Goal: Contribute content: Contribute content

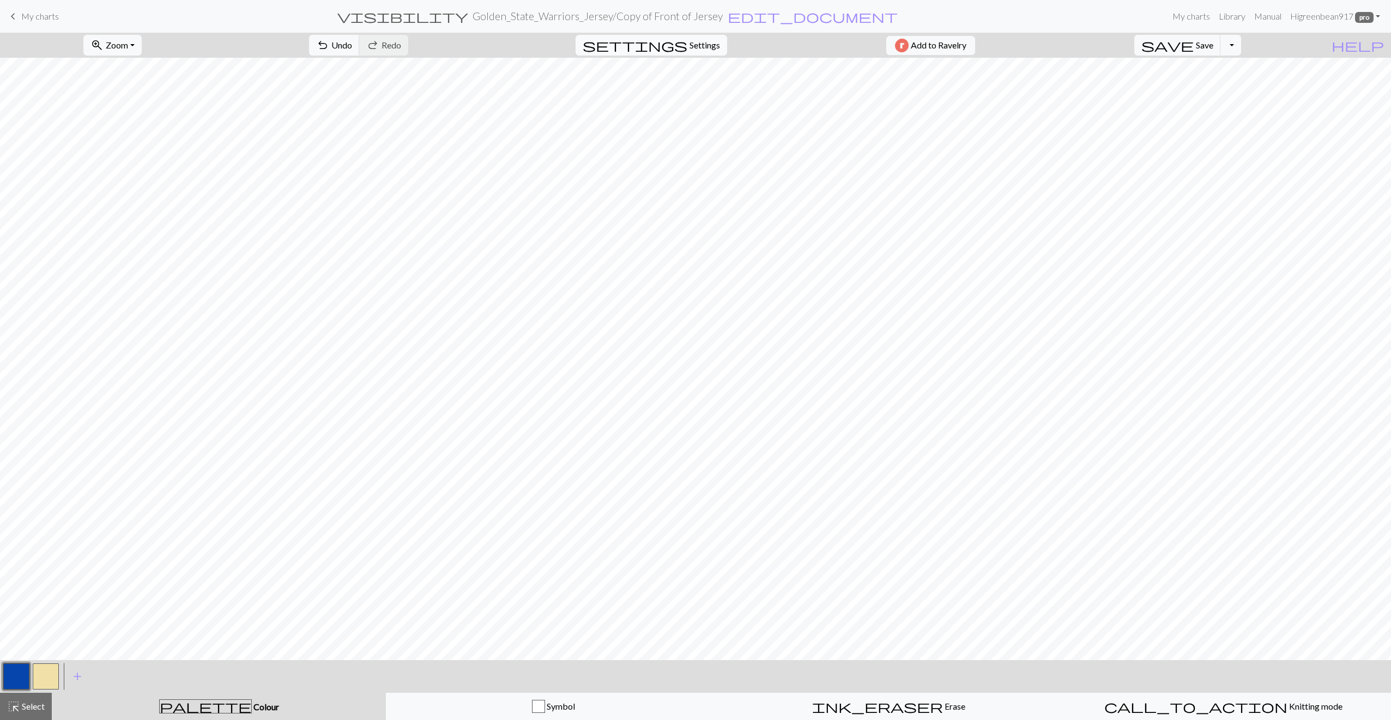
click at [711, 53] on button "settings Settings" at bounding box center [652, 45] width 152 height 21
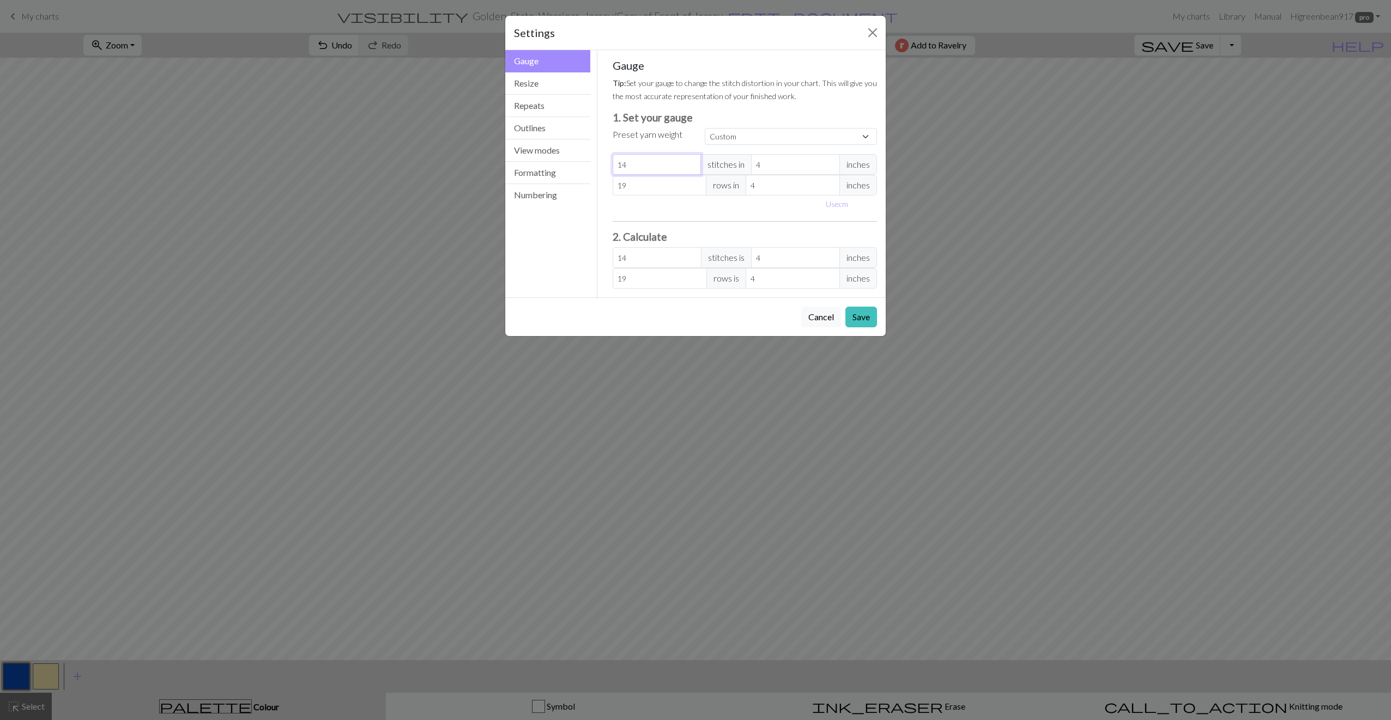
drag, startPoint x: 636, startPoint y: 169, endPoint x: 614, endPoint y: 166, distance: 22.6
click at [614, 166] on input "14" at bounding box center [657, 164] width 89 height 21
type input "2"
type input "20"
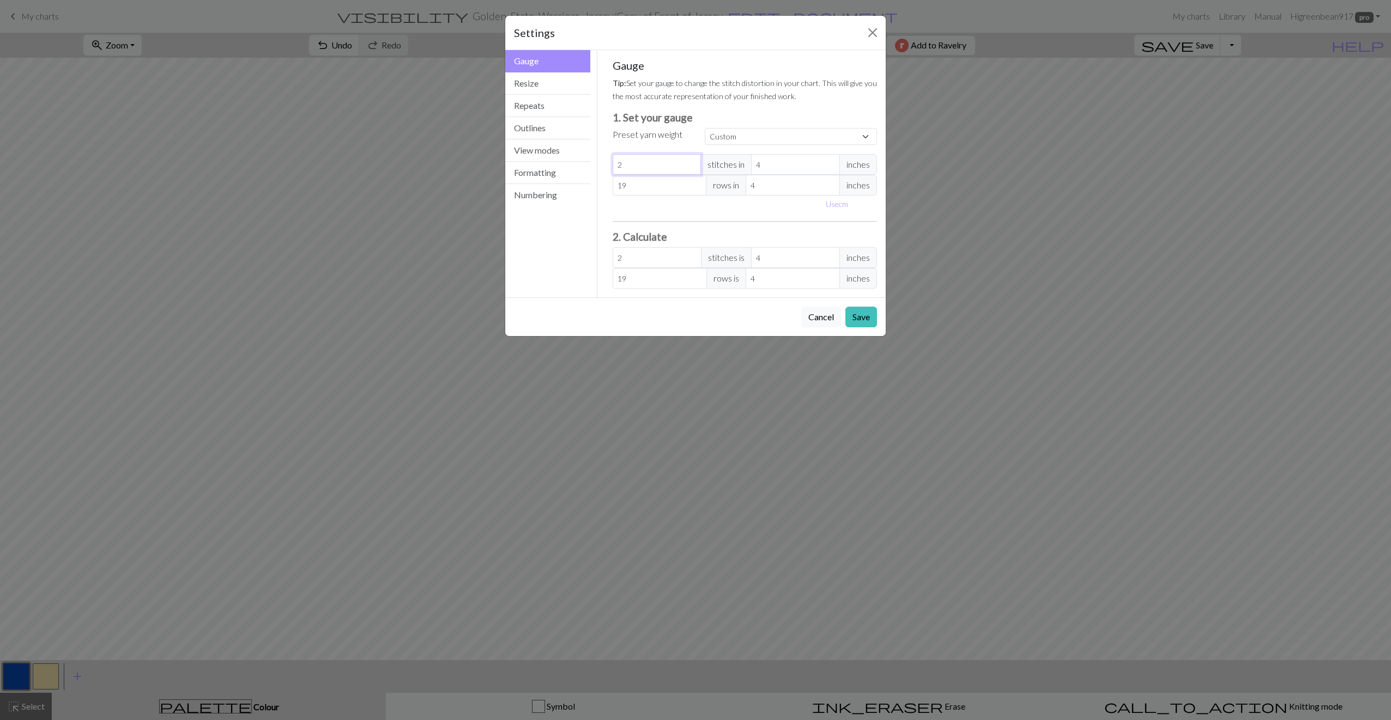
type input "20"
type input "200"
type input "20"
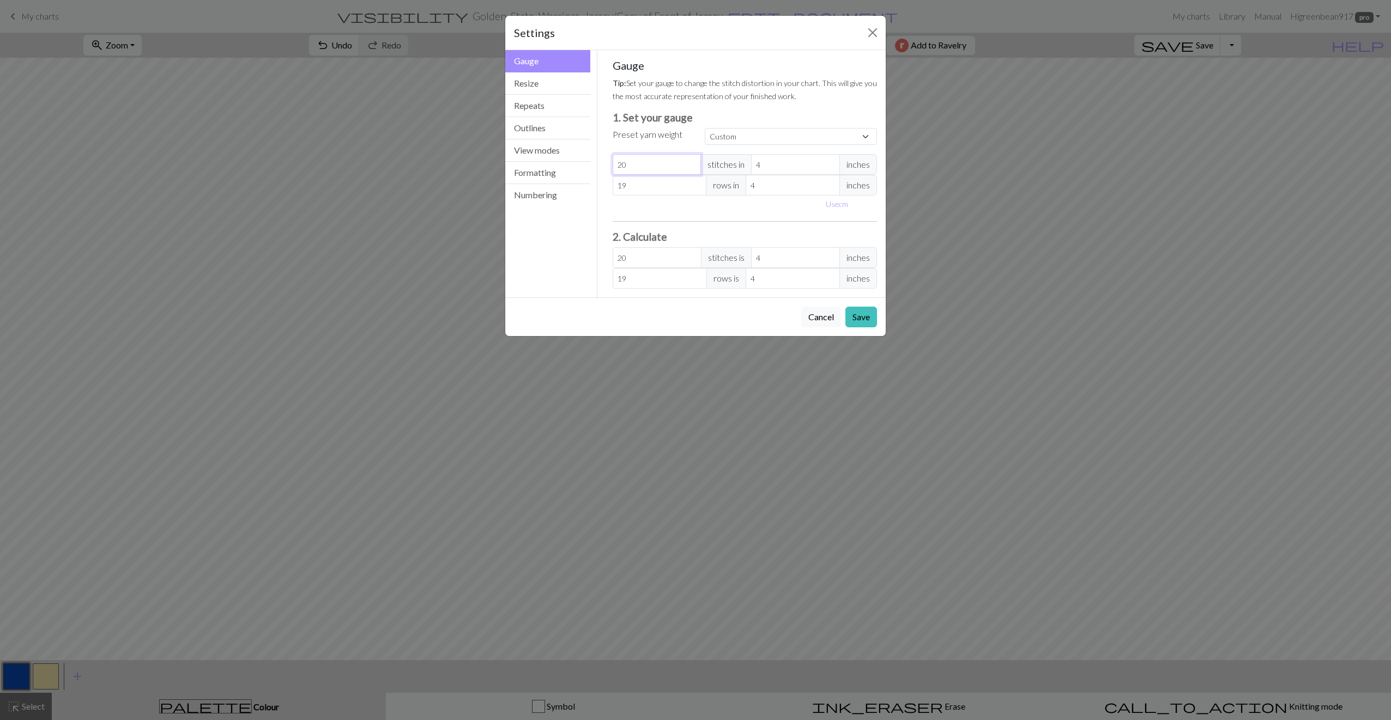
type input "20"
click at [635, 188] on input "19" at bounding box center [660, 185] width 94 height 21
drag, startPoint x: 635, startPoint y: 188, endPoint x: 614, endPoint y: 185, distance: 20.9
click at [614, 185] on input "19" at bounding box center [660, 185] width 94 height 21
type input "3"
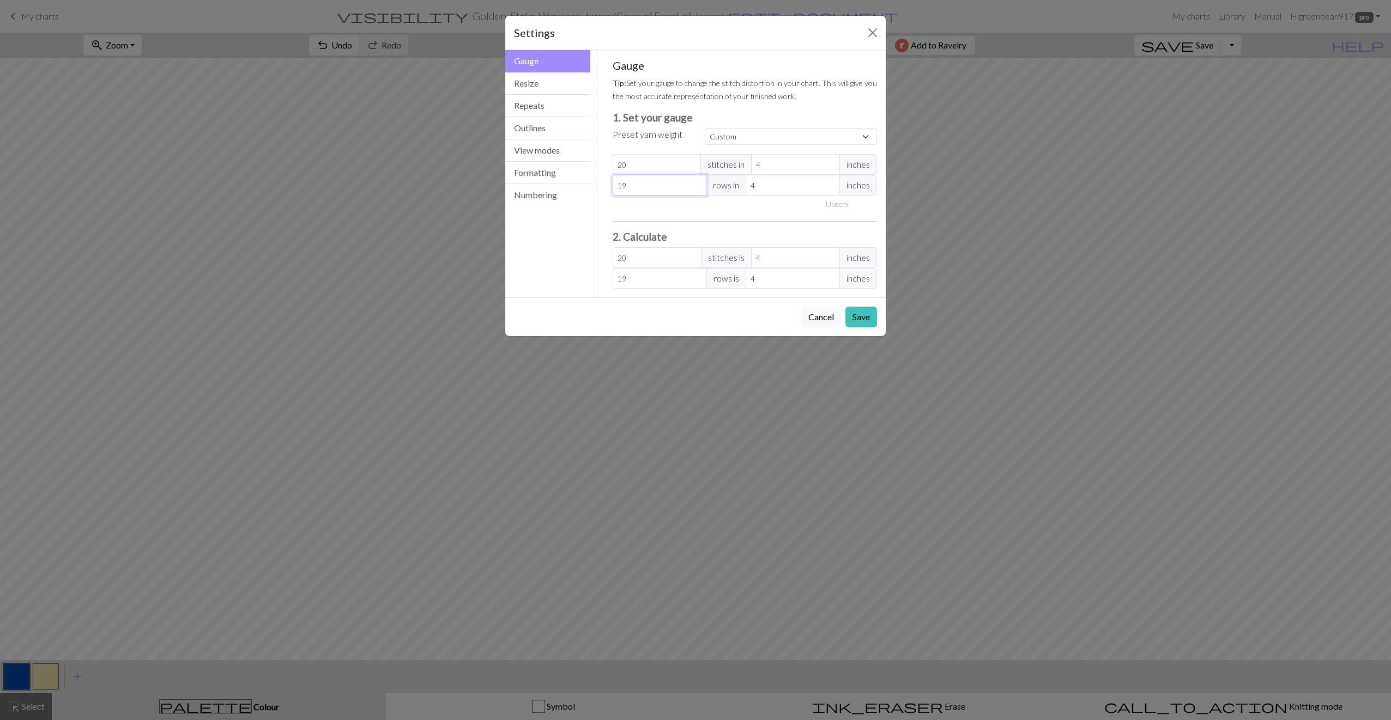
type input "3"
type input "30"
click at [663, 202] on div "Use cm" at bounding box center [745, 204] width 278 height 17
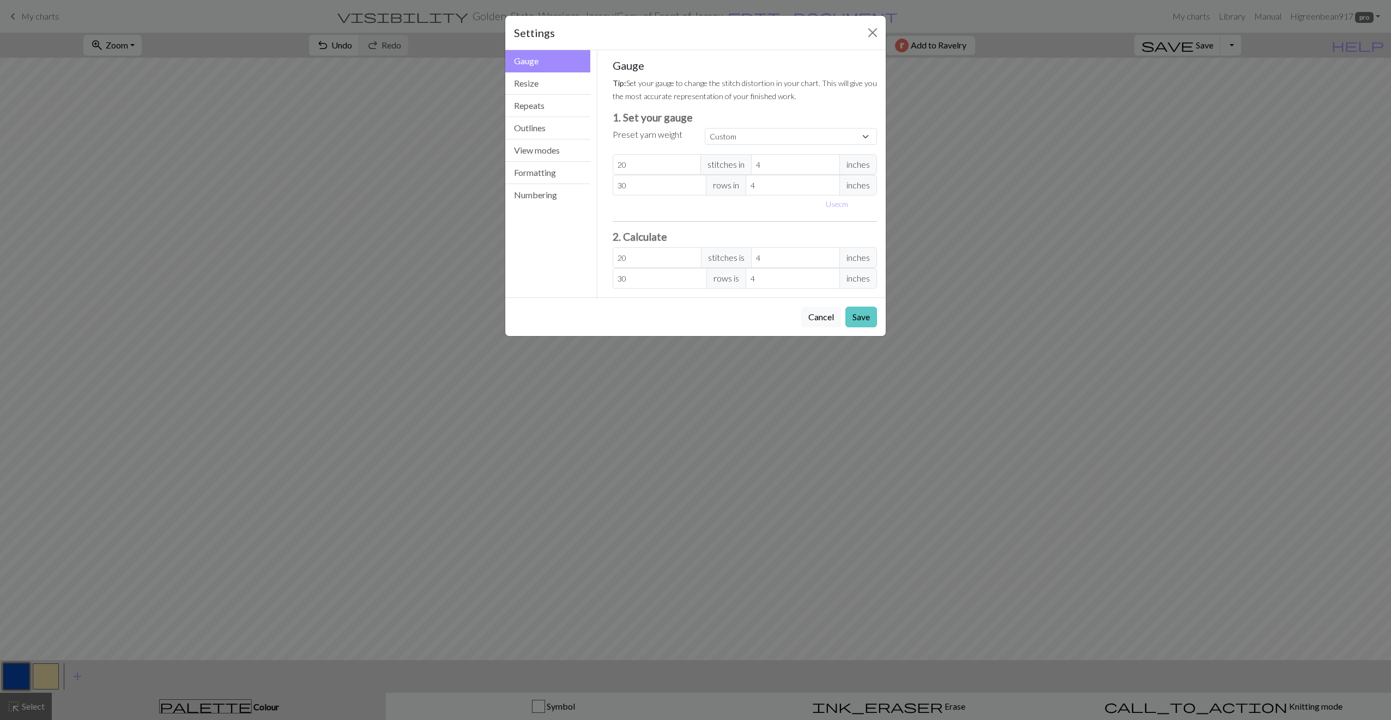
click at [859, 317] on button "Save" at bounding box center [861, 317] width 32 height 21
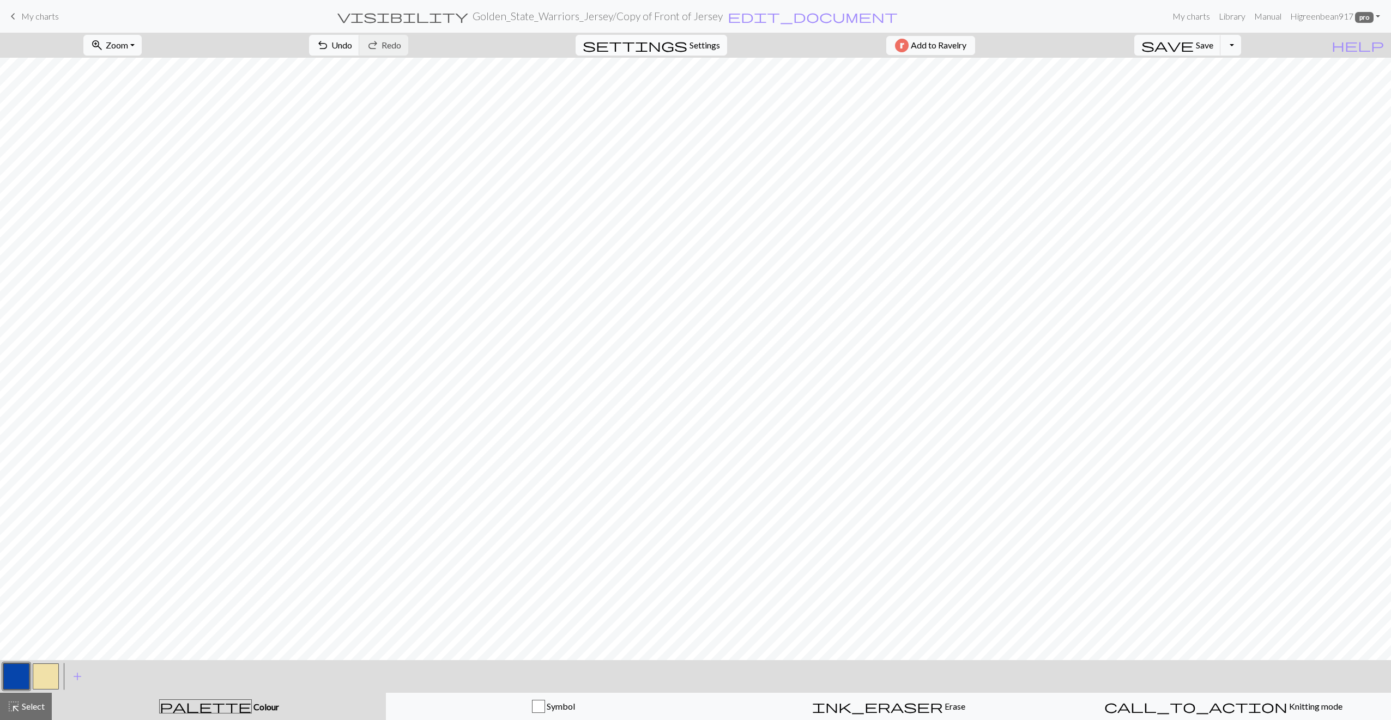
click at [680, 39] on button "settings Settings" at bounding box center [652, 45] width 152 height 21
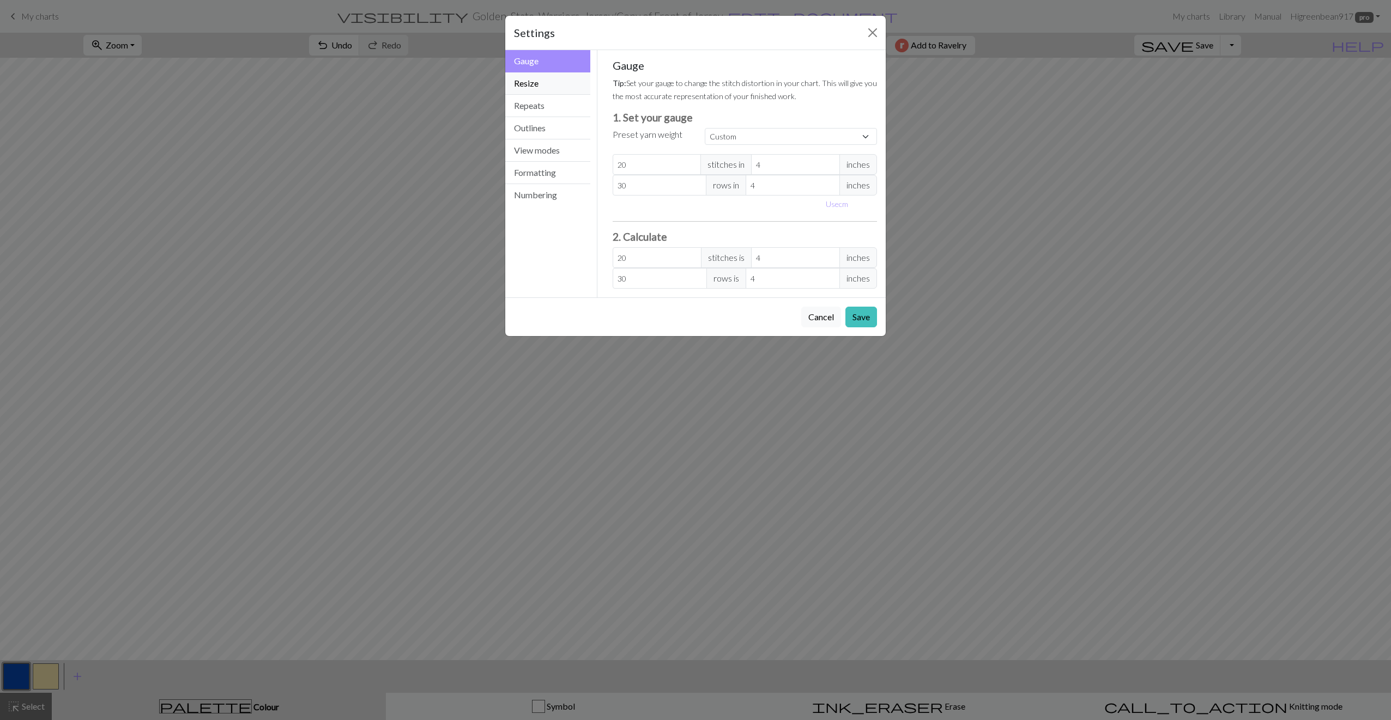
click at [577, 82] on button "Resize" at bounding box center [547, 83] width 85 height 22
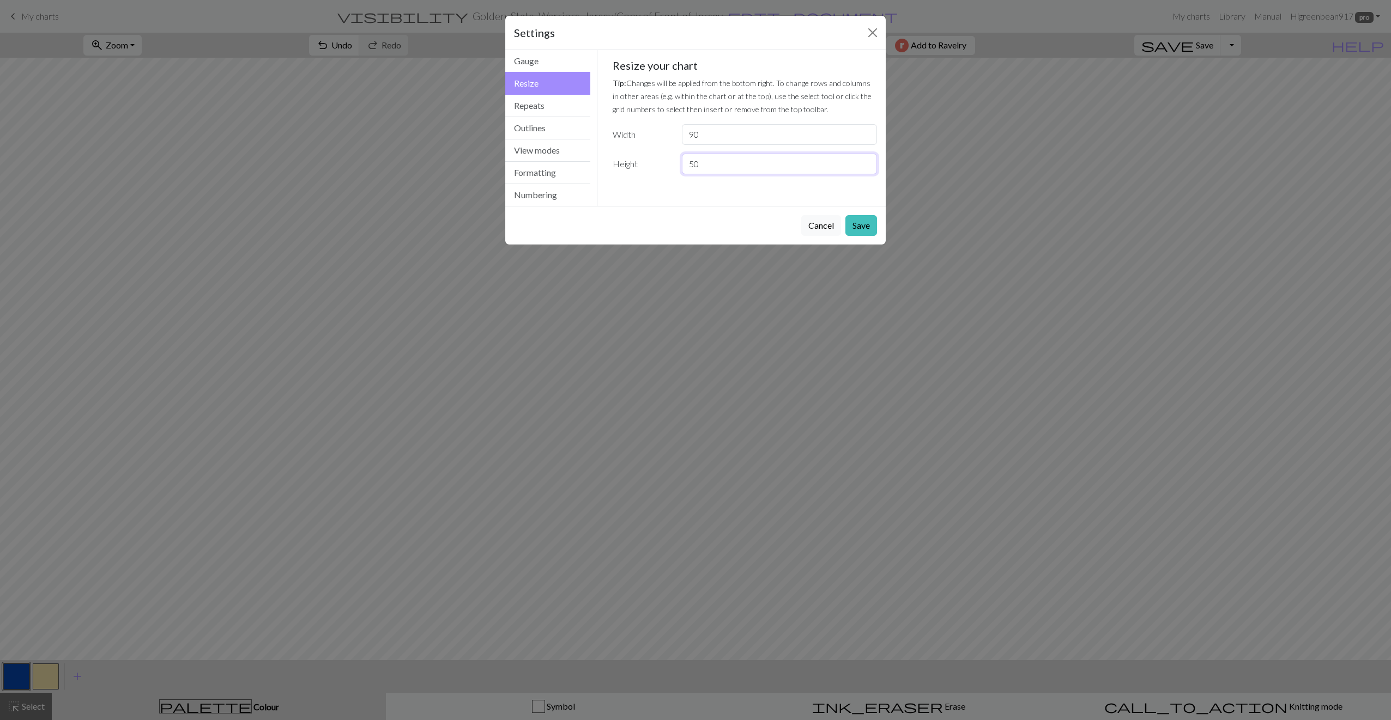
drag, startPoint x: 697, startPoint y: 162, endPoint x: 685, endPoint y: 158, distance: 12.8
click at [685, 158] on input "50" at bounding box center [779, 164] width 195 height 21
type input "125"
drag, startPoint x: 705, startPoint y: 134, endPoint x: 689, endPoint y: 131, distance: 16.5
click at [689, 131] on input "90" at bounding box center [779, 134] width 195 height 21
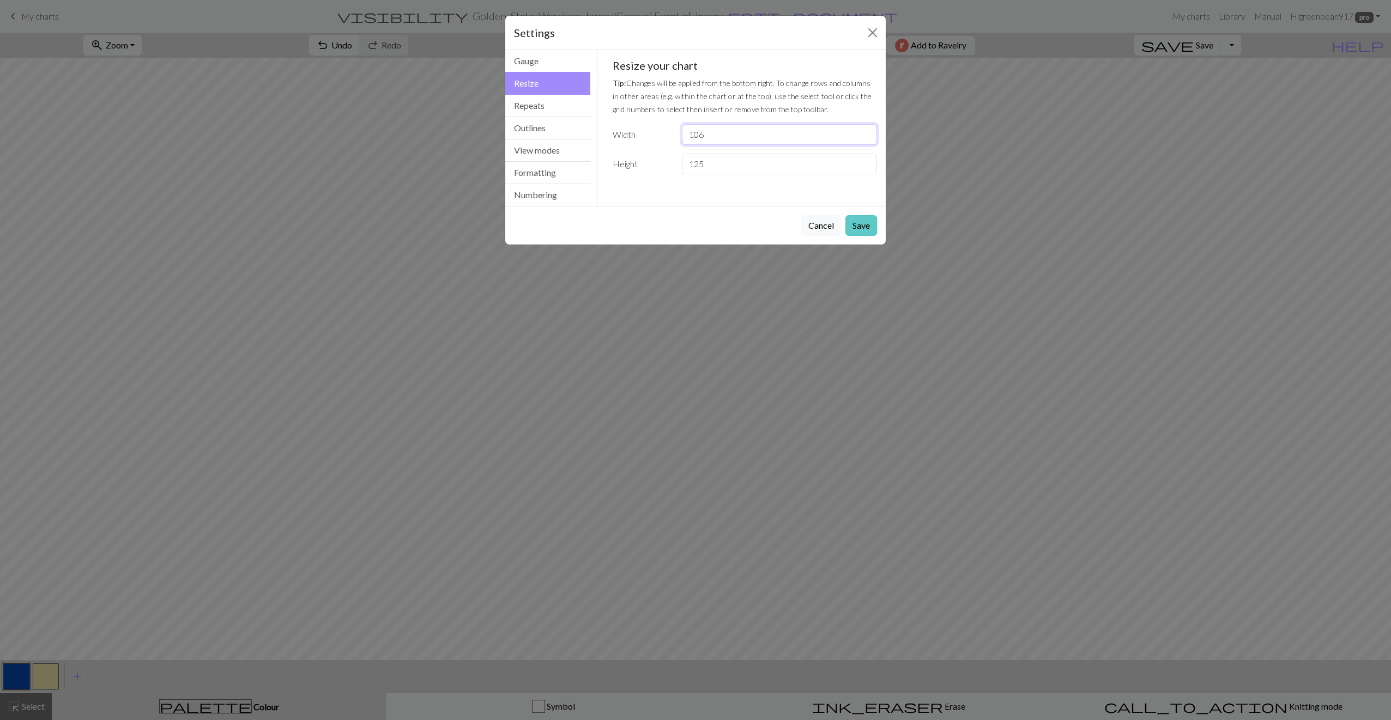
type input "106"
click at [854, 226] on button "Save" at bounding box center [861, 225] width 32 height 21
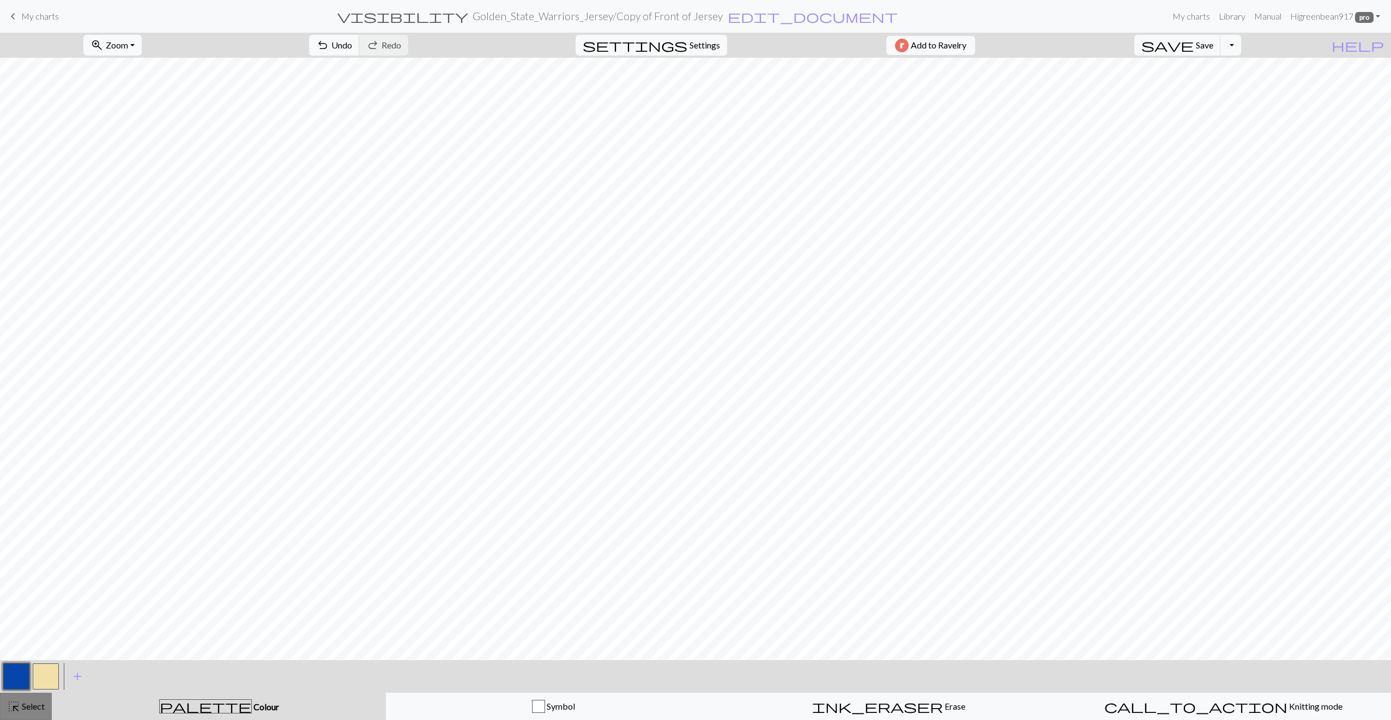
click at [31, 707] on span "Select" at bounding box center [32, 706] width 25 height 10
click at [712, 47] on span "border_outer" at bounding box center [718, 45] width 13 height 15
click at [752, 15] on span "edit_document" at bounding box center [813, 16] width 170 height 15
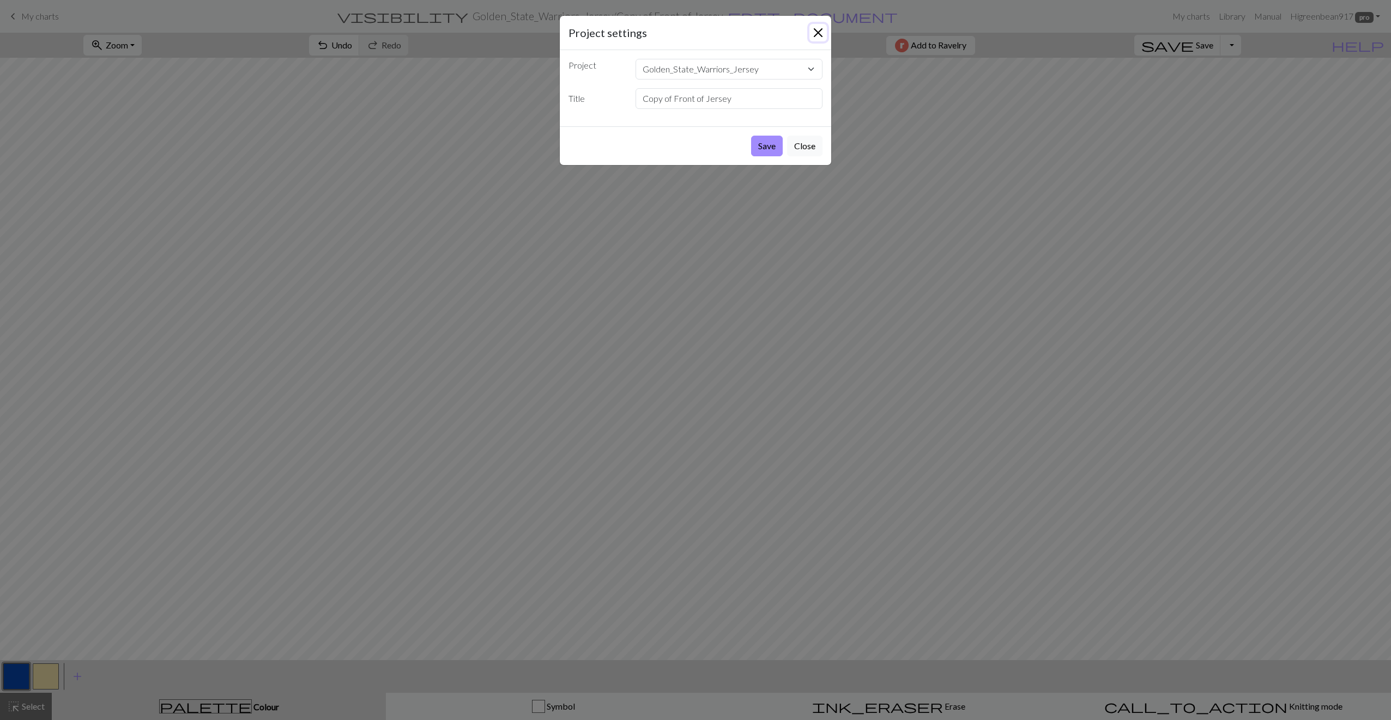
click at [815, 37] on button "Close" at bounding box center [817, 32] width 17 height 17
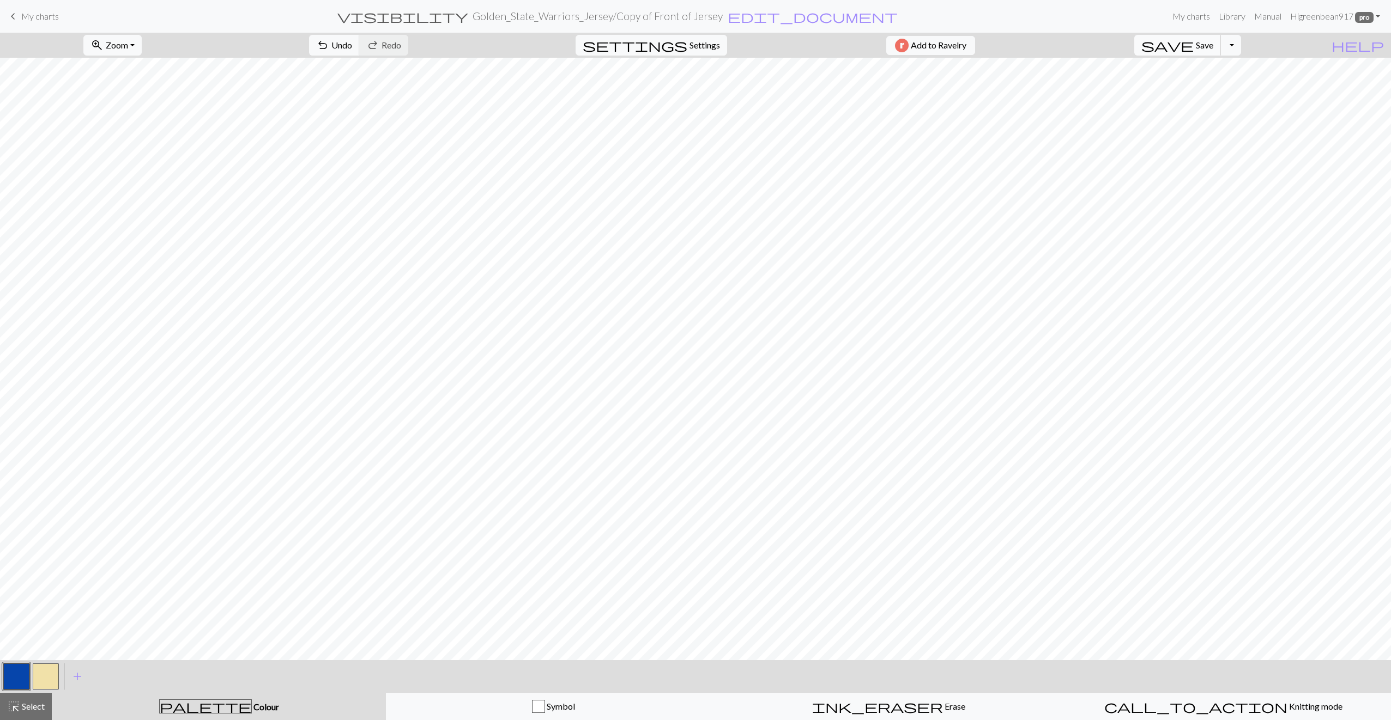
click at [1213, 48] on span "Save" at bounding box center [1204, 45] width 17 height 10
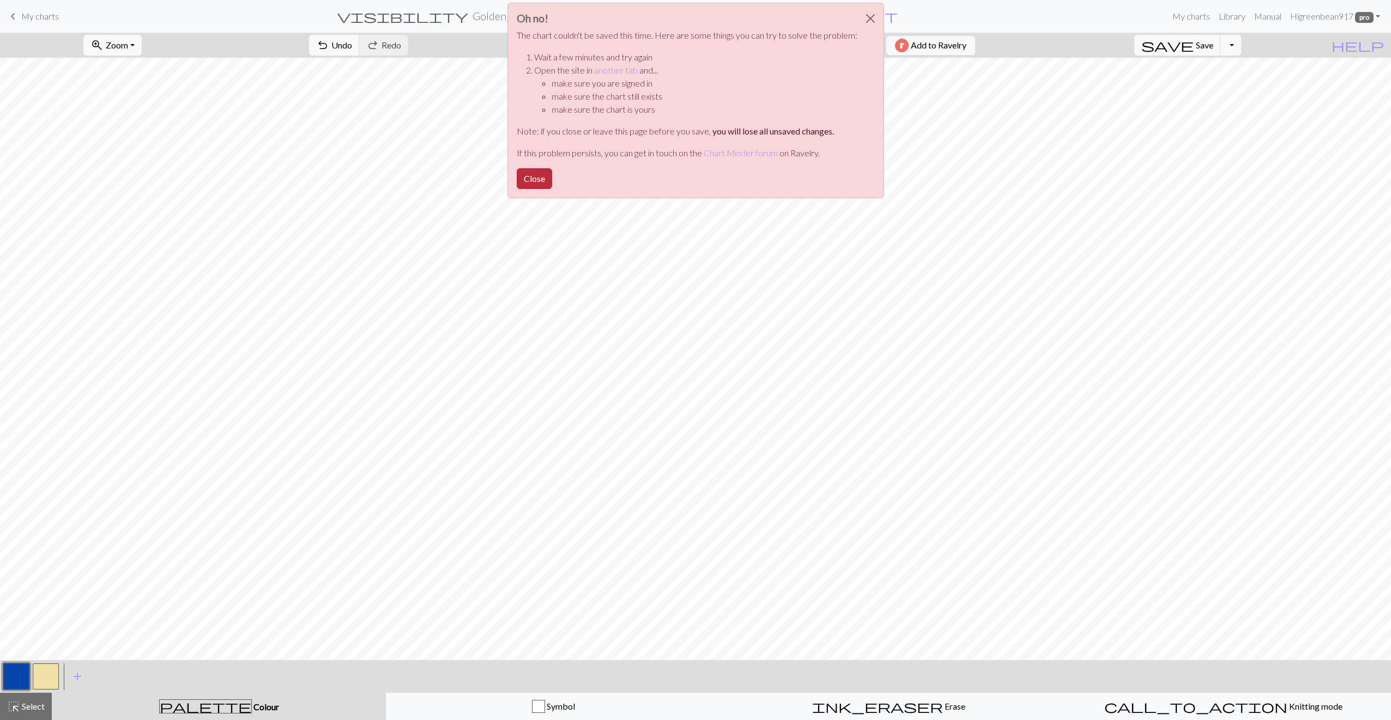
click at [546, 173] on button "Close" at bounding box center [534, 178] width 35 height 21
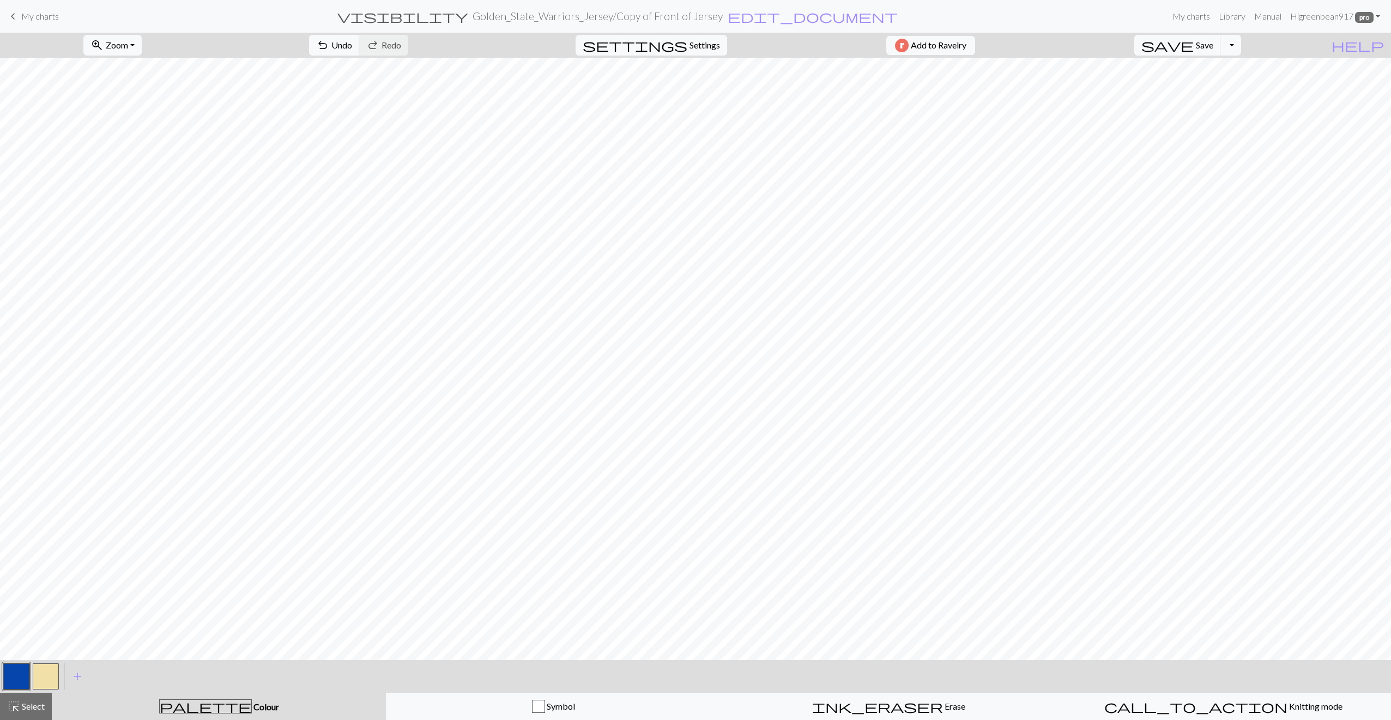
click at [25, 13] on span "My charts" at bounding box center [40, 16] width 38 height 10
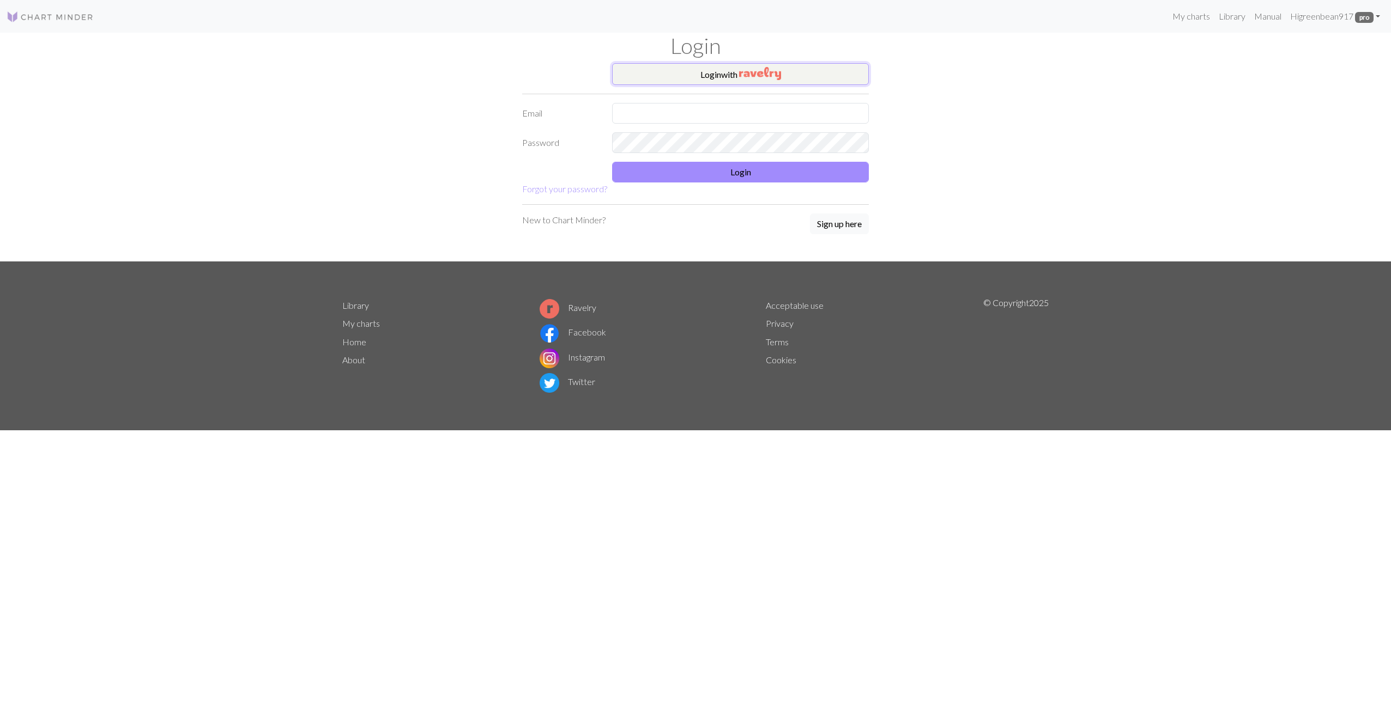
click at [738, 84] on button "Login with" at bounding box center [740, 74] width 257 height 22
click at [734, 76] on button "Login with" at bounding box center [740, 74] width 257 height 22
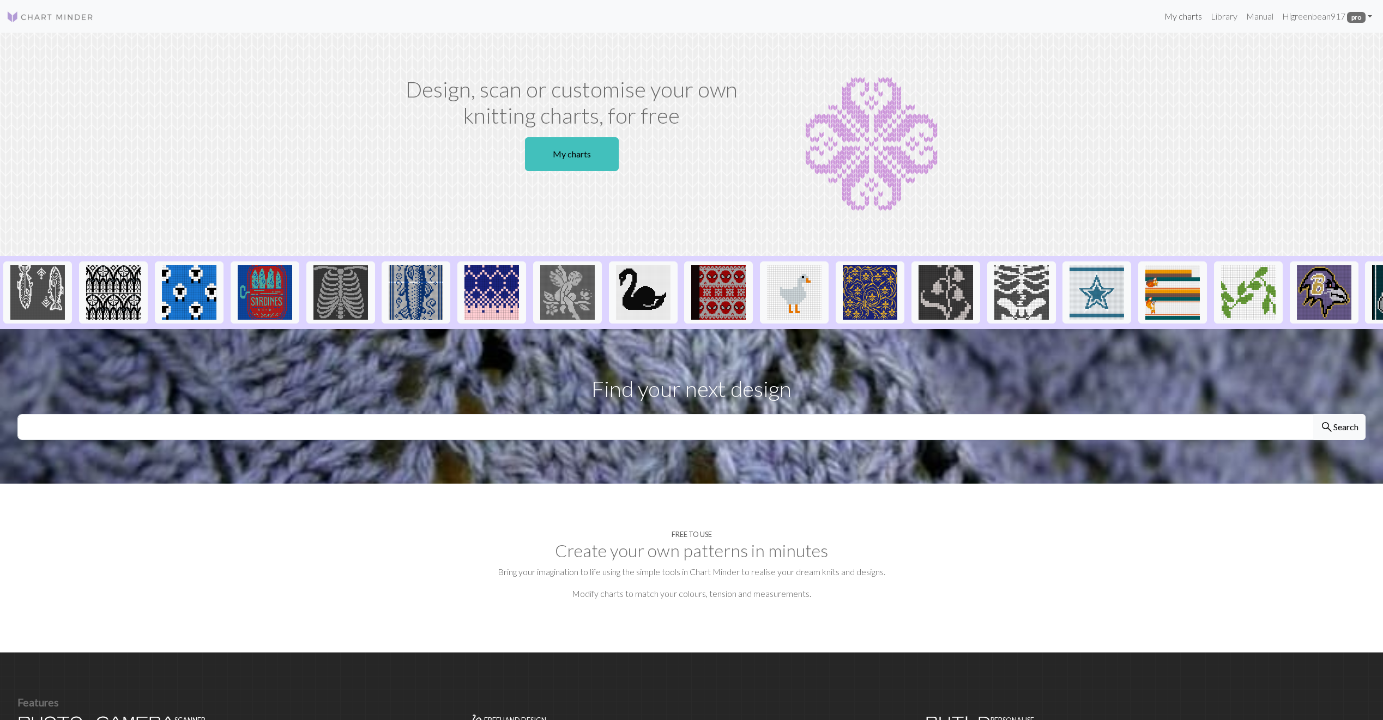
click at [1171, 16] on link "My charts" at bounding box center [1183, 16] width 46 height 22
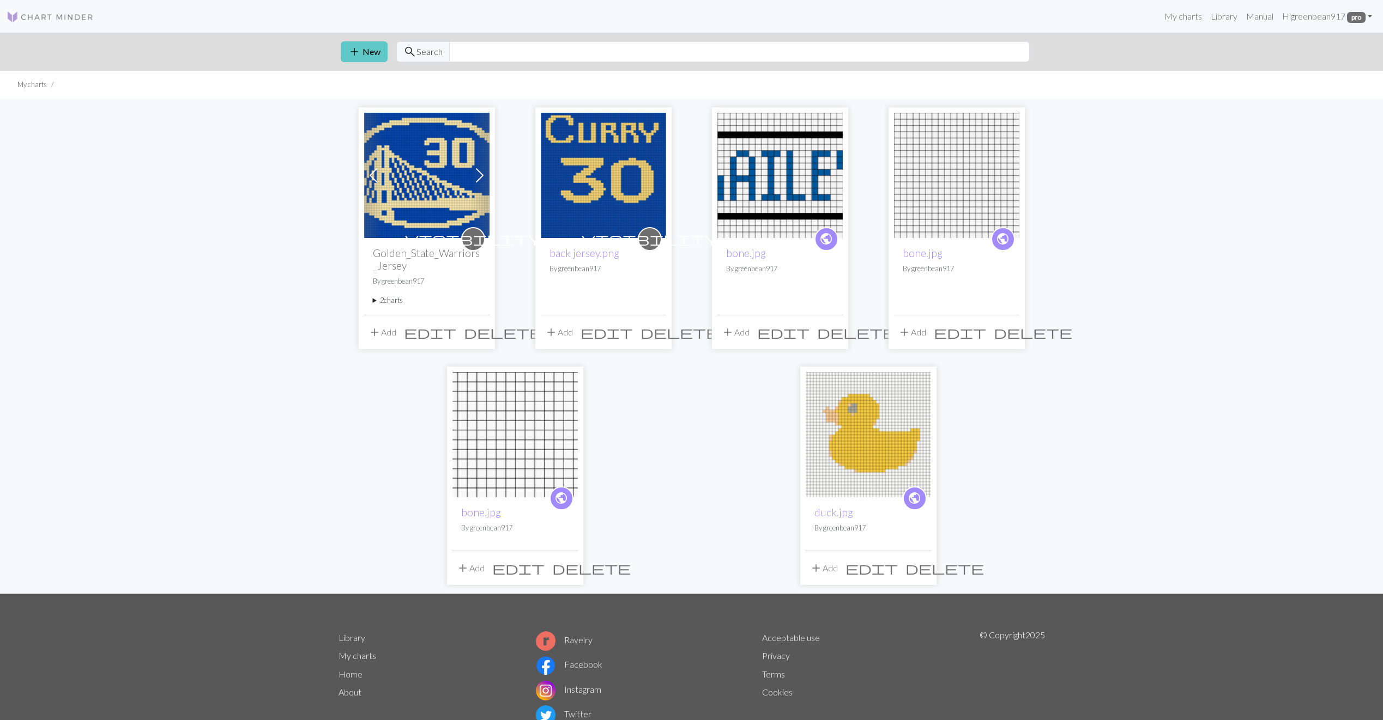
click at [375, 57] on button "add New" at bounding box center [364, 51] width 47 height 21
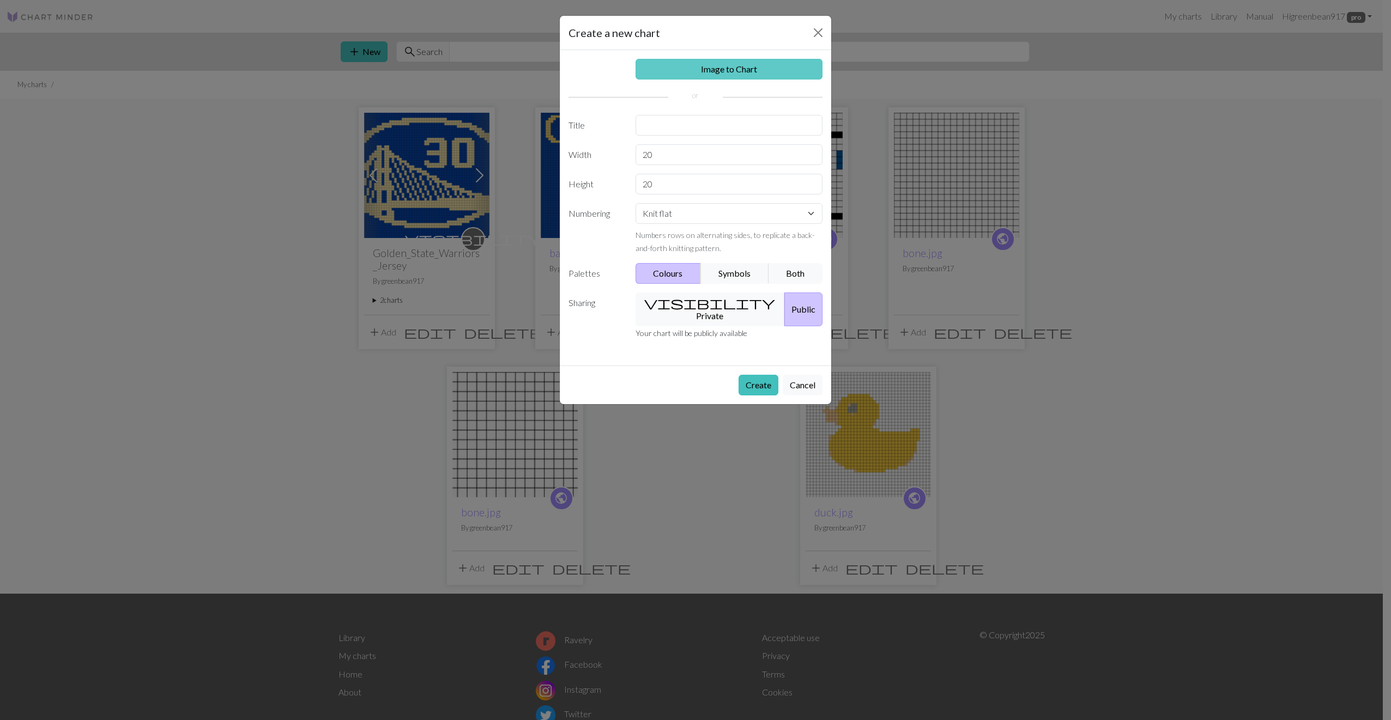
click at [702, 68] on link "Image to Chart" at bounding box center [728, 69] width 187 height 21
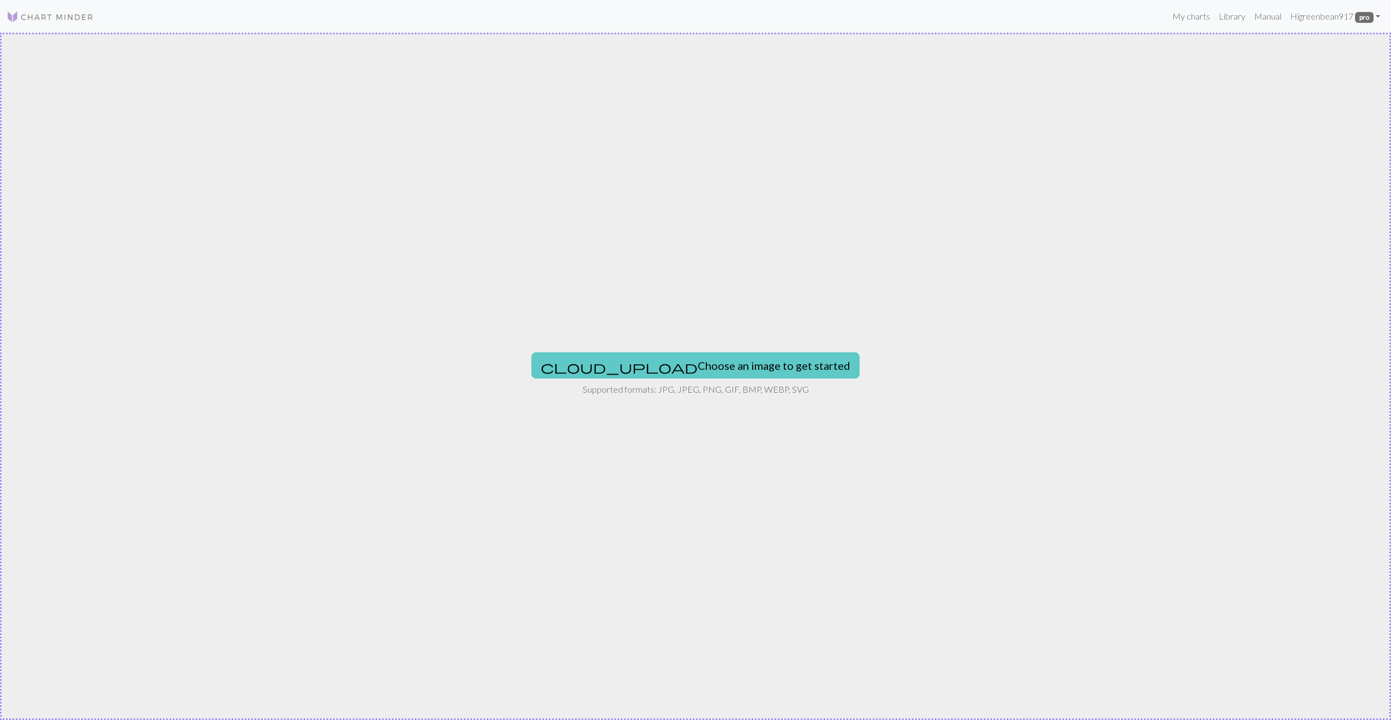
click at [700, 369] on button "cloud_upload Choose an image to get started" at bounding box center [695, 366] width 328 height 26
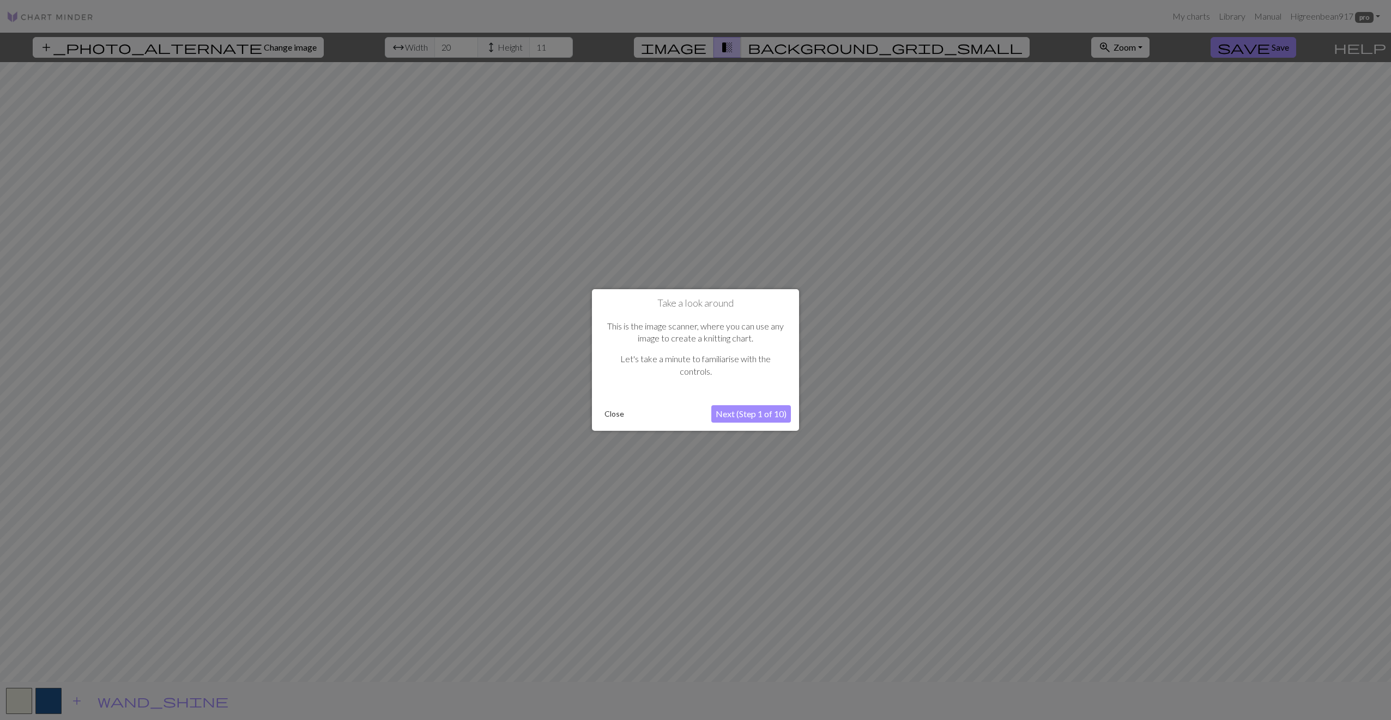
click at [620, 408] on button "Close" at bounding box center [614, 414] width 28 height 16
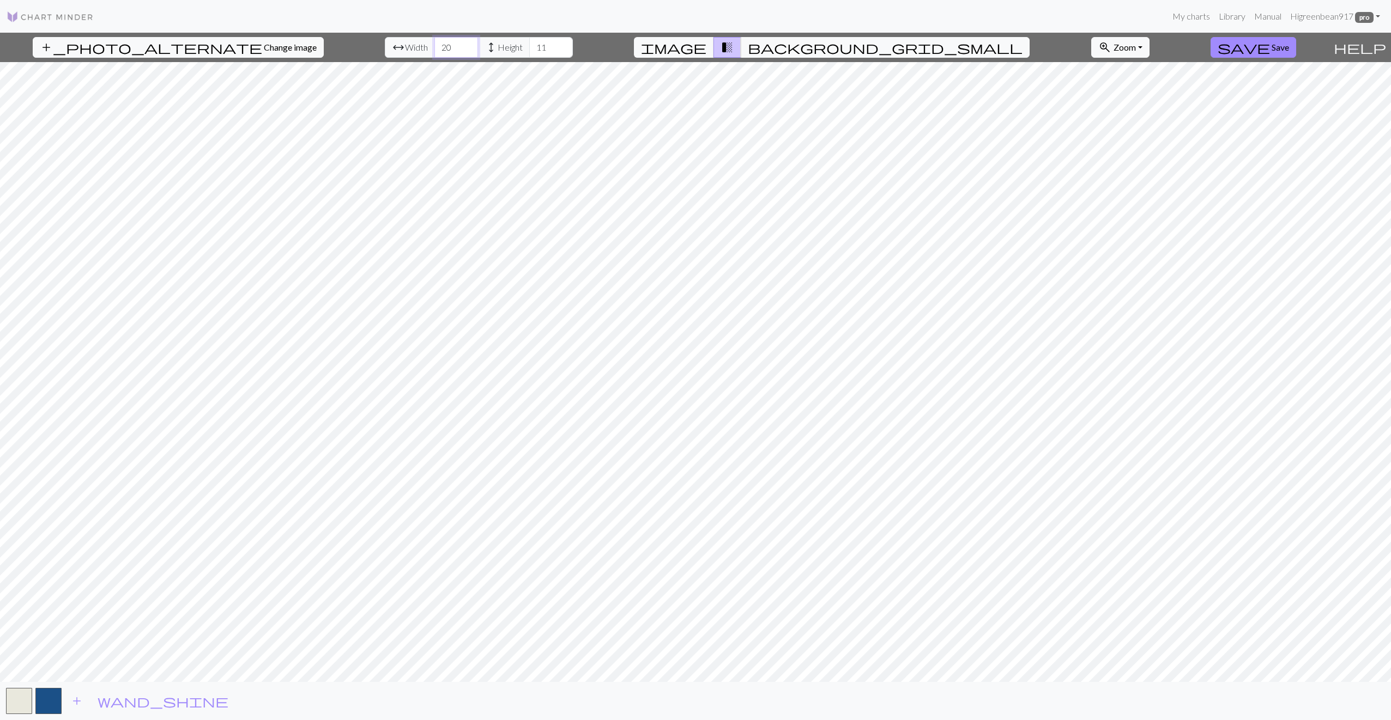
click at [434, 46] on input "20" at bounding box center [456, 47] width 44 height 21
drag, startPoint x: 433, startPoint y: 46, endPoint x: 410, endPoint y: 44, distance: 23.5
click at [434, 44] on input "20" at bounding box center [456, 47] width 44 height 21
type input "106"
drag, startPoint x: 518, startPoint y: 44, endPoint x: 507, endPoint y: 44, distance: 11.4
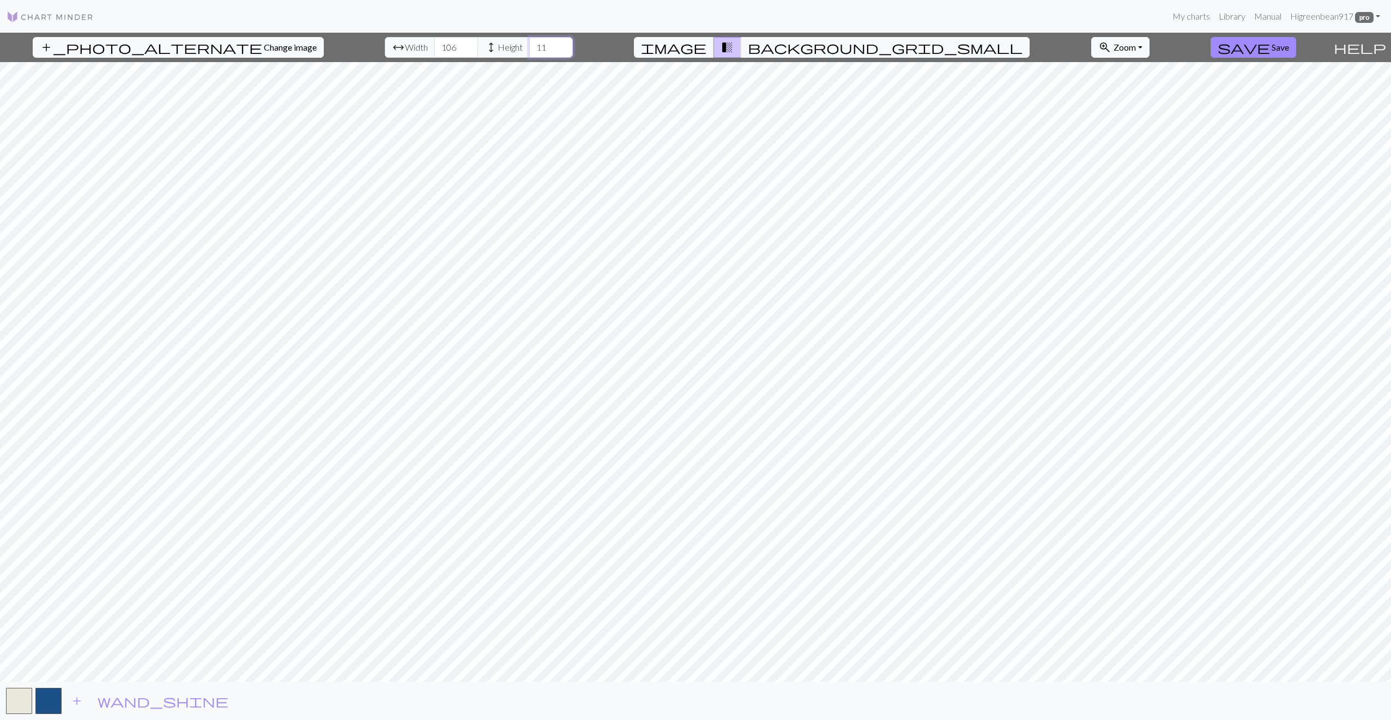
click at [529, 44] on input "11" at bounding box center [551, 47] width 44 height 21
type input "125"
click at [688, 688] on div "add_photo_alternate Change image arrow_range Width 106 height Height 125 image …" at bounding box center [695, 377] width 1391 height 688
click at [793, 50] on span "background_grid_small" at bounding box center [885, 47] width 275 height 15
click at [12, 698] on button "button" at bounding box center [19, 701] width 26 height 26
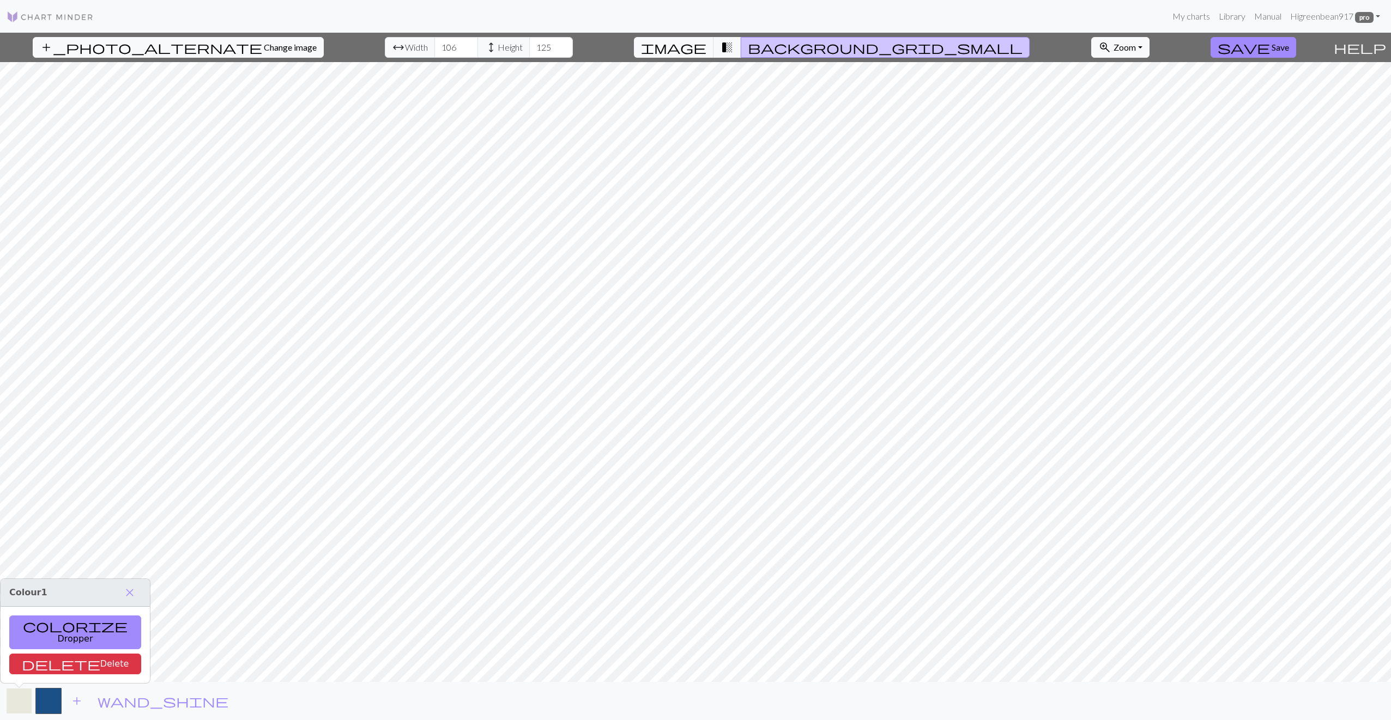
click at [21, 697] on button "button" at bounding box center [19, 701] width 26 height 26
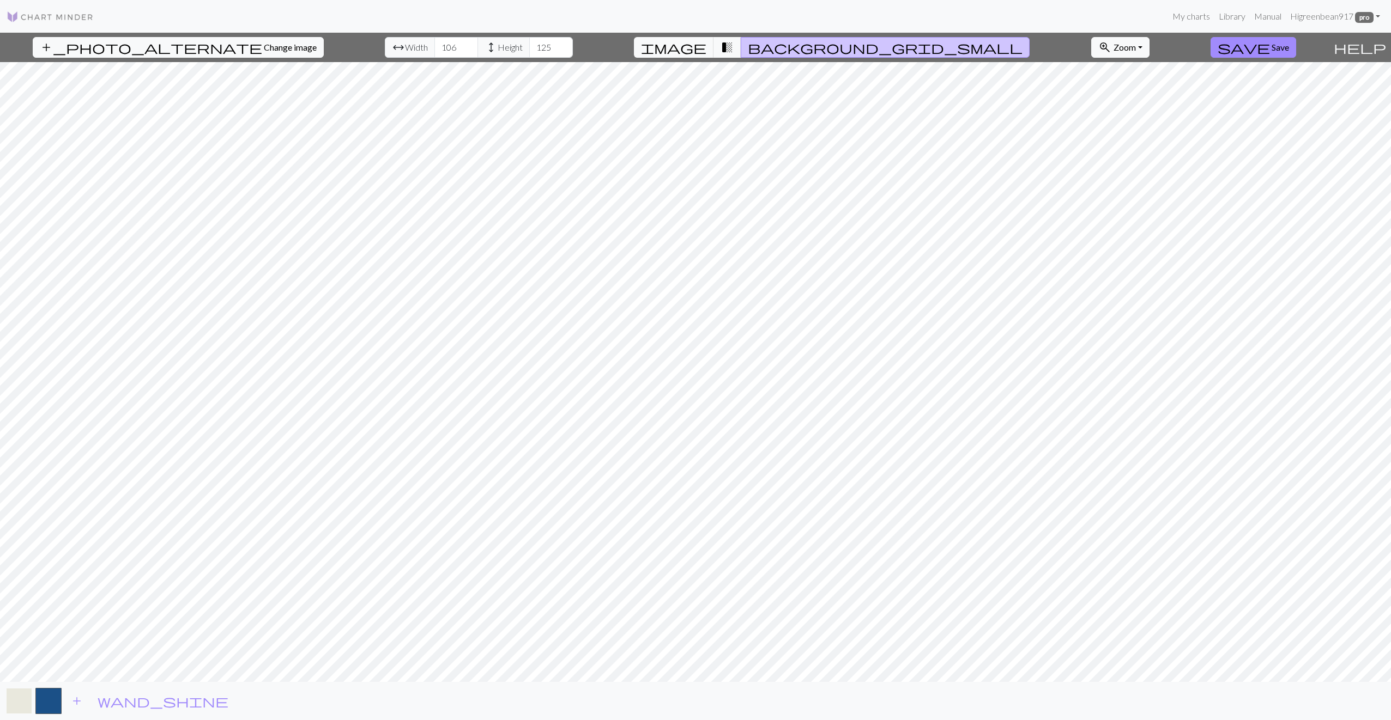
click at [21, 697] on button "button" at bounding box center [19, 701] width 26 height 26
click at [23, 697] on button "button" at bounding box center [19, 701] width 26 height 26
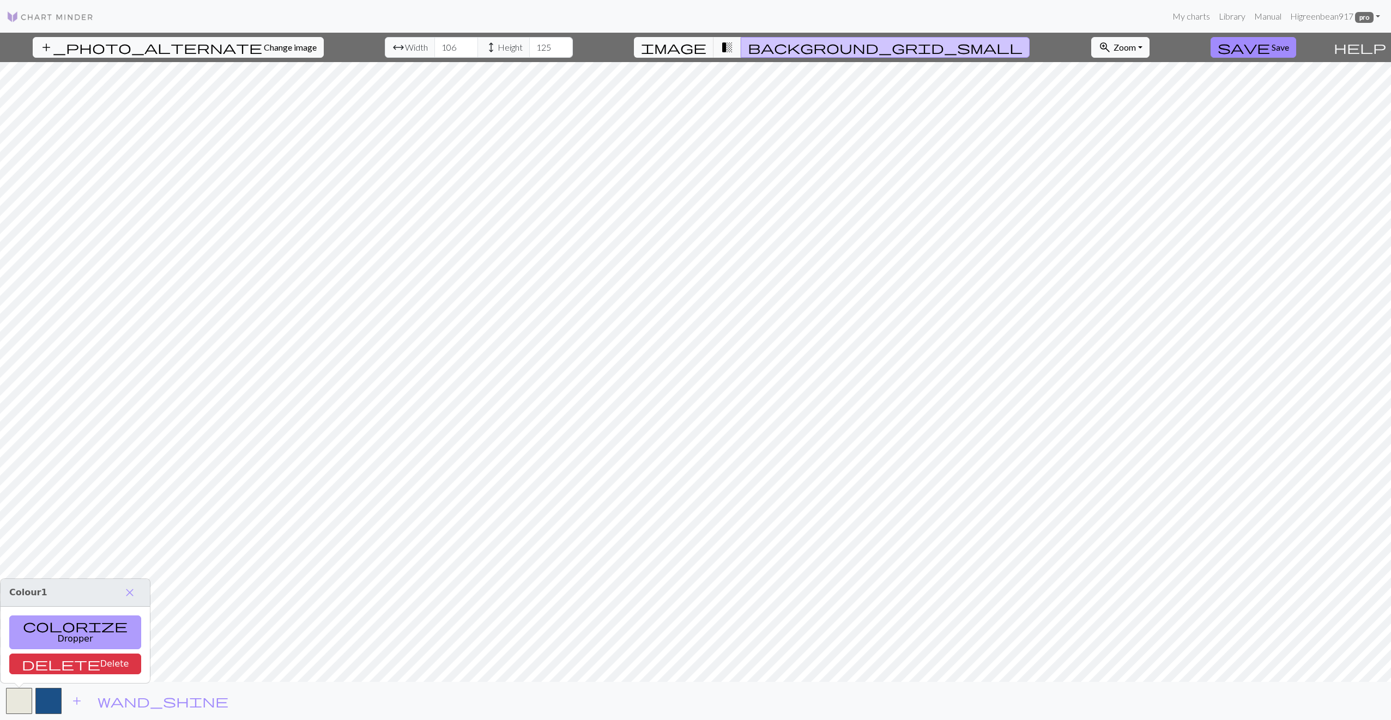
click at [41, 643] on button "colorize Dropper" at bounding box center [75, 633] width 132 height 34
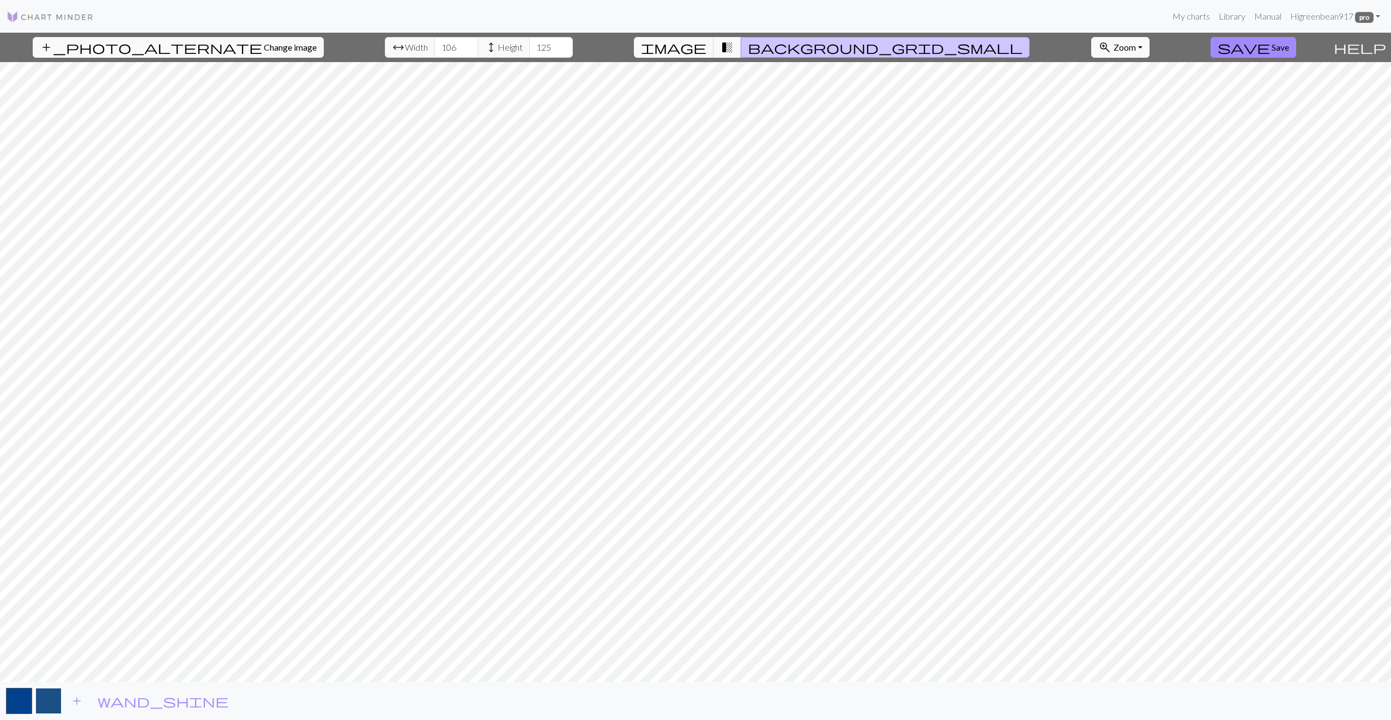
click at [41, 700] on button "button" at bounding box center [48, 701] width 26 height 26
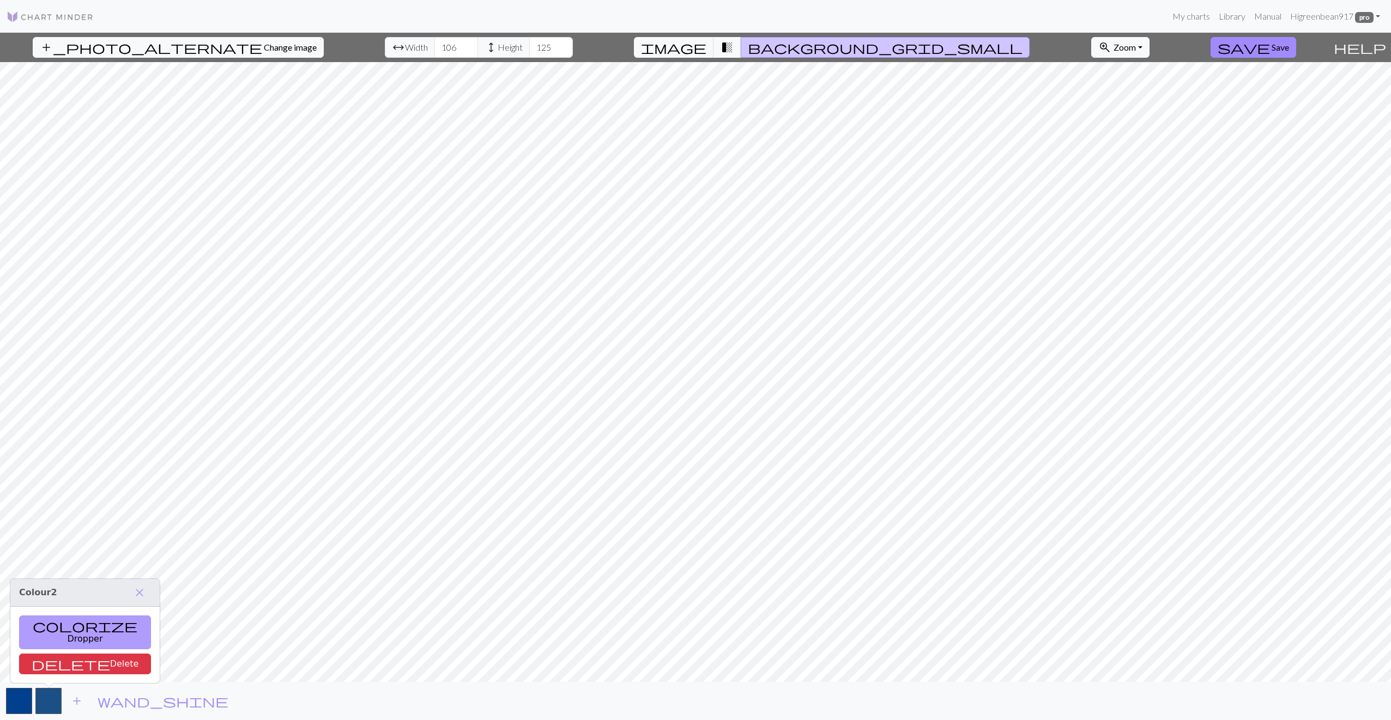
click at [71, 638] on button "colorize Dropper" at bounding box center [85, 633] width 132 height 34
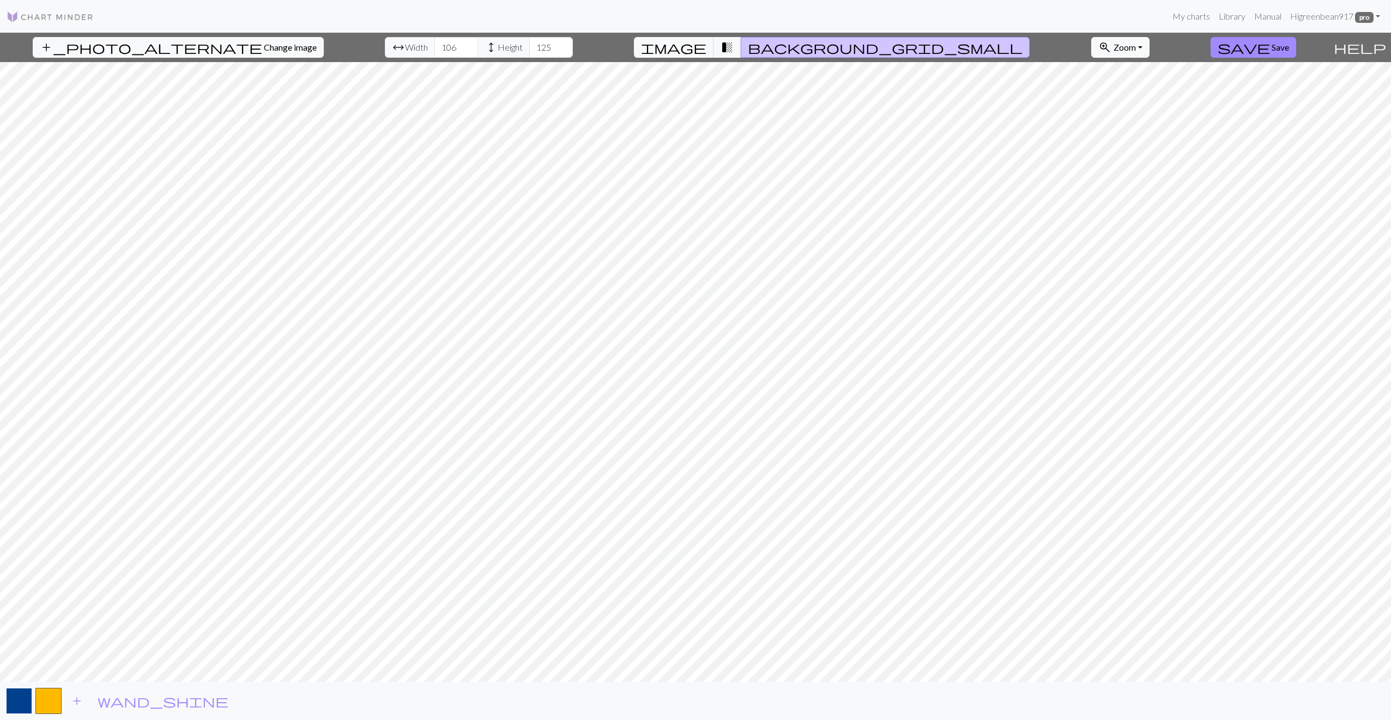
click at [22, 701] on button "button" at bounding box center [19, 701] width 26 height 26
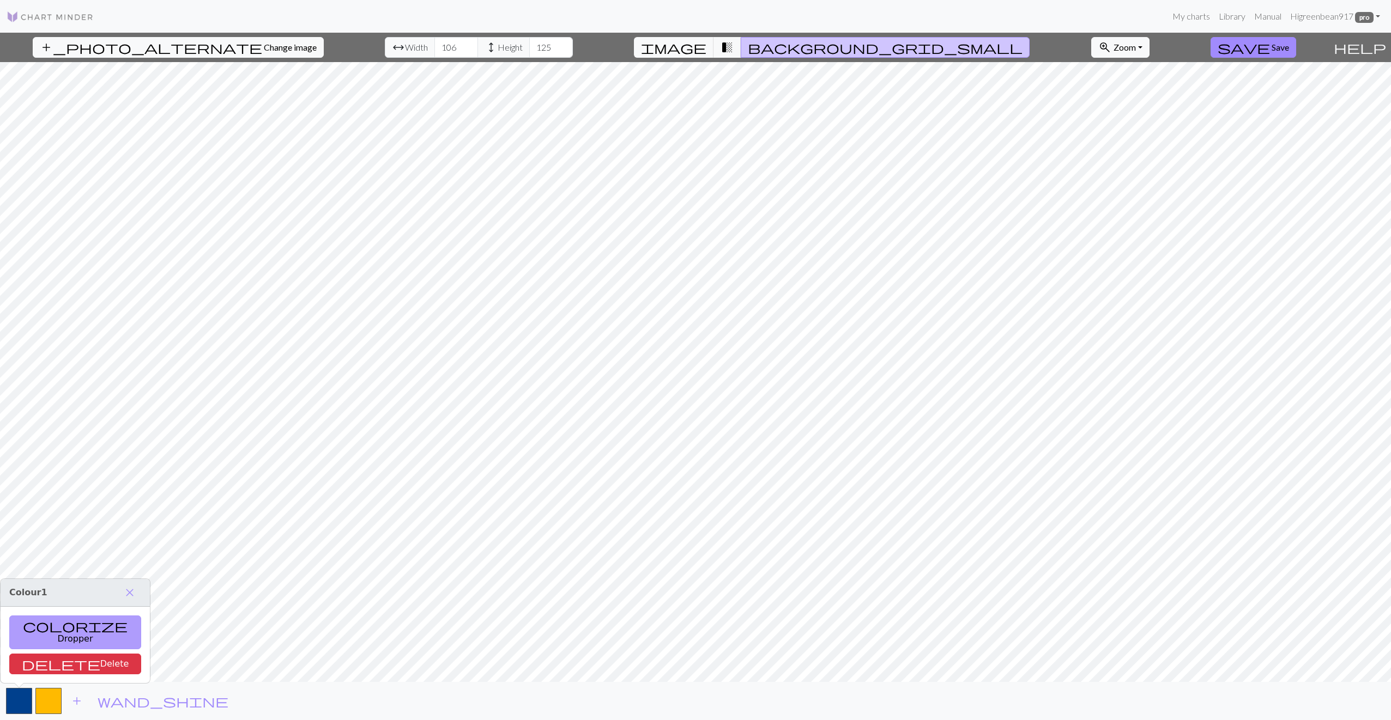
click at [45, 643] on button "colorize Dropper" at bounding box center [75, 633] width 132 height 34
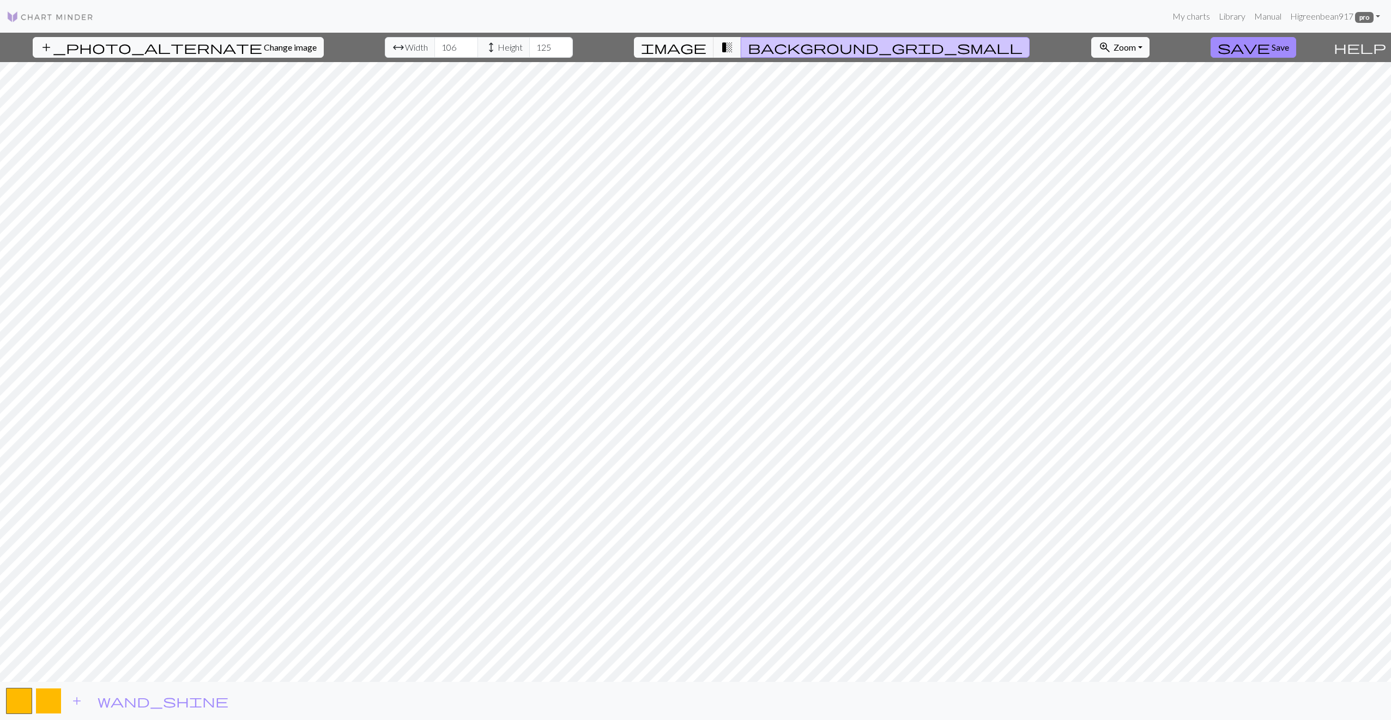
click at [38, 694] on button "button" at bounding box center [48, 701] width 26 height 26
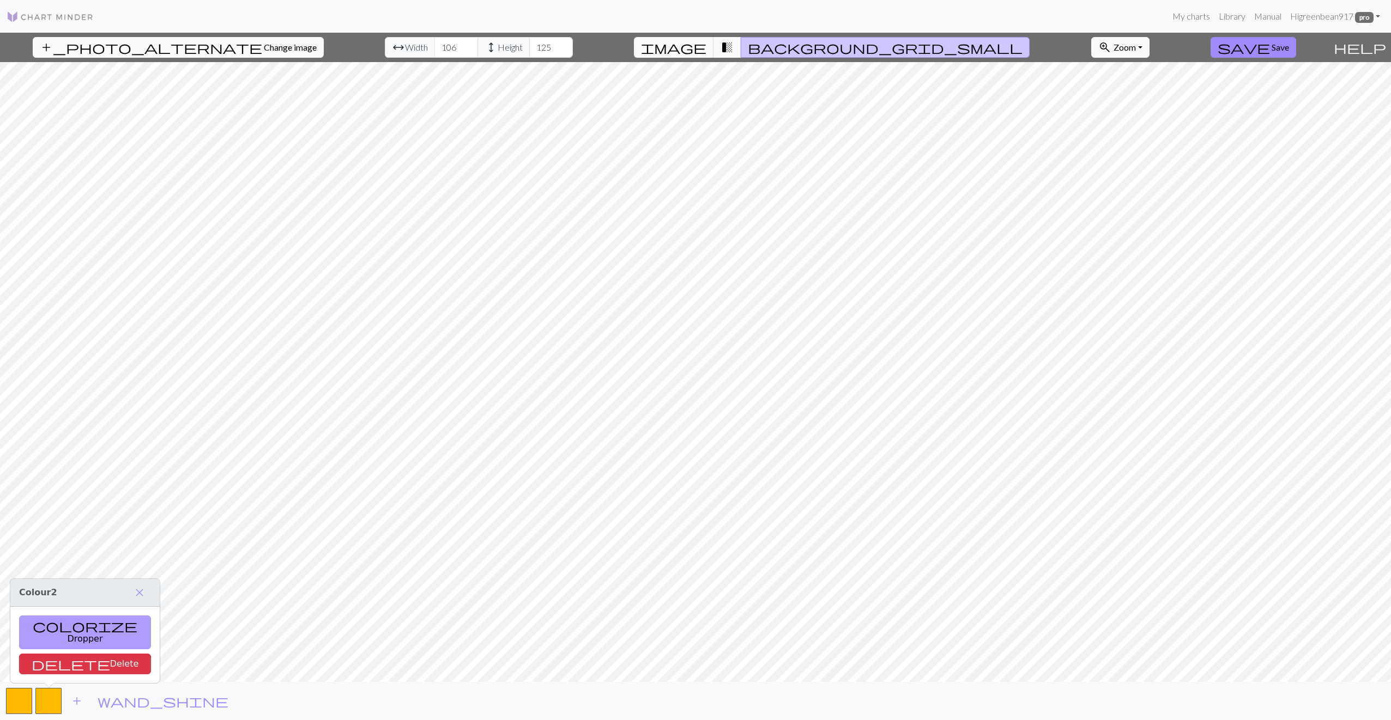
click at [61, 641] on button "colorize Dropper" at bounding box center [85, 633] width 132 height 34
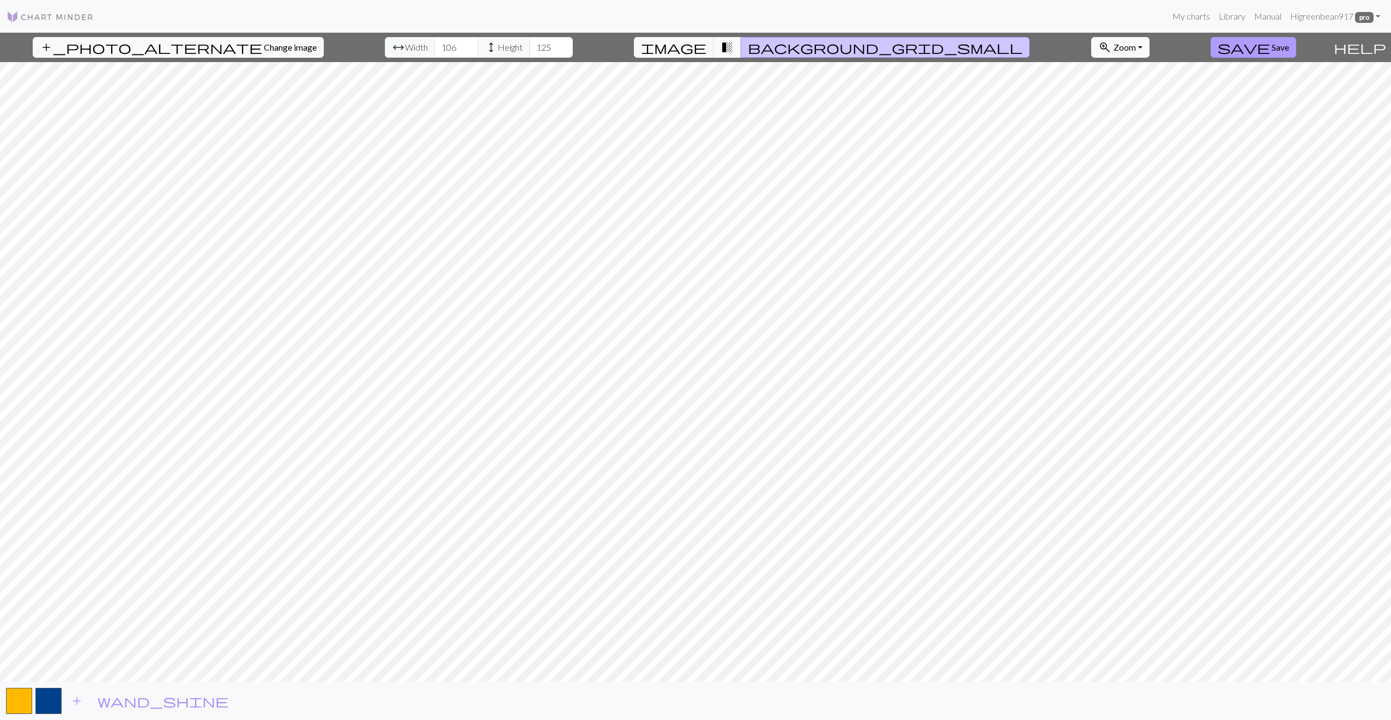
click at [1271, 44] on span "Save" at bounding box center [1279, 47] width 17 height 10
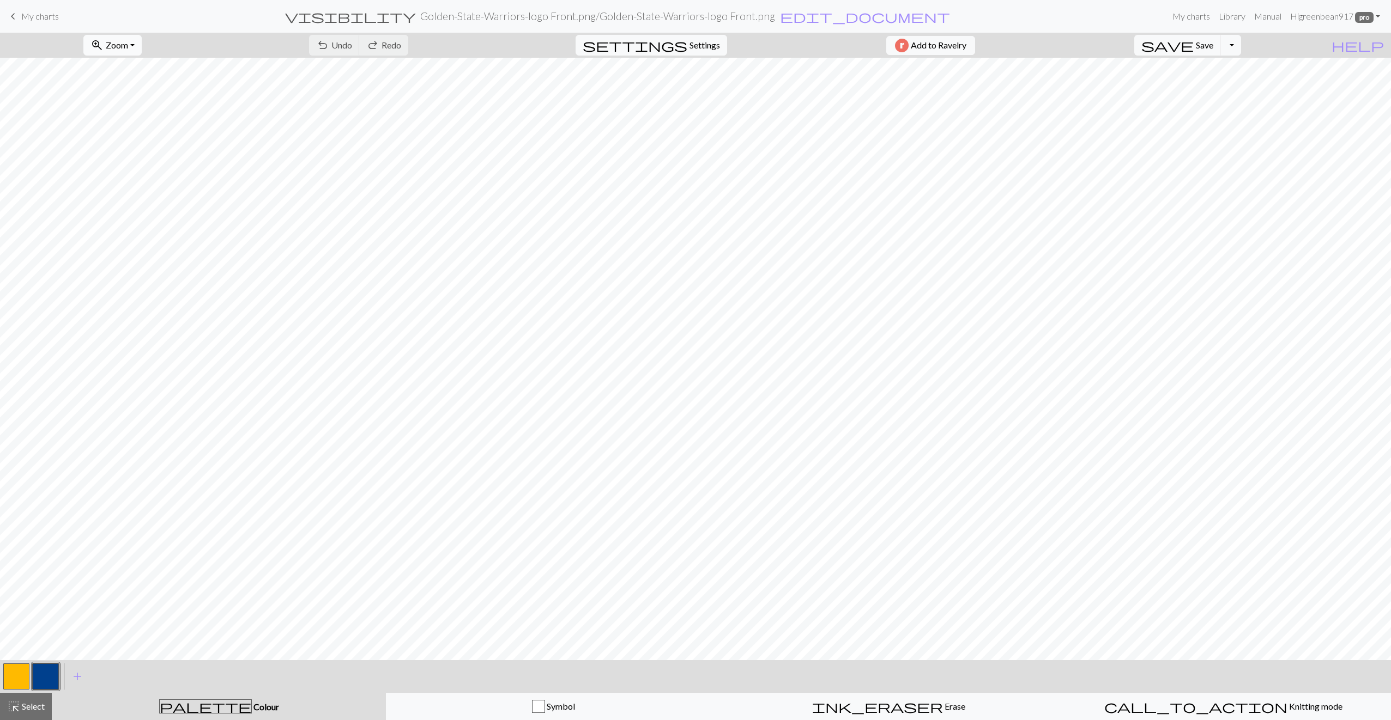
click at [128, 49] on span "Zoom" at bounding box center [117, 45] width 22 height 10
click at [149, 61] on button "Fit all" at bounding box center [127, 68] width 86 height 17
click at [689, 46] on span "Settings" at bounding box center [704, 45] width 31 height 13
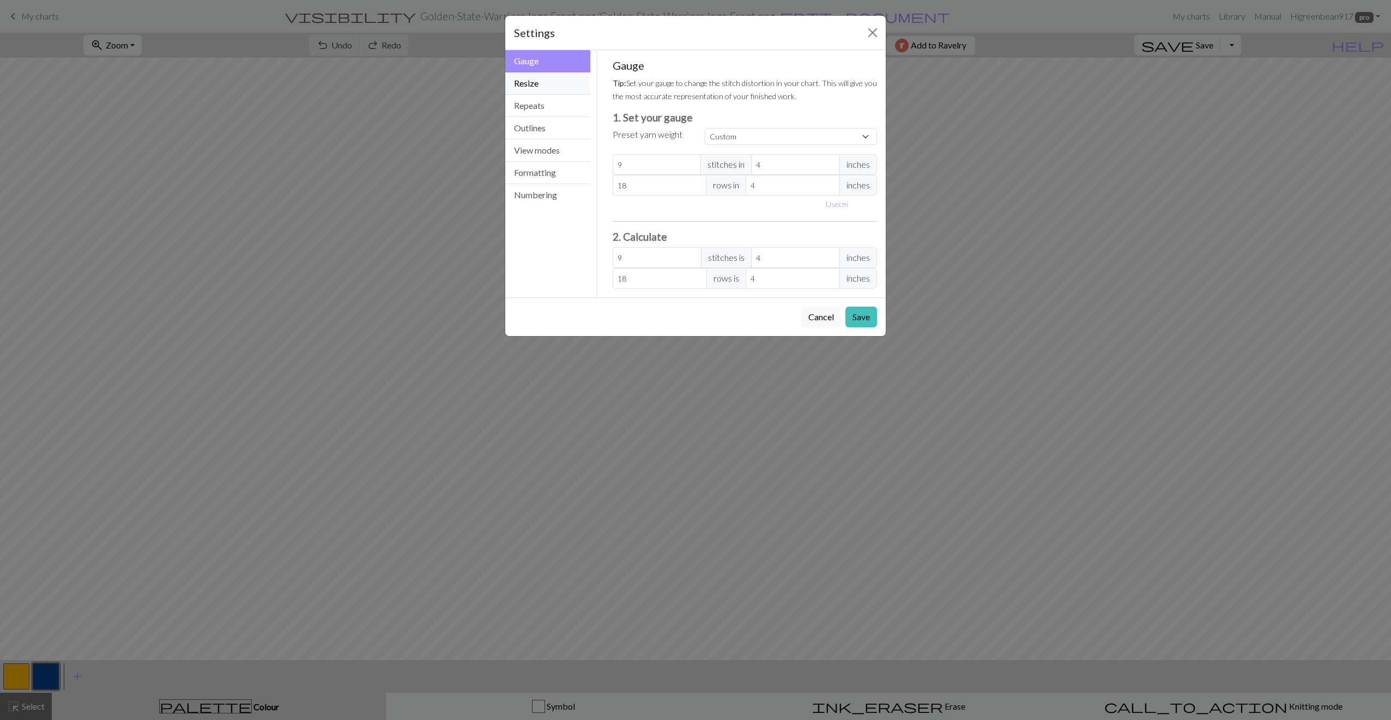
click at [544, 88] on button "Resize" at bounding box center [547, 83] width 85 height 22
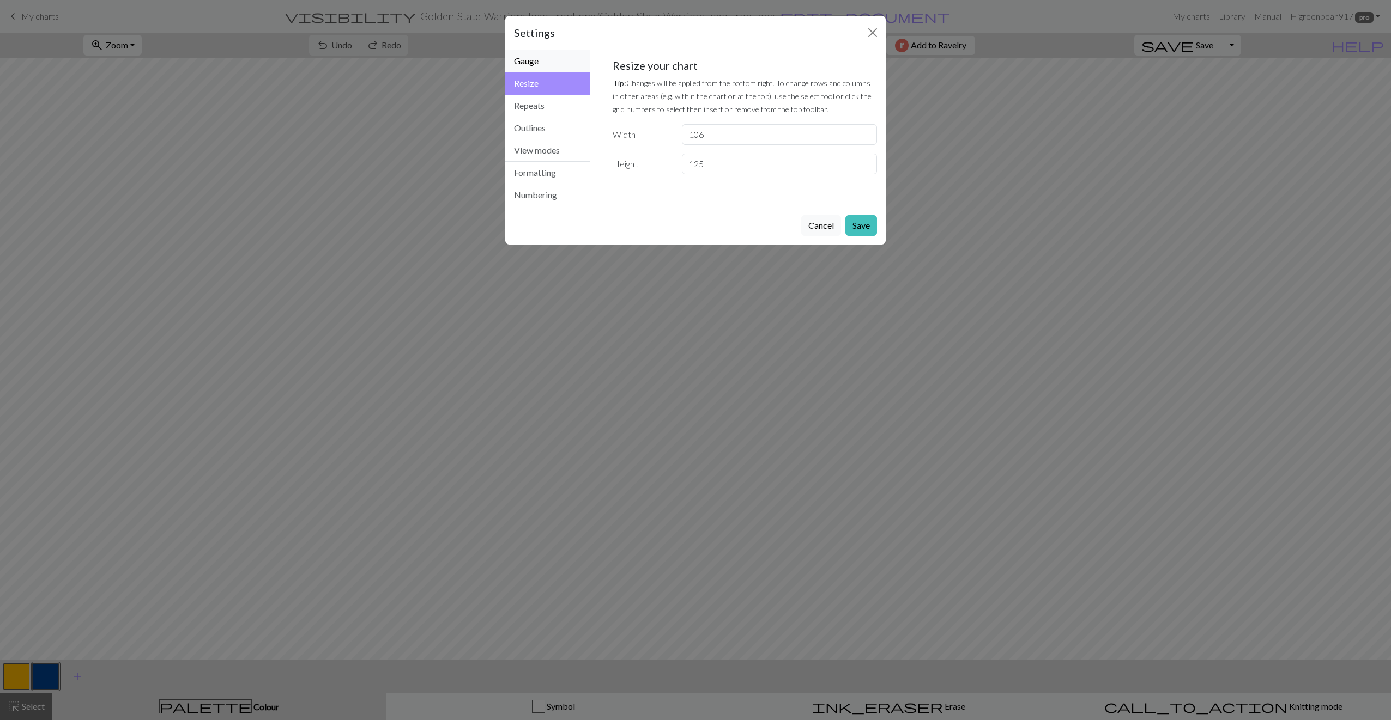
click at [569, 56] on button "Gauge" at bounding box center [547, 61] width 85 height 22
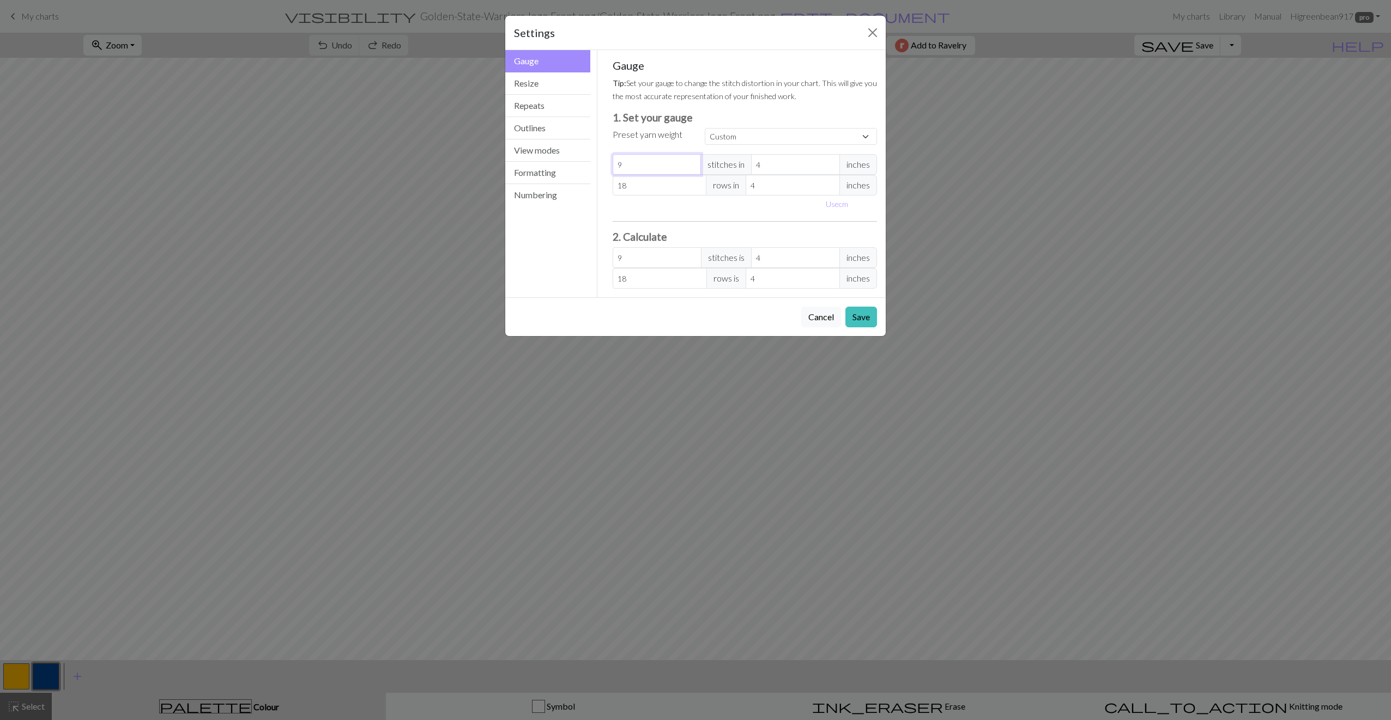
drag, startPoint x: 639, startPoint y: 172, endPoint x: 614, endPoint y: 162, distance: 26.6
click at [614, 162] on input "9" at bounding box center [657, 164] width 89 height 21
drag, startPoint x: 641, startPoint y: 181, endPoint x: 594, endPoint y: 184, distance: 47.5
click at [594, 184] on div "Gauge Gauge Resize Repeats Outlines View modes Formatting Numbering Gauge Resiz…" at bounding box center [695, 173] width 393 height 247
type input "3"
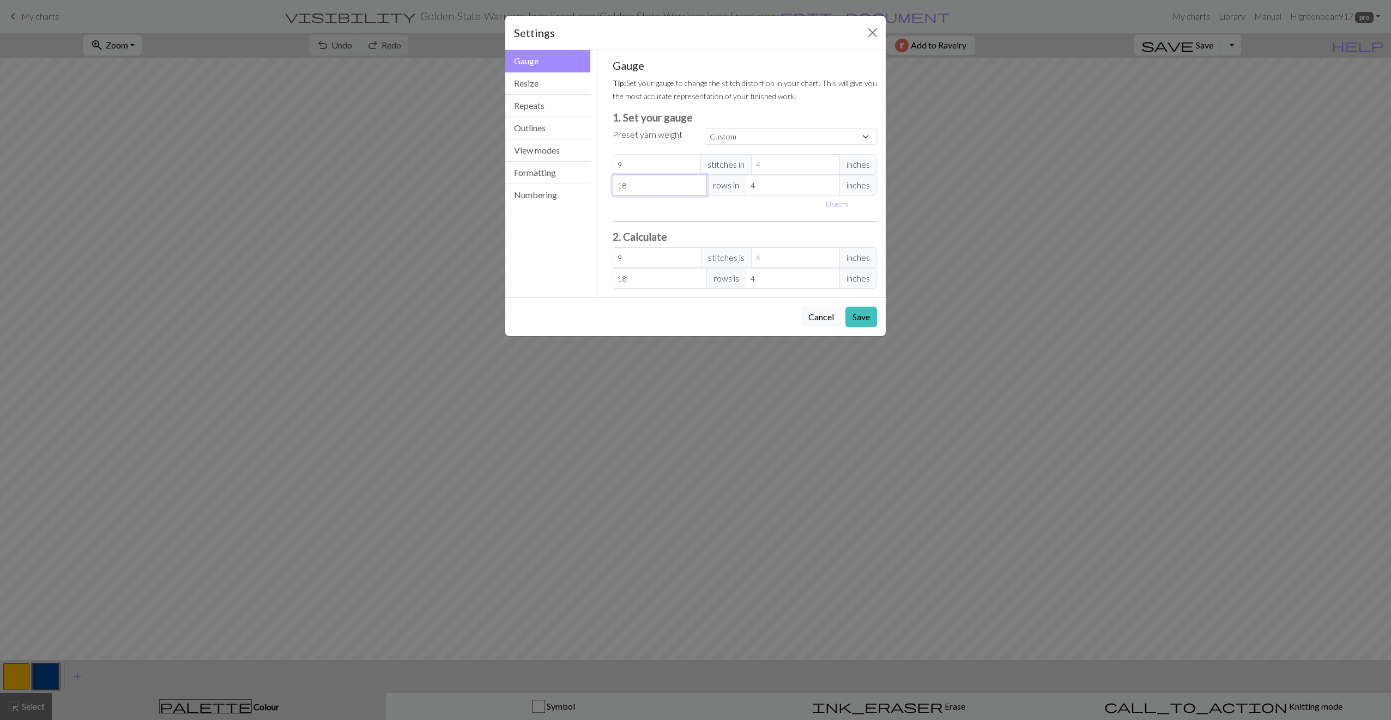
type input "3"
type input "30"
click at [655, 169] on input "9" at bounding box center [657, 164] width 89 height 21
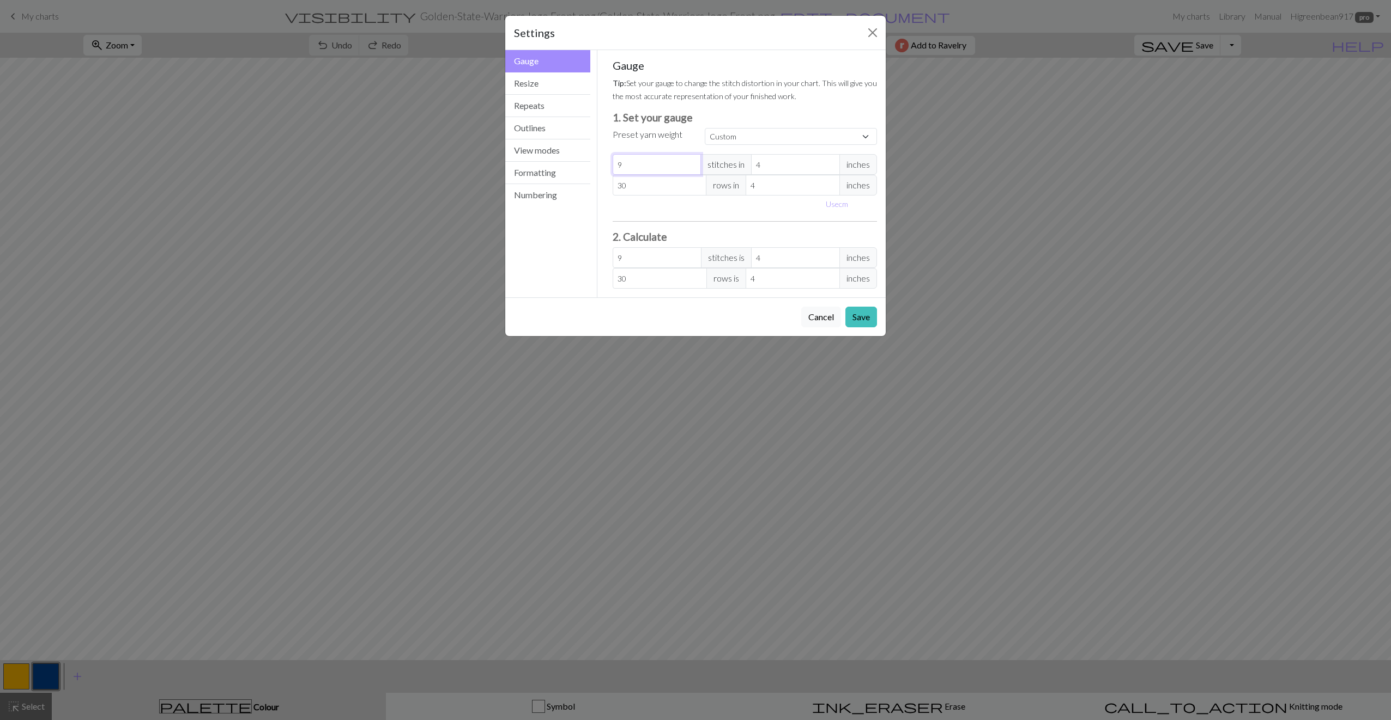
drag, startPoint x: 651, startPoint y: 167, endPoint x: 619, endPoint y: 167, distance: 31.6
click at [619, 167] on input "9" at bounding box center [657, 164] width 89 height 21
type input "2"
type input "20"
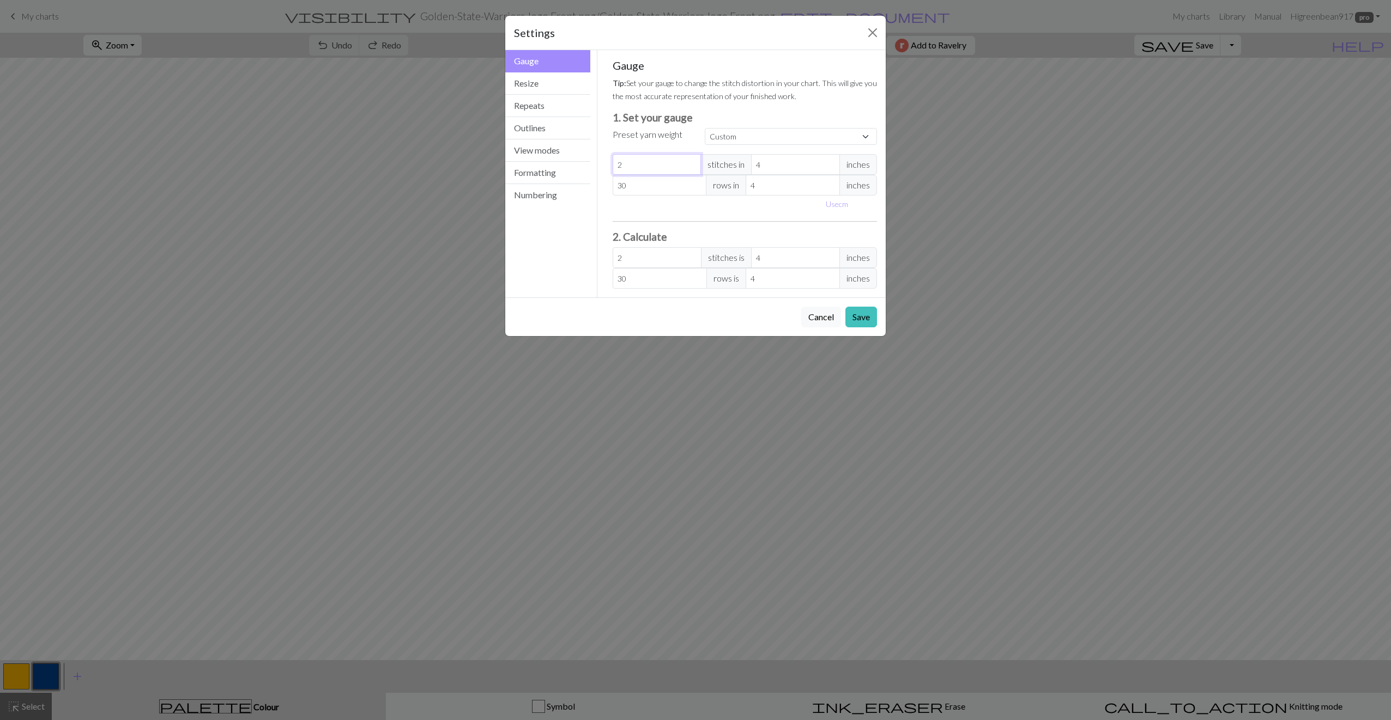
type input "20"
click at [648, 212] on div "Use cm" at bounding box center [745, 204] width 278 height 17
click at [858, 323] on button "Save" at bounding box center [861, 317] width 32 height 21
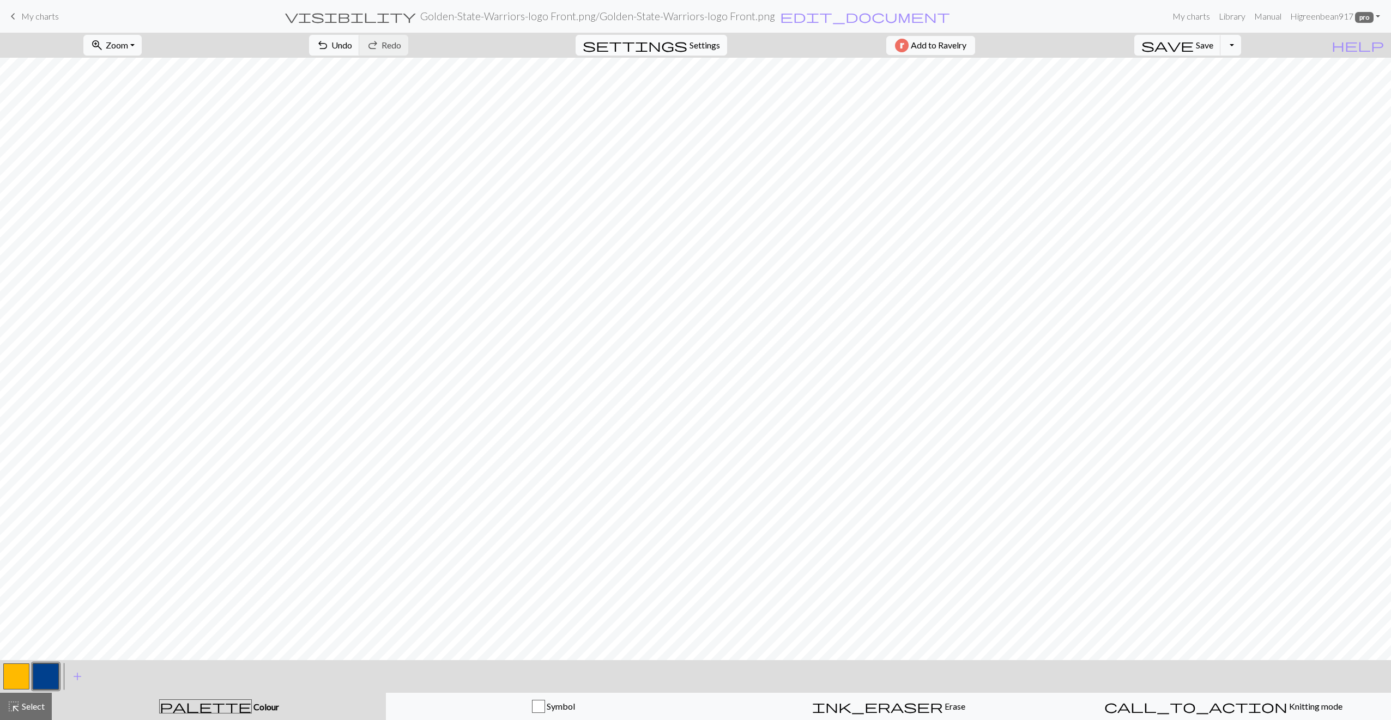
click at [676, 52] on span "settings" at bounding box center [635, 45] width 105 height 15
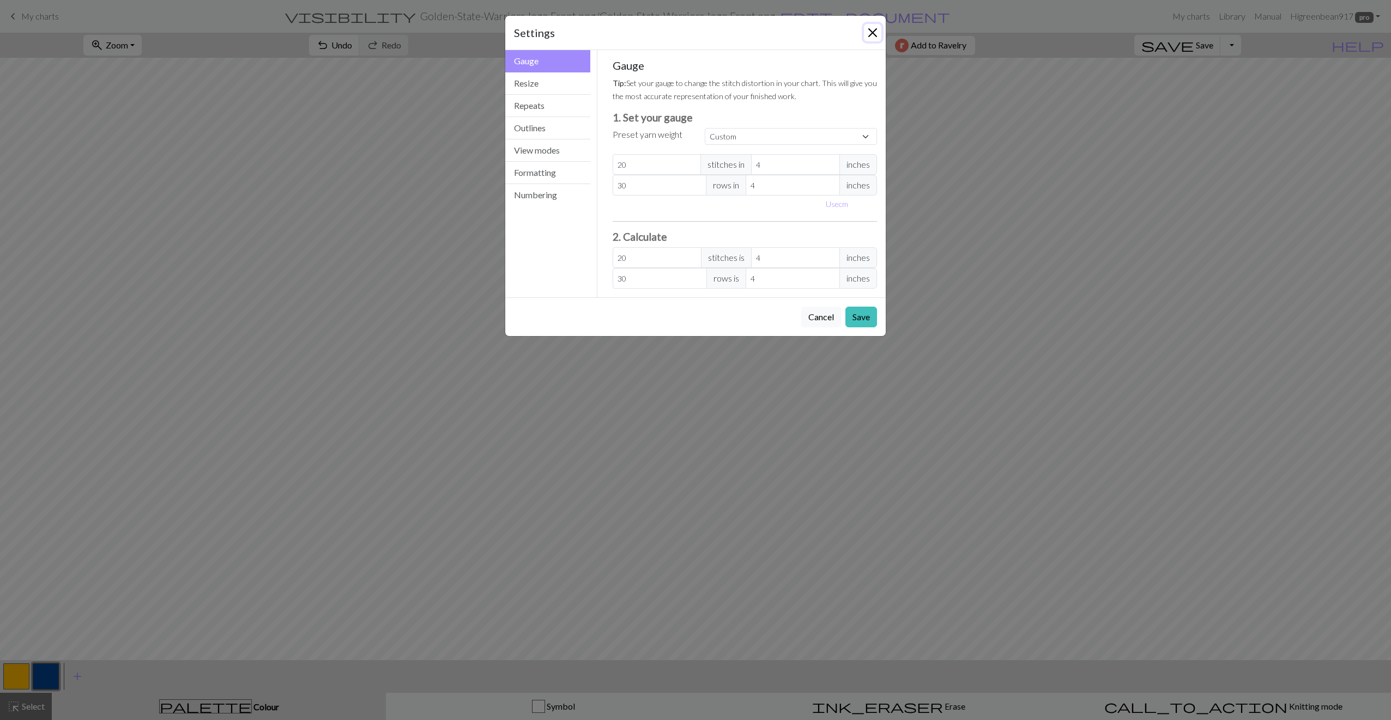
click at [867, 37] on button "Close" at bounding box center [872, 32] width 17 height 17
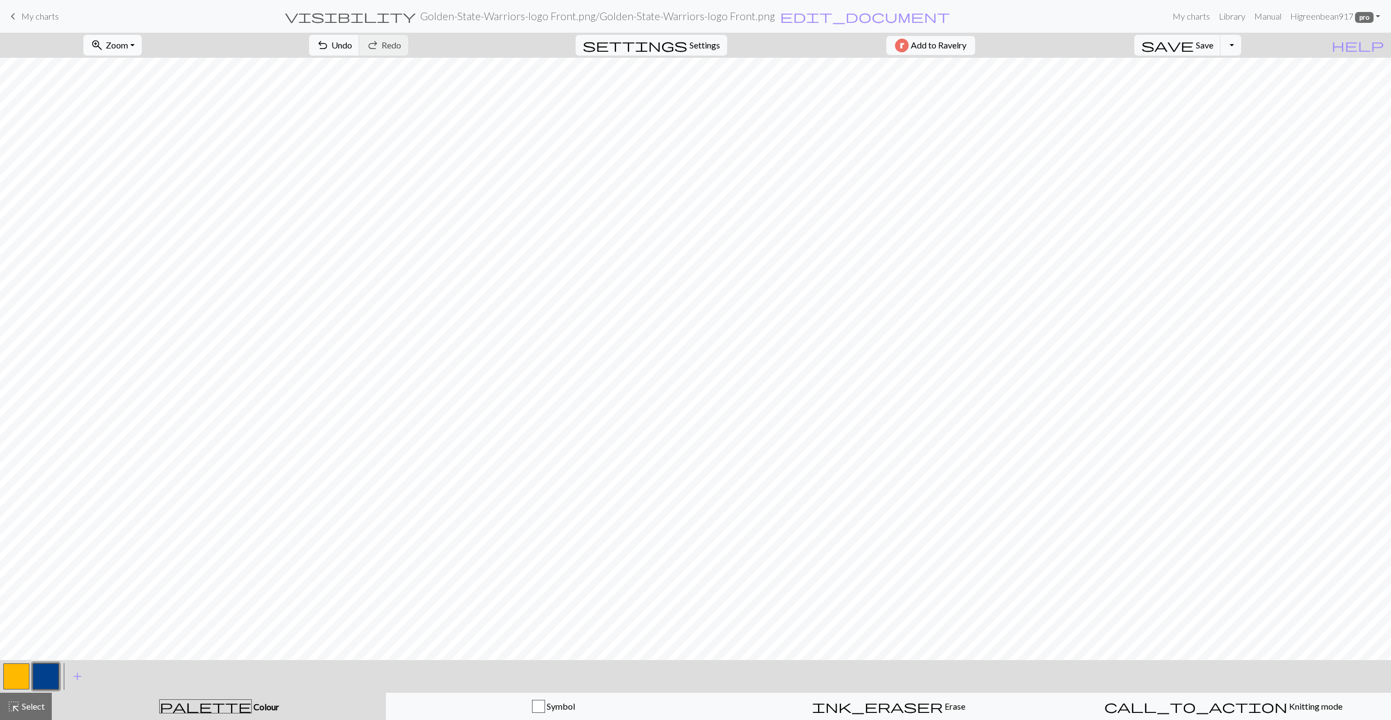
click at [128, 44] on span "Zoom" at bounding box center [117, 45] width 22 height 10
click at [53, 16] on span "My charts" at bounding box center [40, 16] width 38 height 10
click at [1213, 47] on span "Save" at bounding box center [1204, 45] width 17 height 10
click at [52, 15] on div "Chart saved" at bounding box center [695, 21] width 1391 height 43
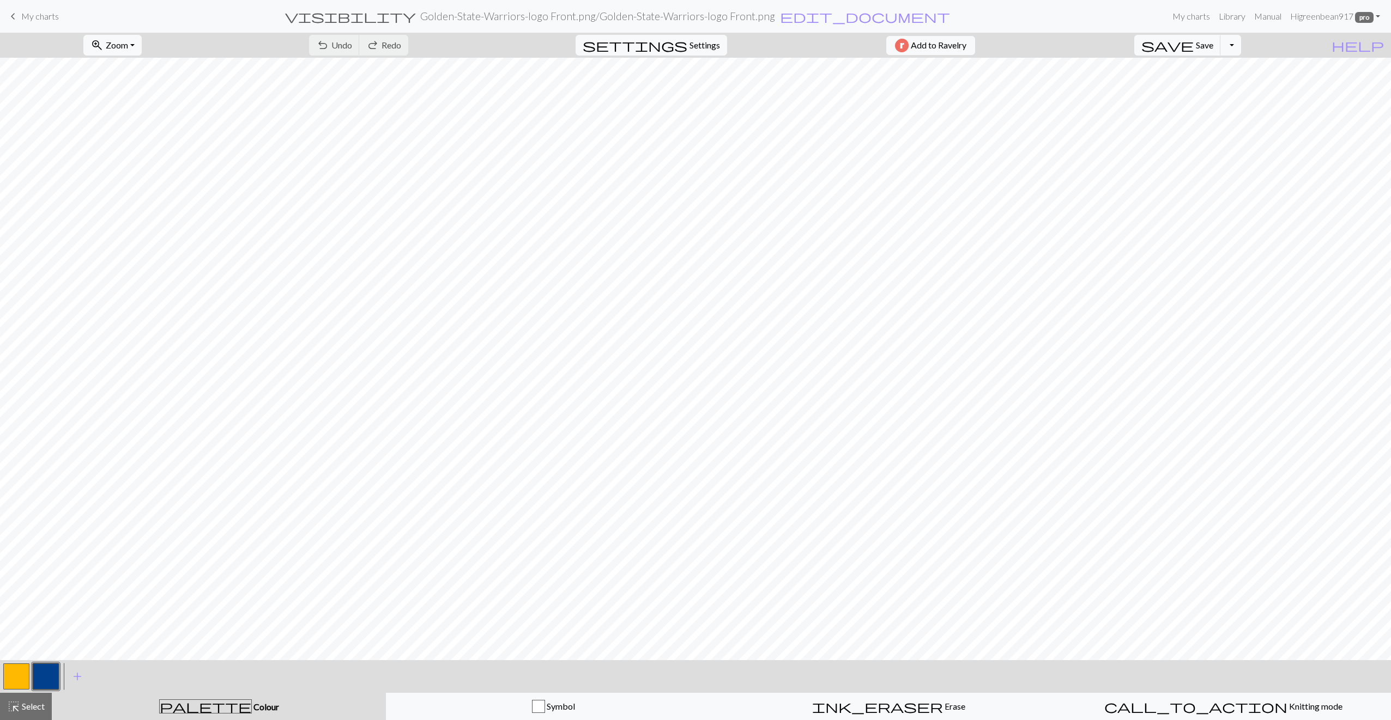
click at [28, 16] on span "My charts" at bounding box center [40, 16] width 38 height 10
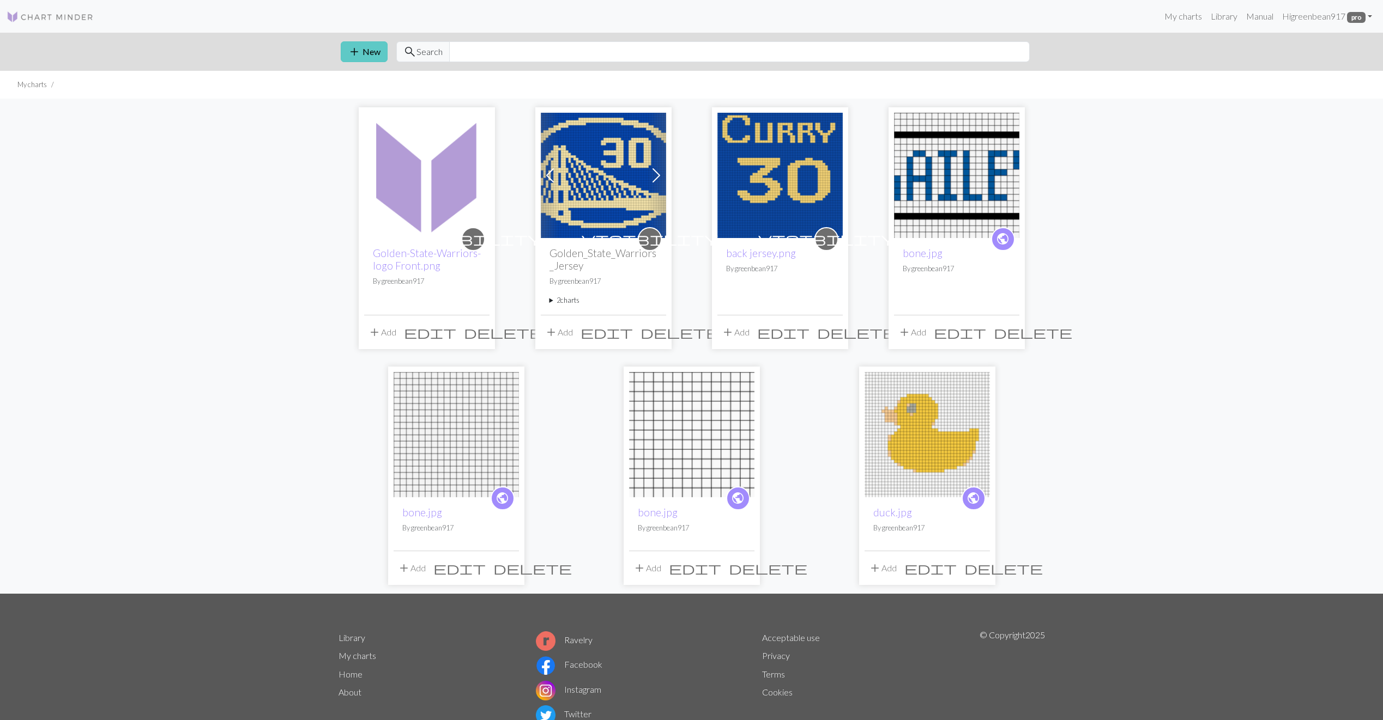
click at [355, 50] on span "add" at bounding box center [354, 51] width 13 height 15
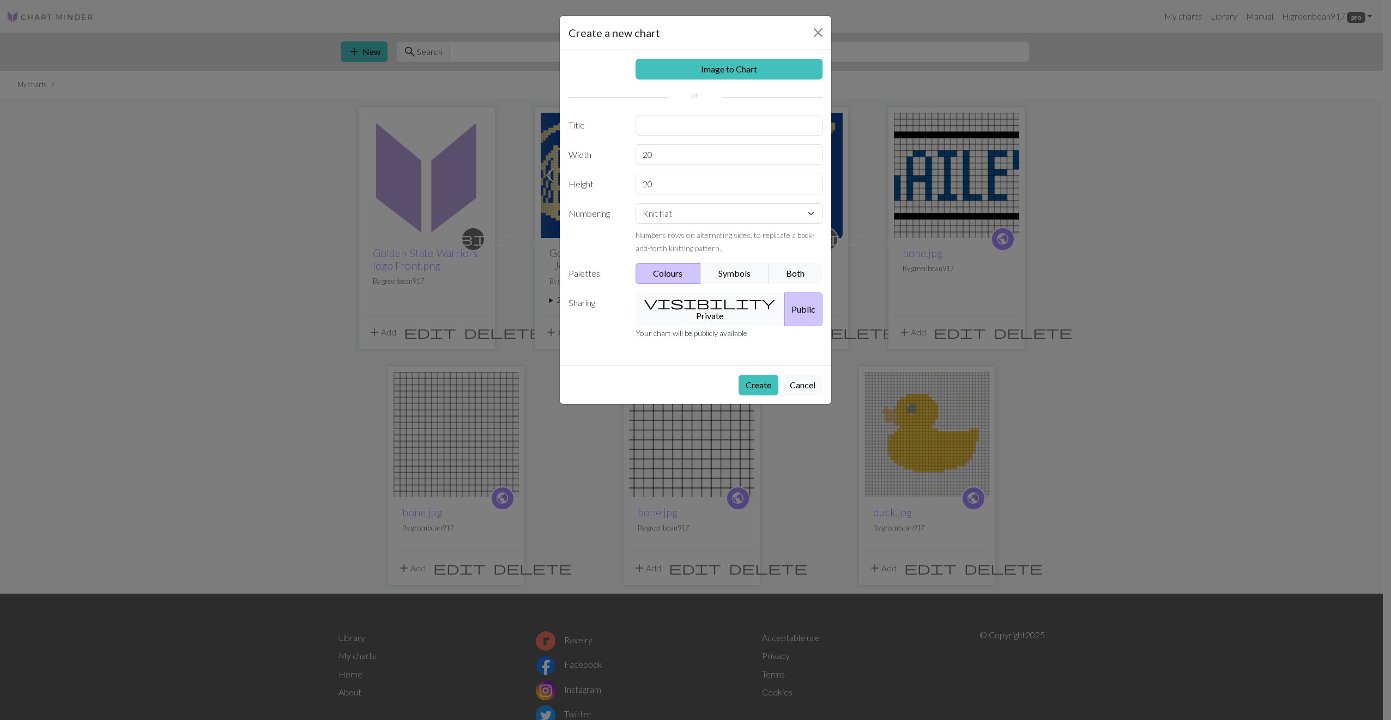
click at [694, 301] on button "visibility Private" at bounding box center [710, 310] width 150 height 34
click at [693, 129] on input "text" at bounding box center [728, 125] width 187 height 21
click at [711, 69] on link "Image to Chart" at bounding box center [728, 69] width 187 height 21
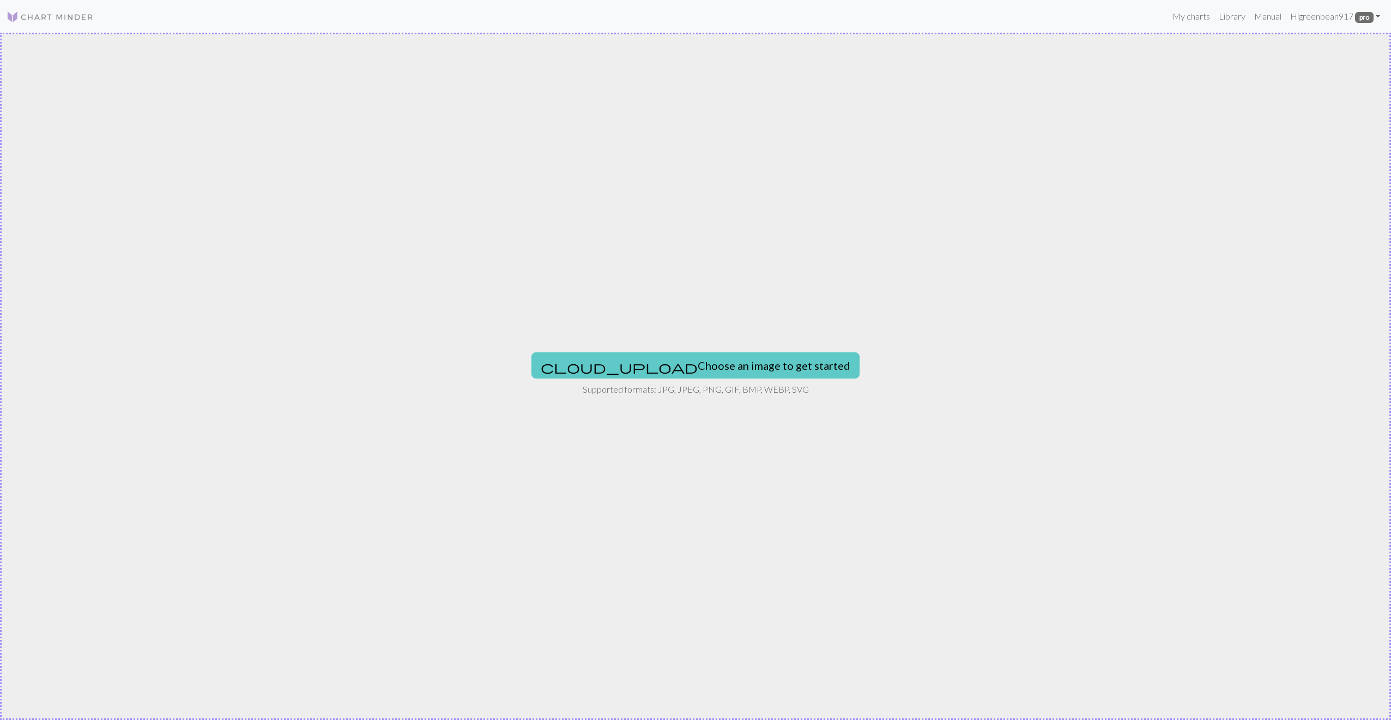
click at [721, 362] on button "cloud_upload Choose an image to get started" at bounding box center [695, 366] width 328 height 26
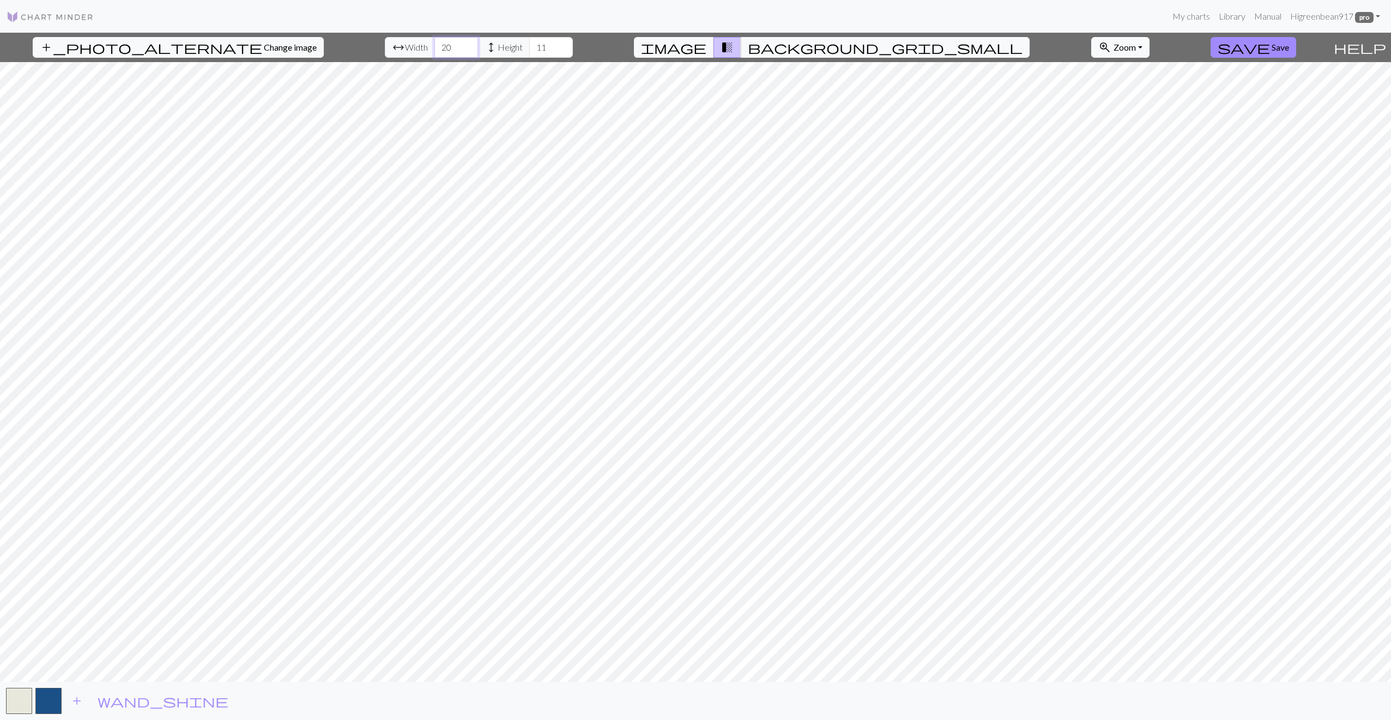
click at [434, 46] on input "20" at bounding box center [456, 47] width 44 height 21
click at [405, 44] on span "Width" at bounding box center [416, 47] width 23 height 13
drag, startPoint x: 424, startPoint y: 45, endPoint x: 414, endPoint y: 44, distance: 9.9
click at [434, 44] on input "20" at bounding box center [456, 47] width 44 height 21
type input "106"
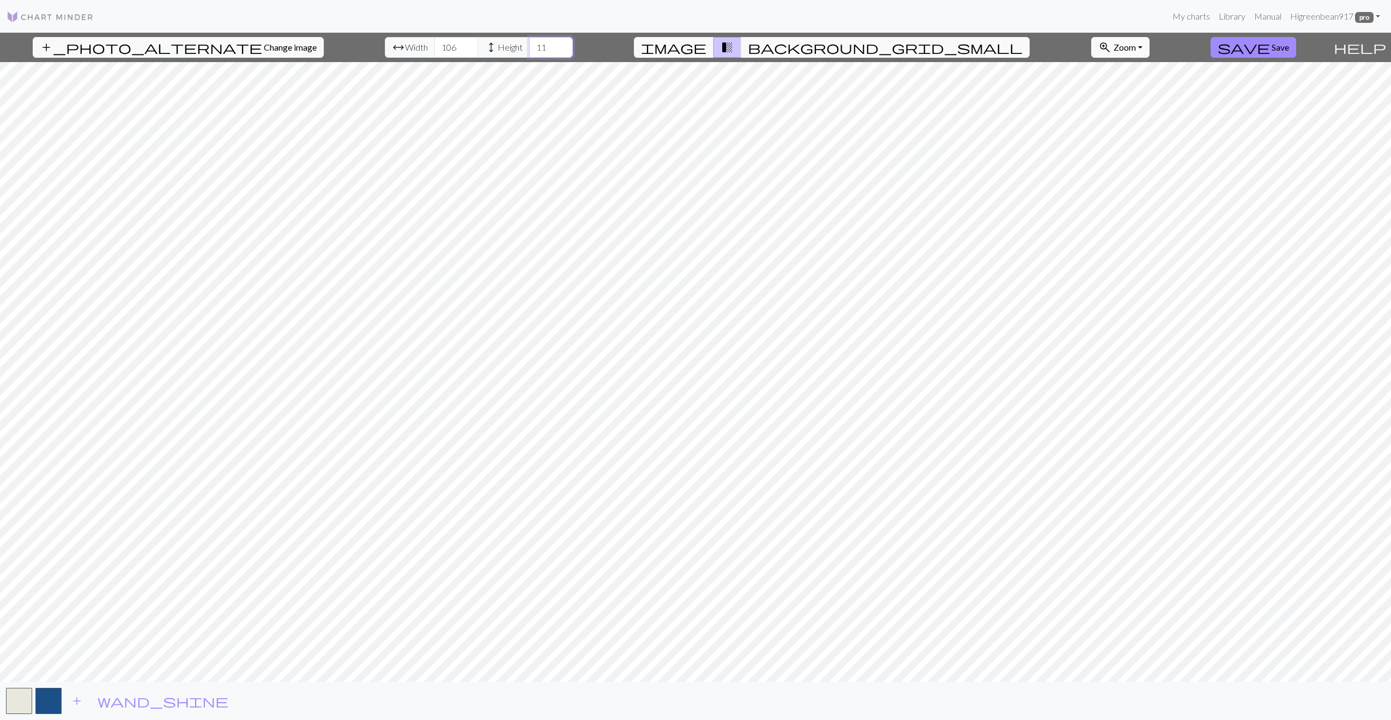
click at [529, 52] on input "11" at bounding box center [551, 47] width 44 height 21
click at [529, 49] on input "11" at bounding box center [551, 47] width 44 height 21
type input "125"
click at [1146, 720] on html "This website uses cookies to ensure you get the best experience on our website.…" at bounding box center [695, 360] width 1391 height 720
click at [789, 41] on span "background_grid_small" at bounding box center [885, 47] width 275 height 15
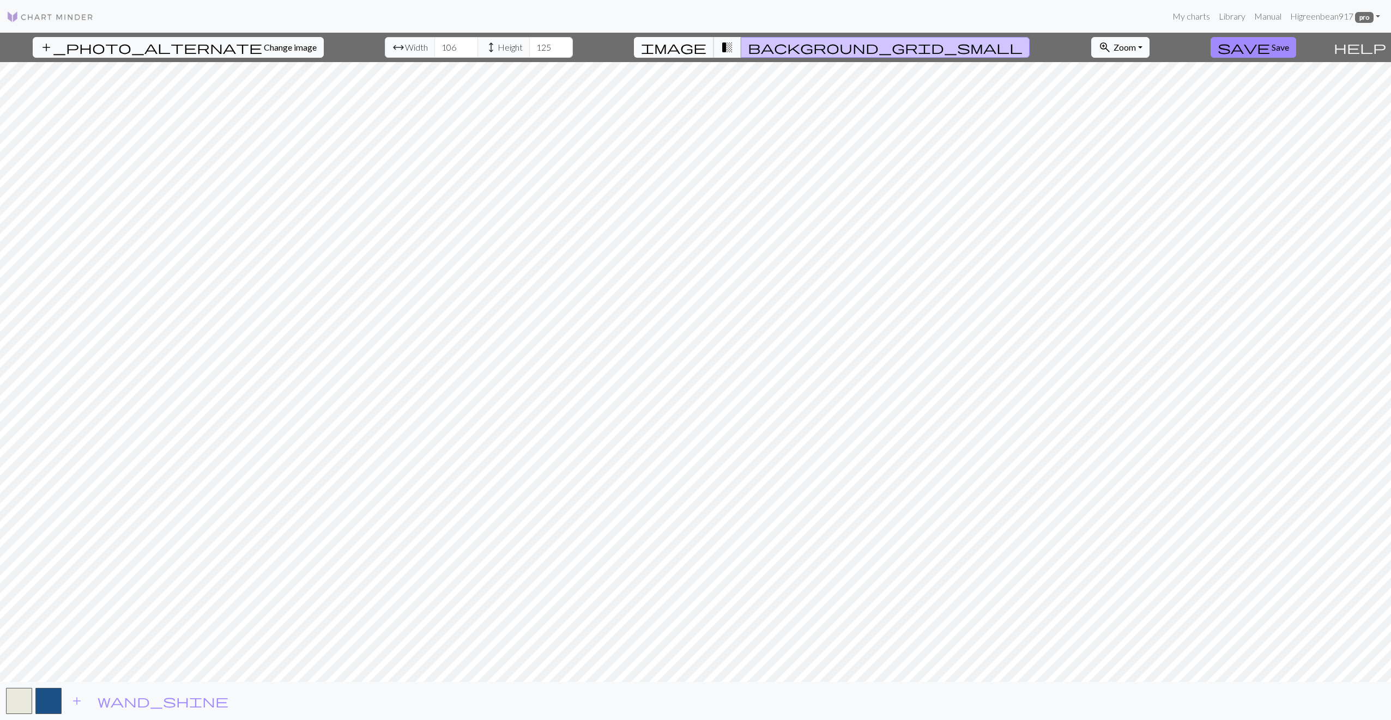
click at [714, 49] on button "image" at bounding box center [674, 47] width 80 height 21
click at [1271, 47] on span "Save" at bounding box center [1279, 47] width 17 height 10
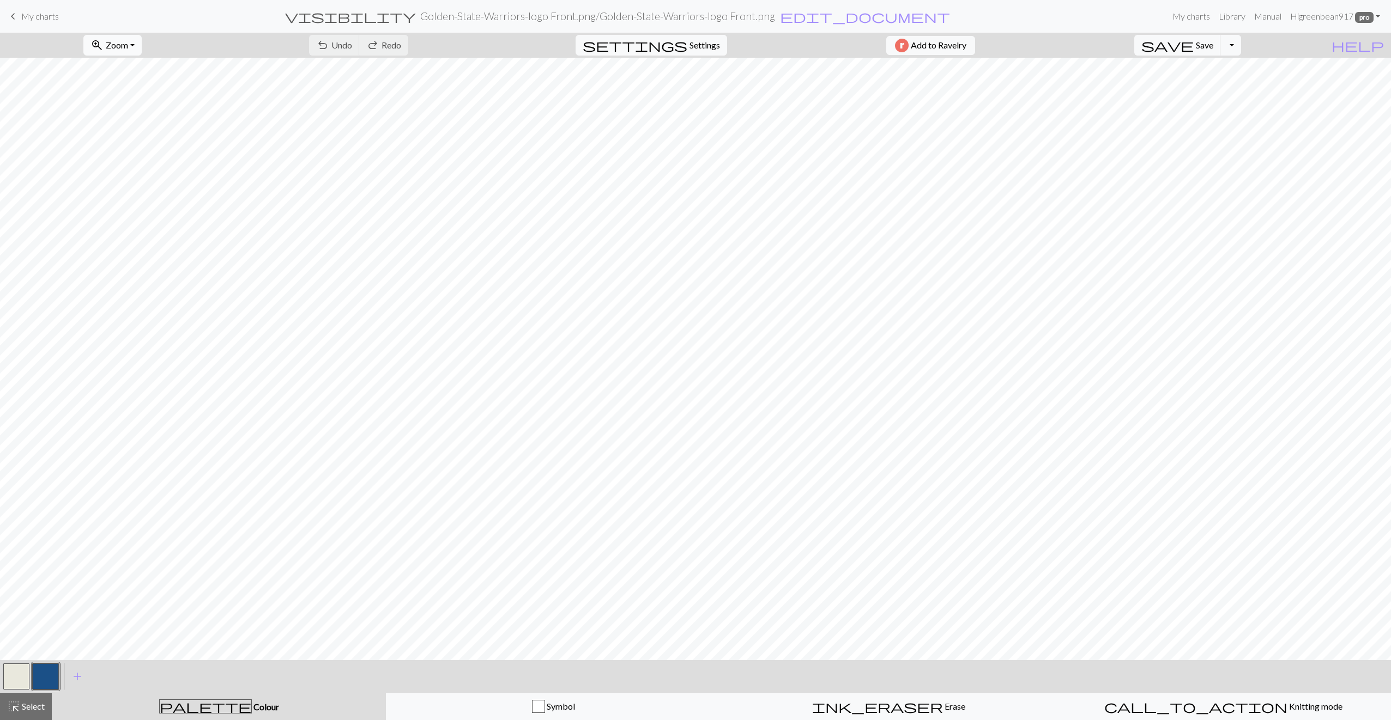
click at [142, 47] on button "zoom_in Zoom Zoom" at bounding box center [112, 45] width 58 height 21
click at [145, 64] on button "Fit all" at bounding box center [127, 68] width 86 height 17
click at [689, 40] on span "Settings" at bounding box center [704, 45] width 31 height 13
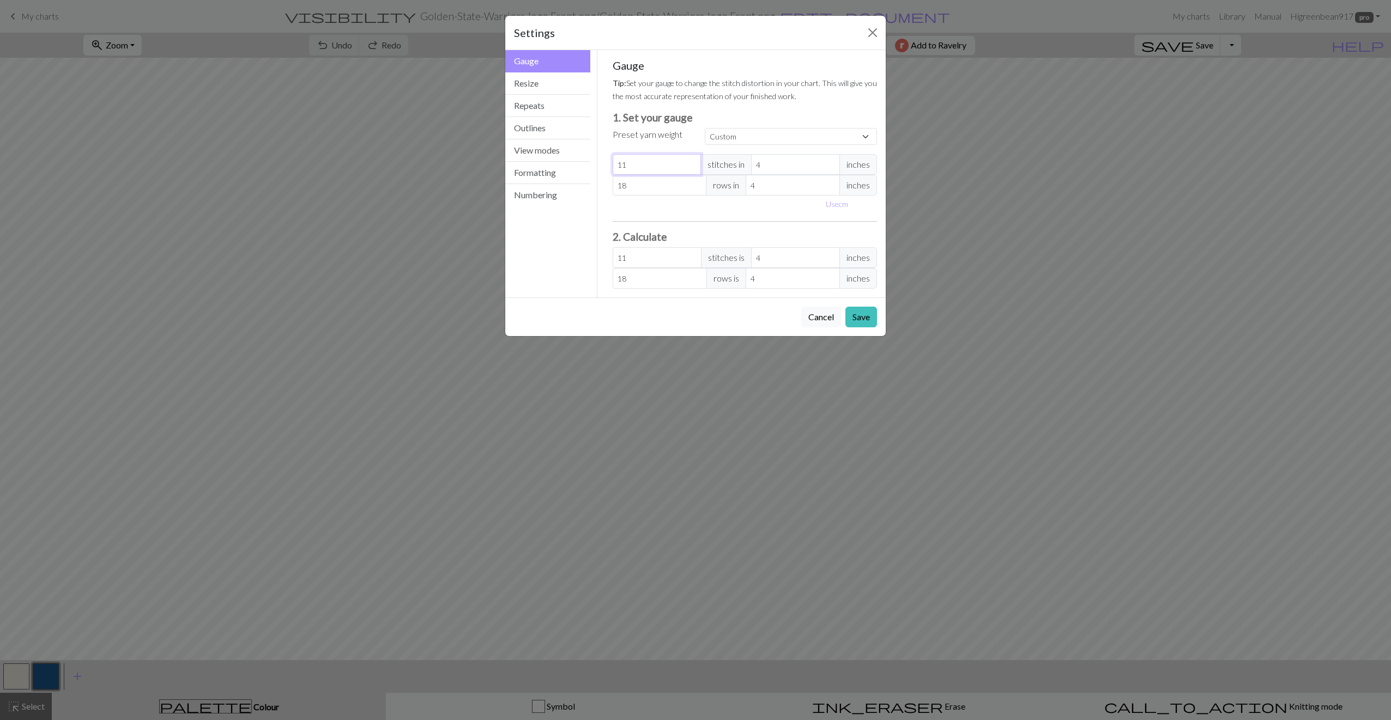
drag, startPoint x: 640, startPoint y: 165, endPoint x: 592, endPoint y: 166, distance: 48.0
click at [592, 166] on div "Gauge Gauge Resize Repeats Outlines View modes Formatting Numbering Gauge Resiz…" at bounding box center [695, 173] width 393 height 247
type input "2"
type input "20"
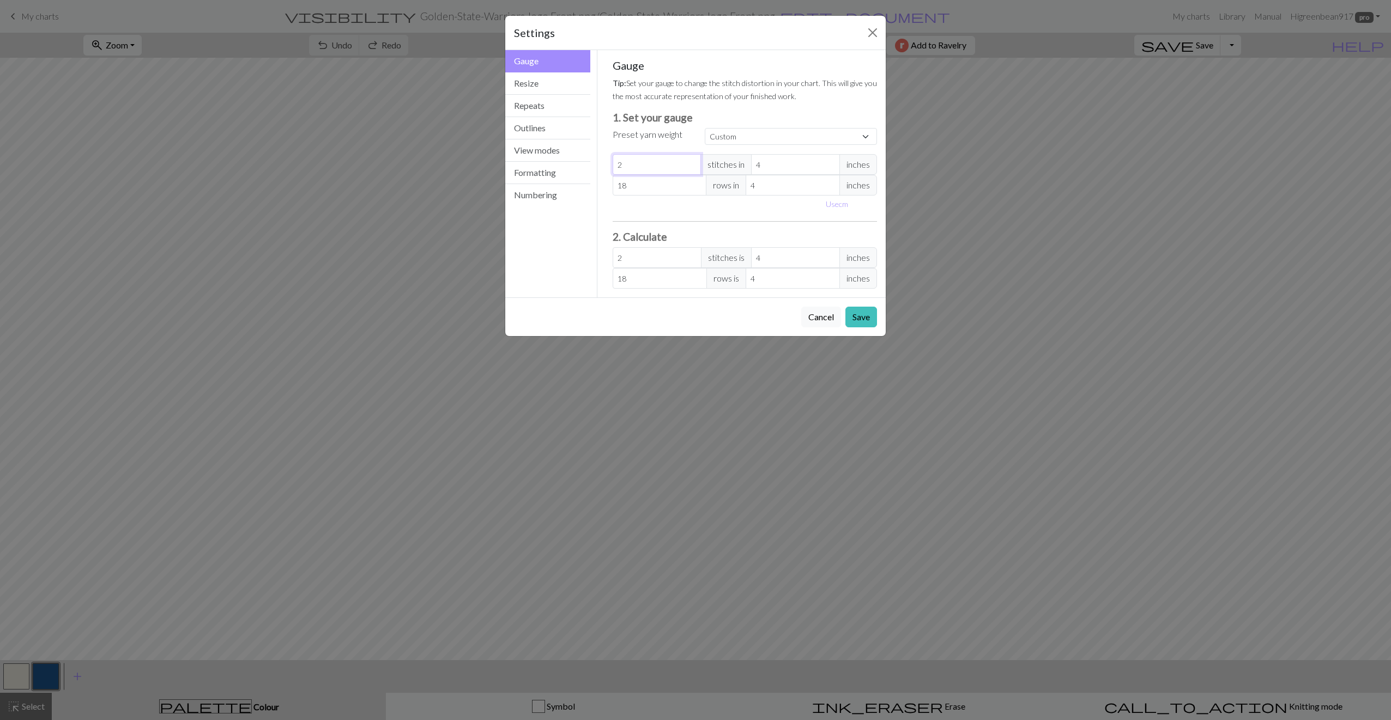
type input "20"
drag, startPoint x: 628, startPoint y: 186, endPoint x: 589, endPoint y: 184, distance: 39.3
click at [589, 184] on div "Gauge Gauge Resize Repeats Outlines View modes Formatting Numbering Gauge Resiz…" at bounding box center [695, 173] width 393 height 247
type input "3"
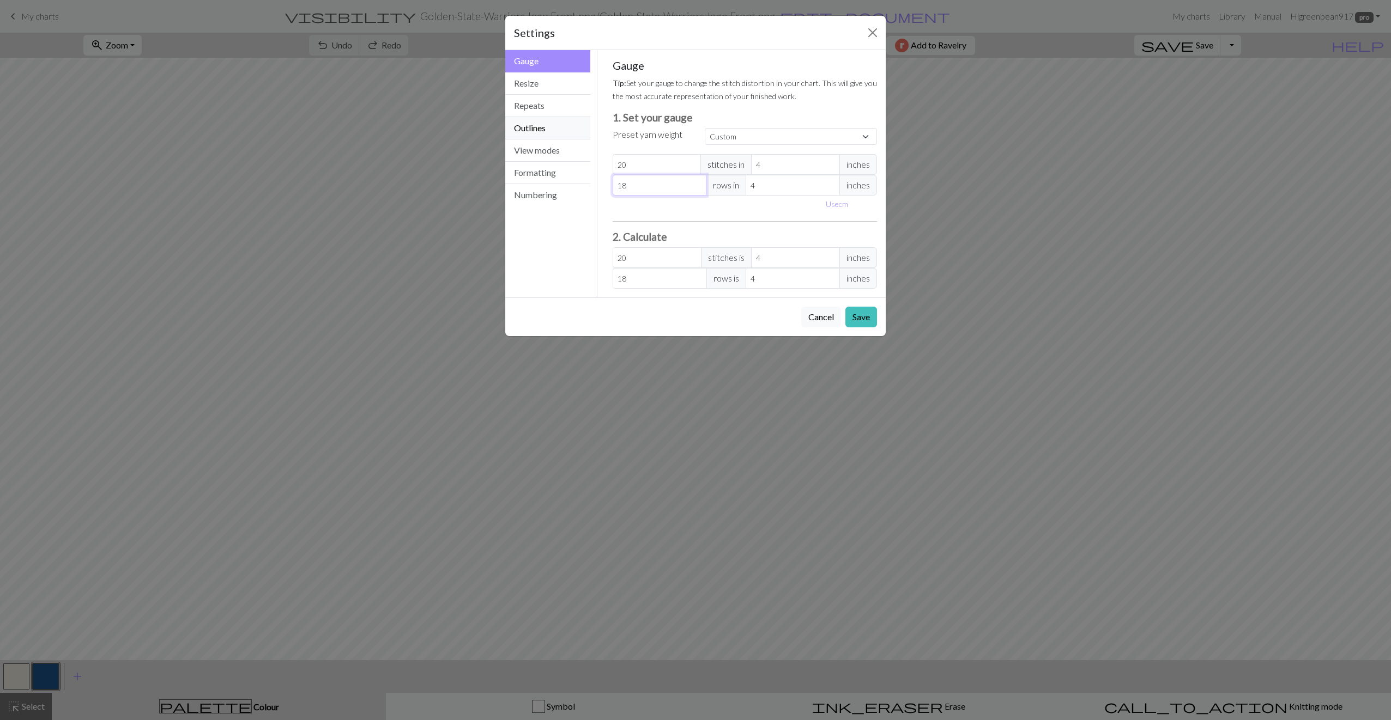
type input "3"
type input "30"
click at [859, 313] on button "Save" at bounding box center [861, 317] width 32 height 21
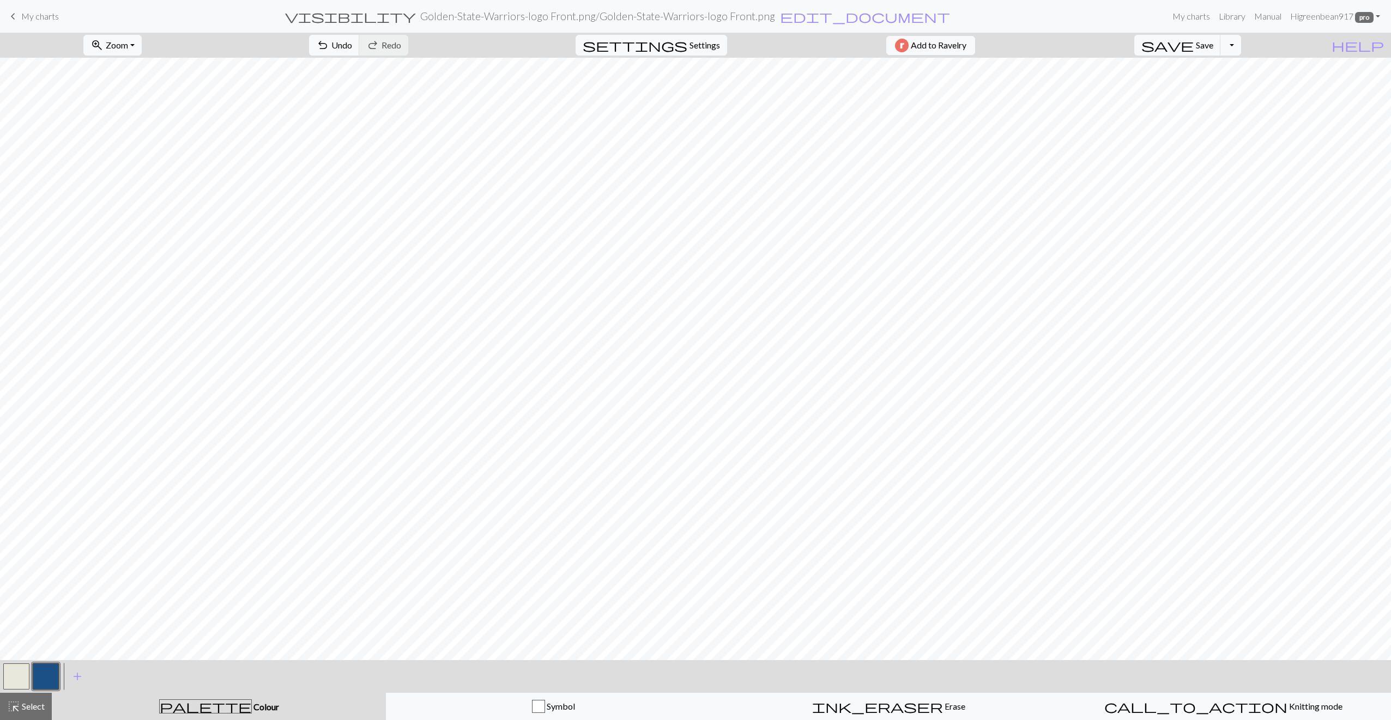
click at [44, 669] on button "button" at bounding box center [46, 677] width 26 height 26
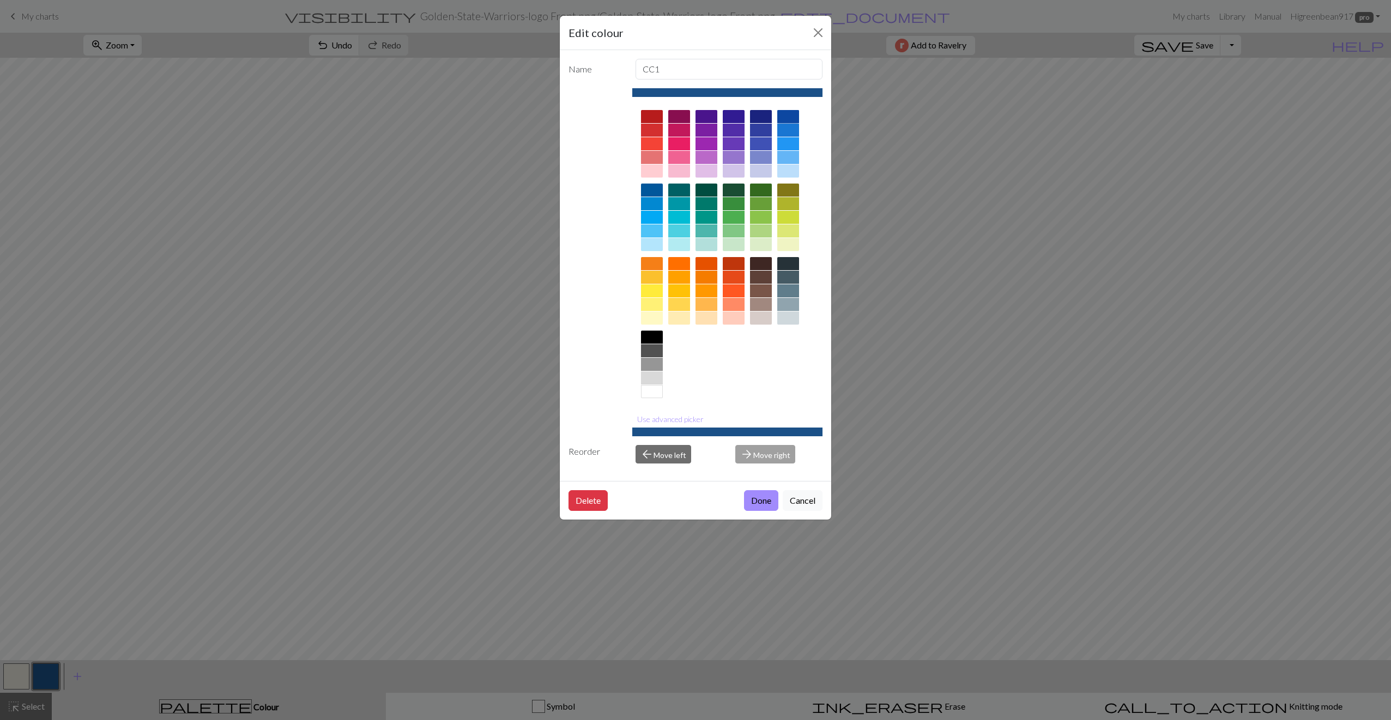
click at [794, 117] on div at bounding box center [788, 116] width 22 height 13
click at [752, 507] on button "Done" at bounding box center [761, 500] width 34 height 21
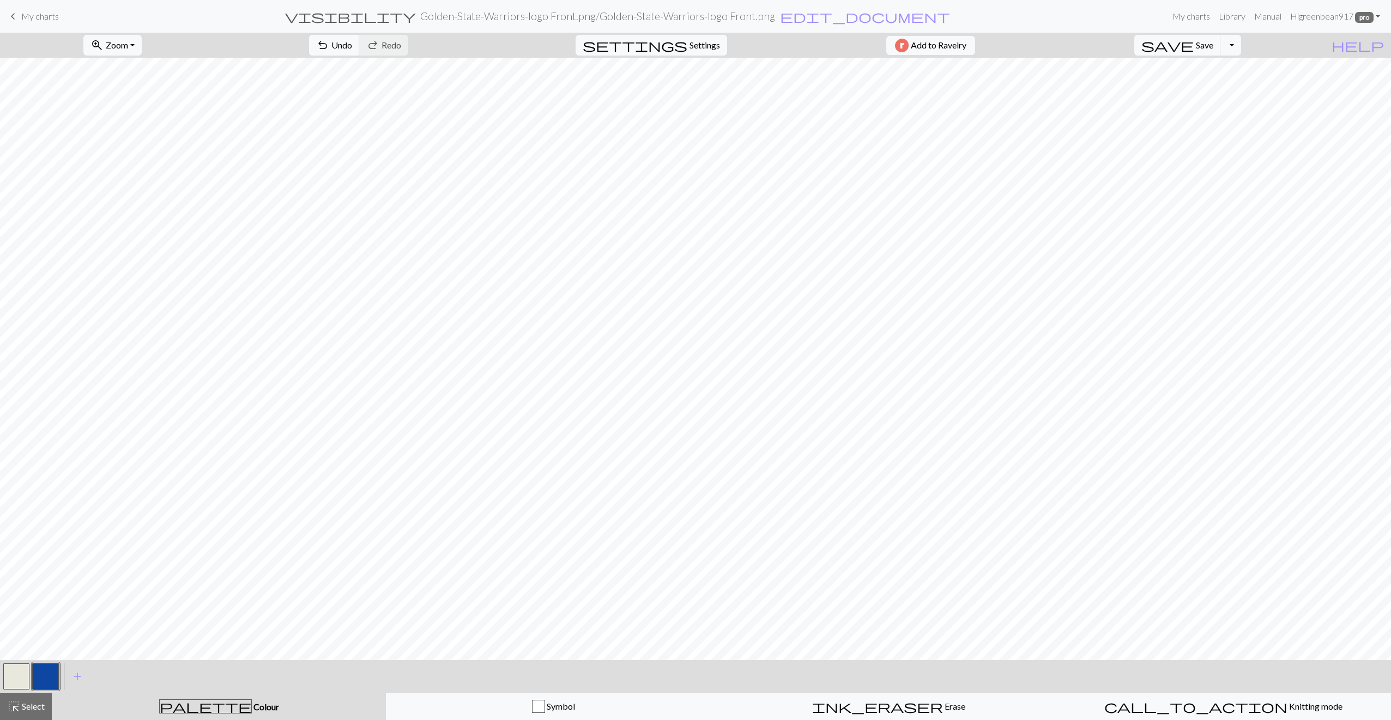
click at [44, 669] on button "button" at bounding box center [46, 677] width 26 height 26
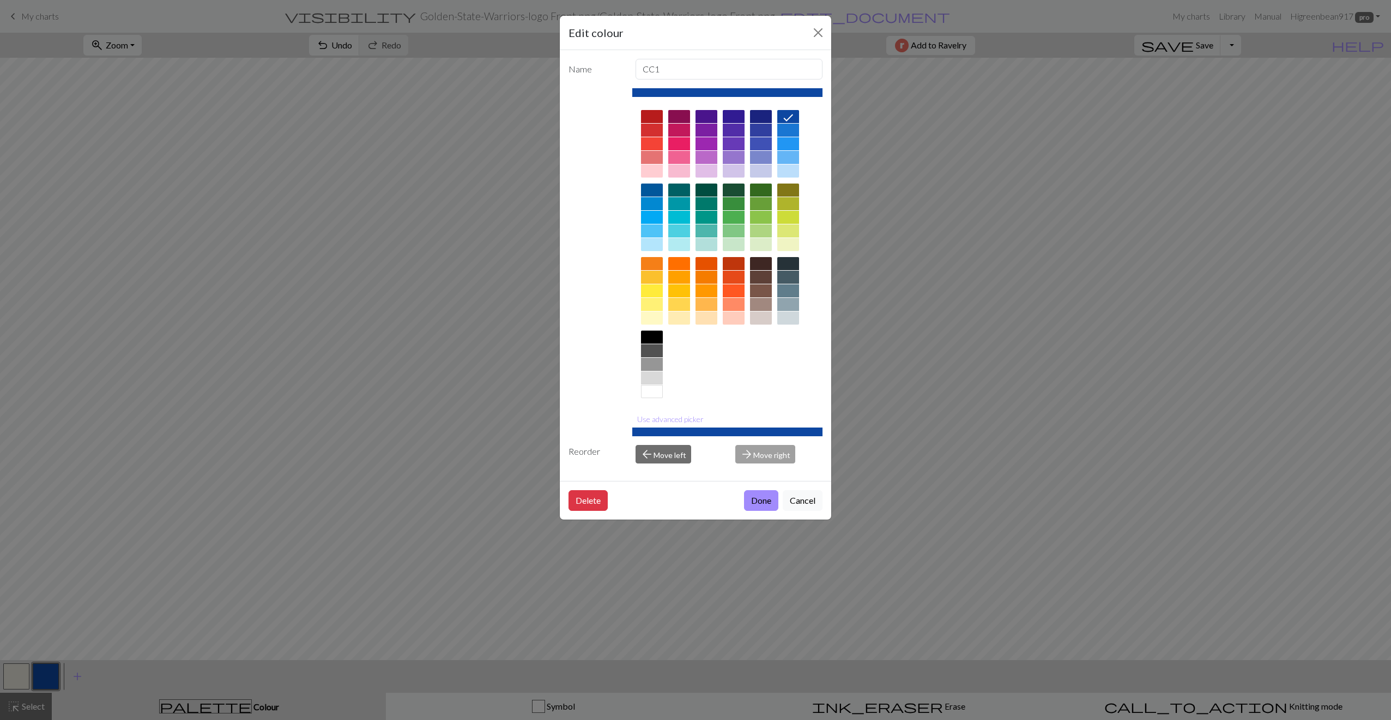
click at [20, 673] on div "Edit colour Name CC1 Use advanced picker Reorder arrow_back Move left arrow_for…" at bounding box center [695, 360] width 1391 height 720
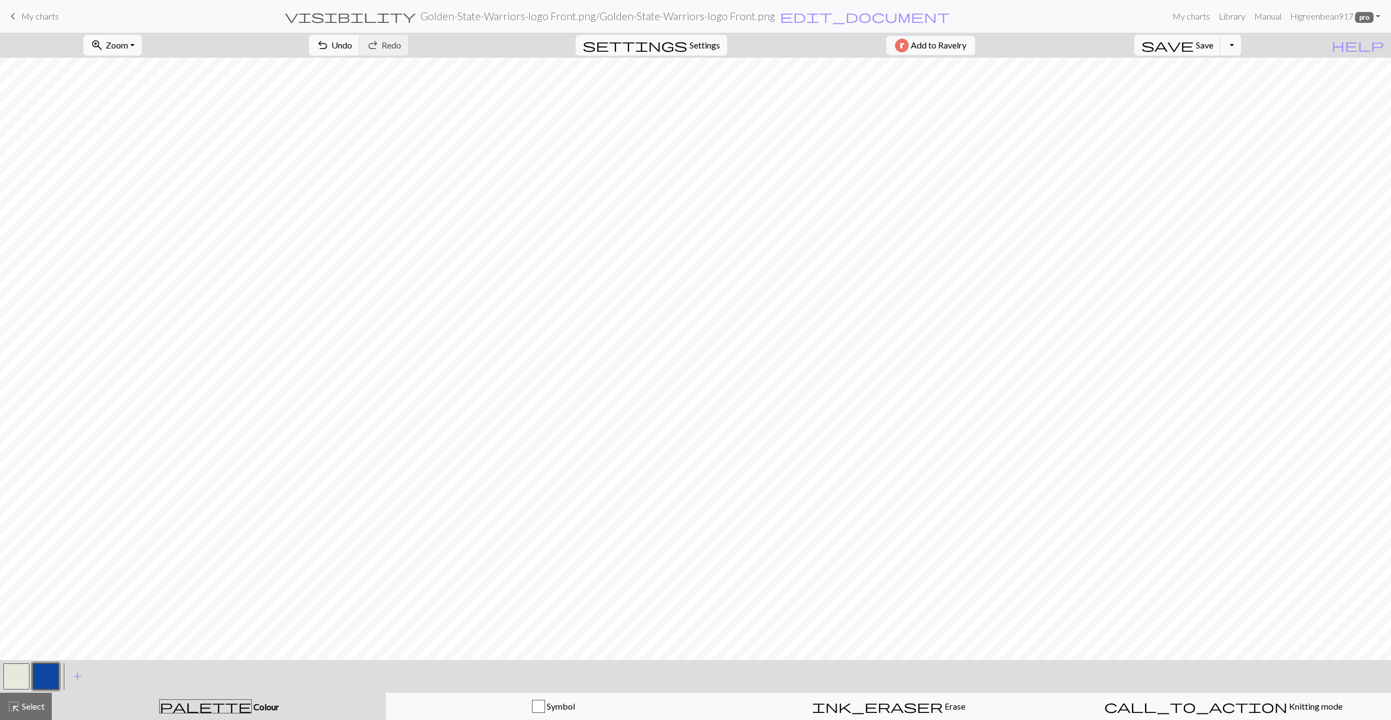
click at [19, 673] on button "button" at bounding box center [16, 677] width 26 height 26
click at [14, 683] on button "button" at bounding box center [16, 677] width 26 height 26
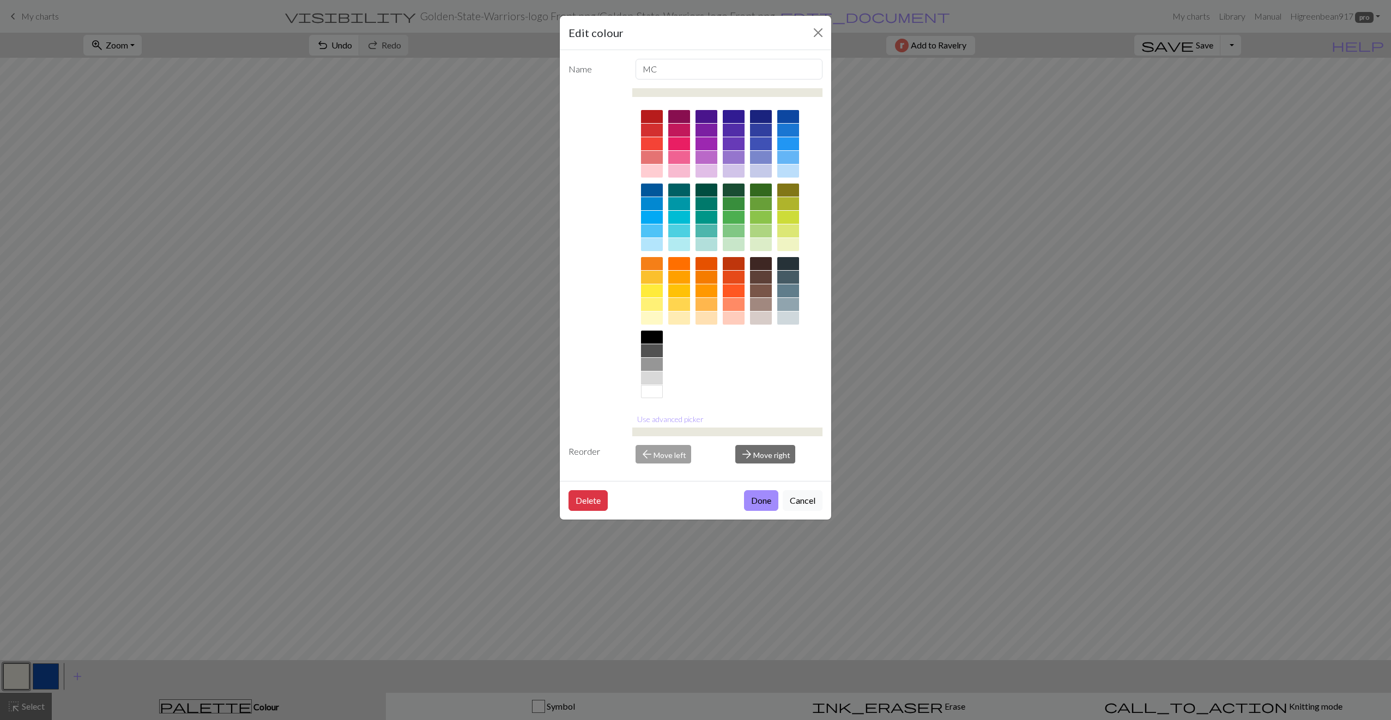
click at [794, 117] on div at bounding box center [788, 116] width 22 height 13
click at [753, 495] on button "Done" at bounding box center [761, 500] width 34 height 21
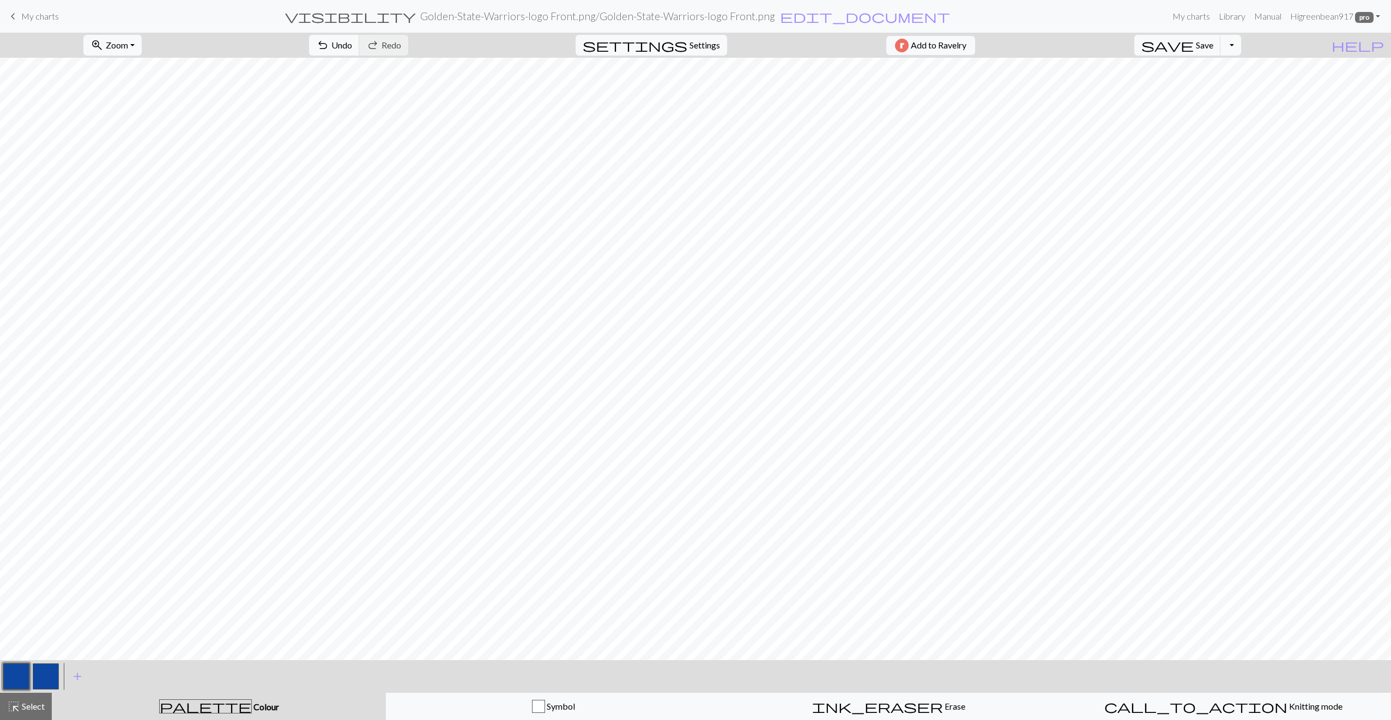
click at [51, 679] on button "button" at bounding box center [46, 677] width 26 height 26
click at [49, 673] on button "button" at bounding box center [46, 677] width 26 height 26
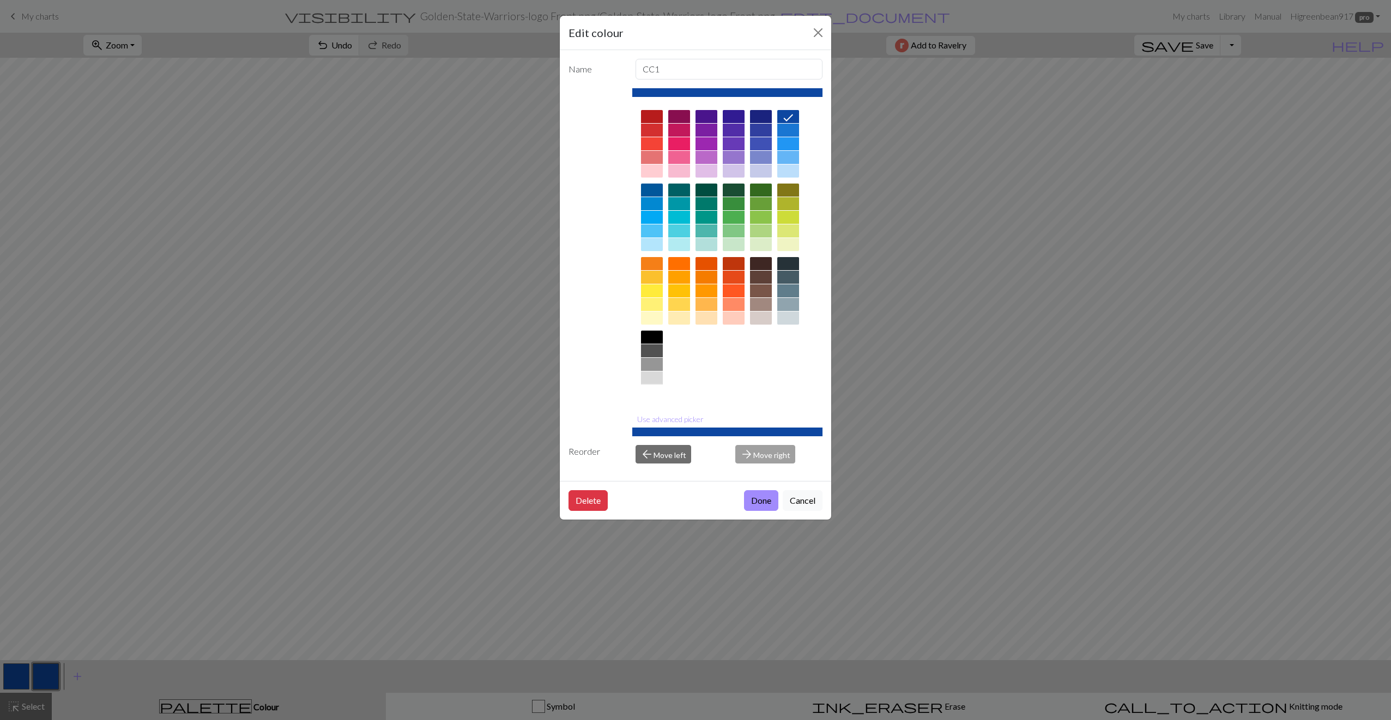
click at [651, 387] on div at bounding box center [652, 391] width 22 height 13
click at [753, 498] on button "Done" at bounding box center [761, 500] width 34 height 21
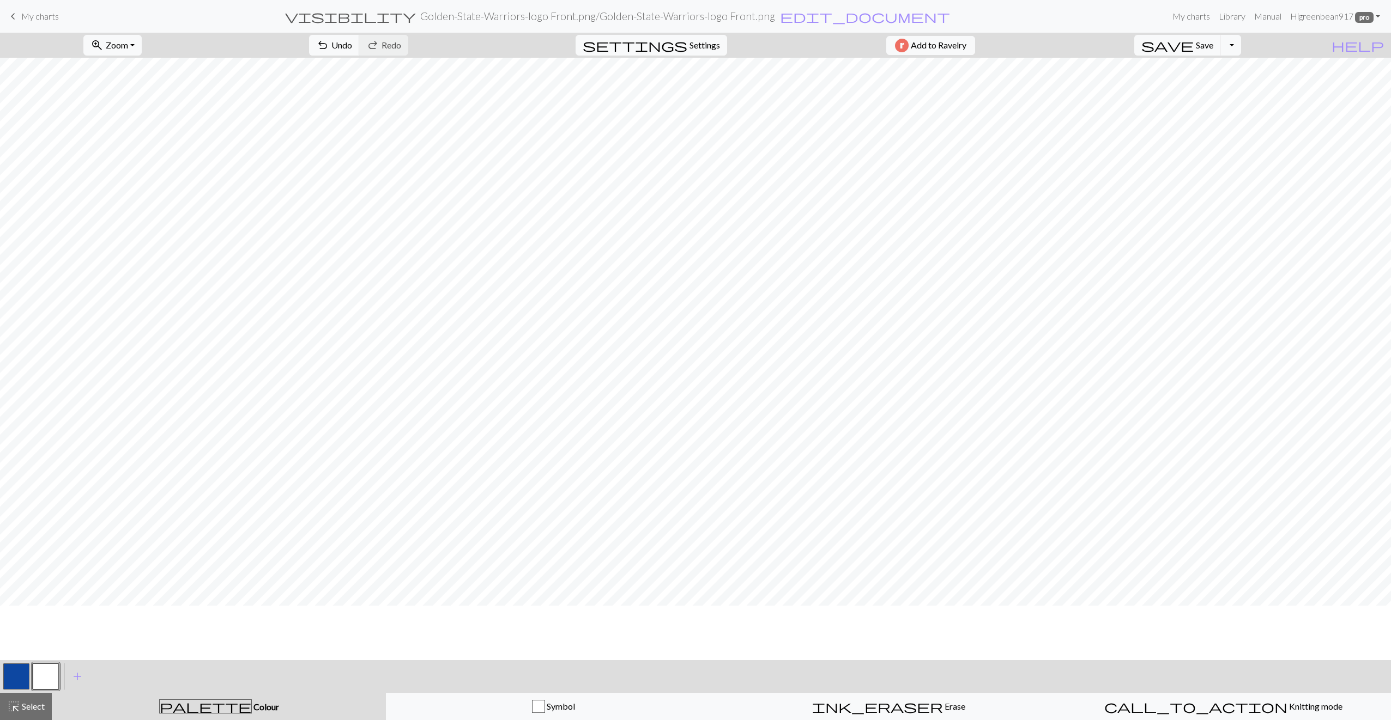
scroll to position [16, 0]
click at [39, 674] on button "button" at bounding box center [46, 677] width 26 height 26
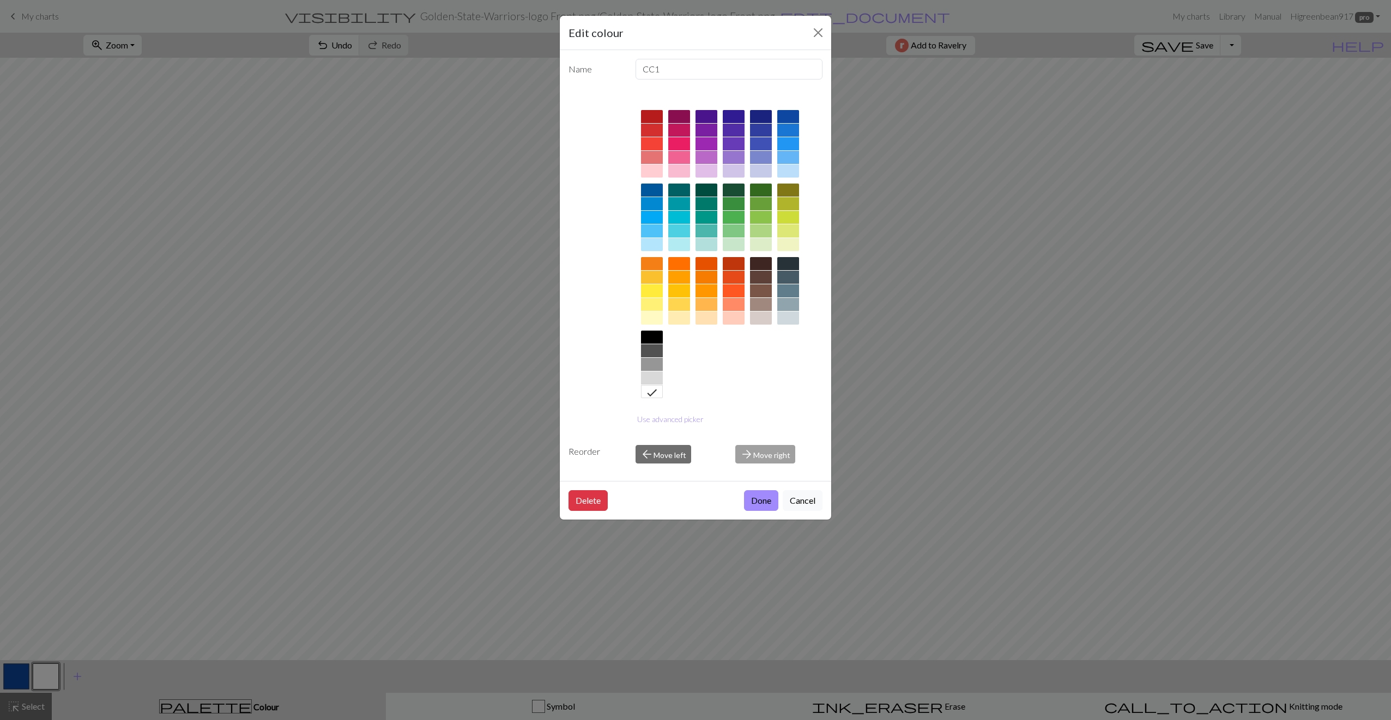
click at [653, 290] on div at bounding box center [652, 290] width 22 height 13
click at [767, 498] on button "Done" at bounding box center [761, 500] width 34 height 21
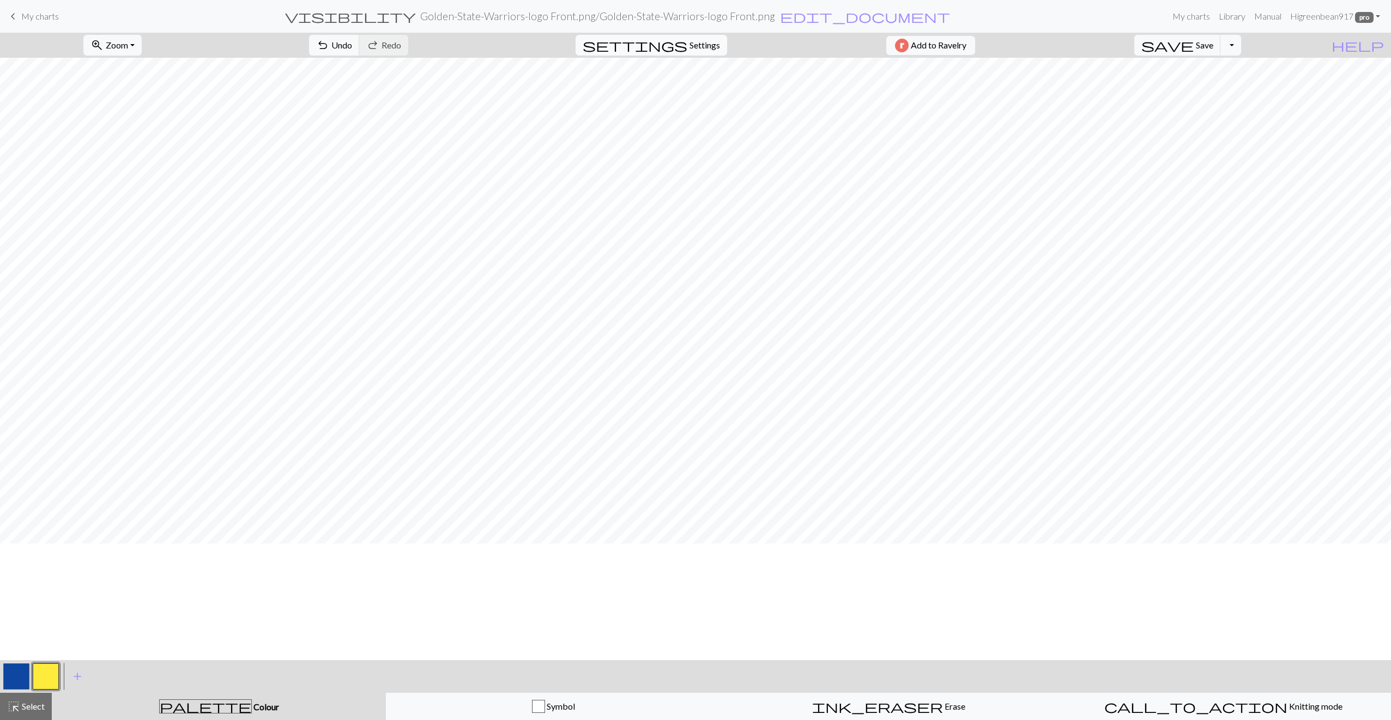
scroll to position [0, 0]
click at [693, 43] on span "Settings" at bounding box center [704, 45] width 31 height 13
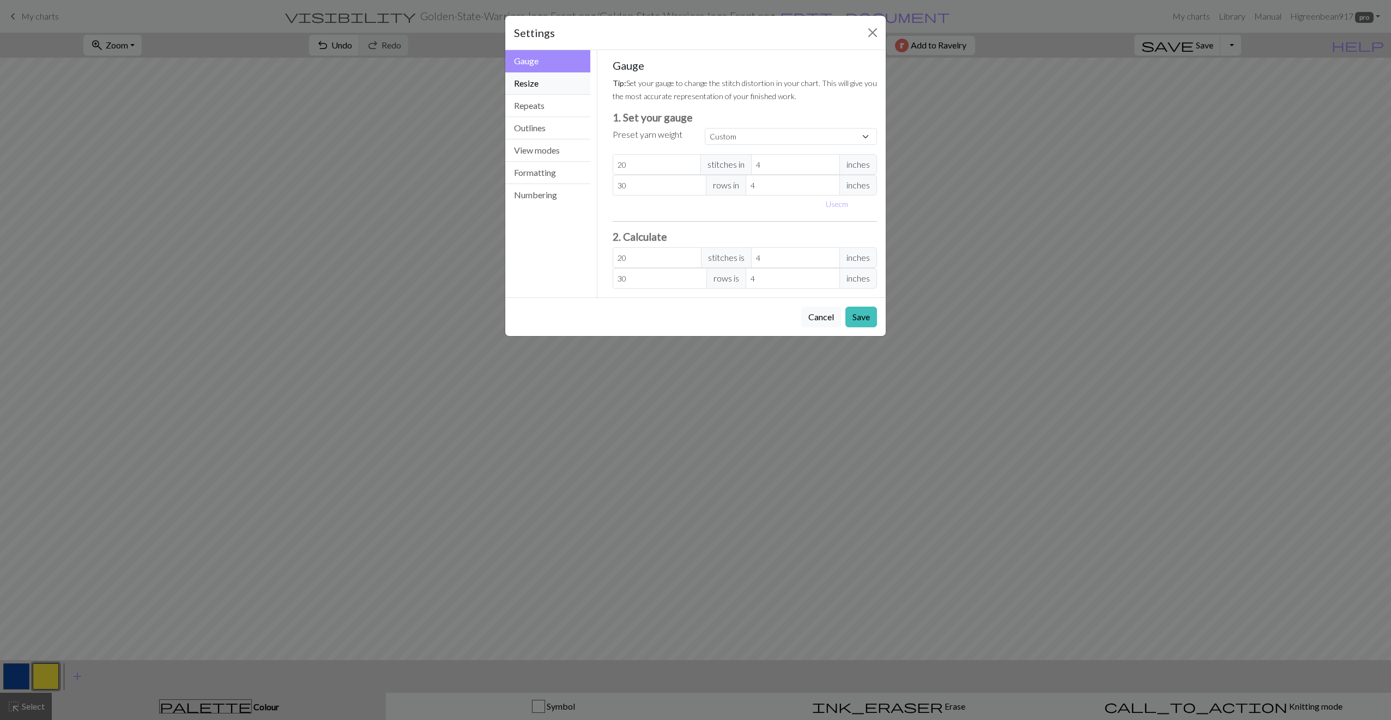
click at [553, 86] on button "Resize" at bounding box center [547, 83] width 85 height 22
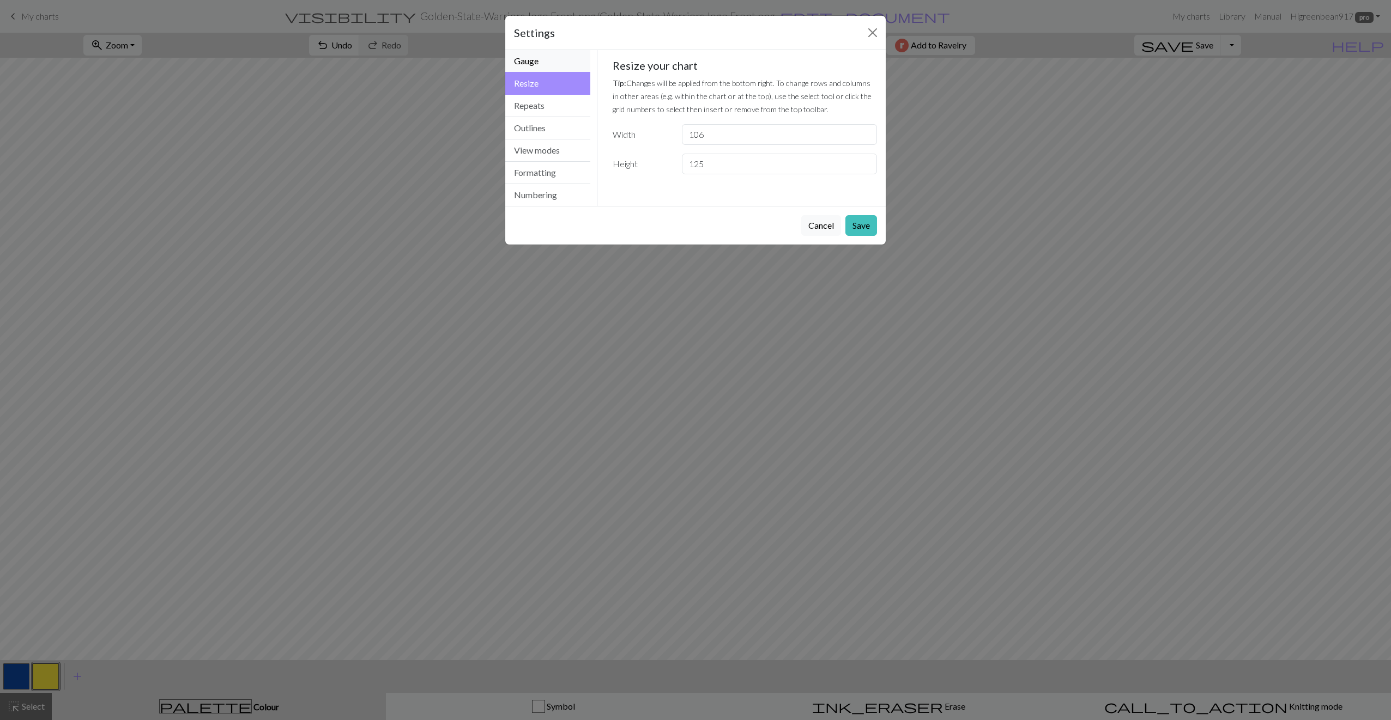
click at [544, 61] on button "Gauge" at bounding box center [547, 61] width 85 height 22
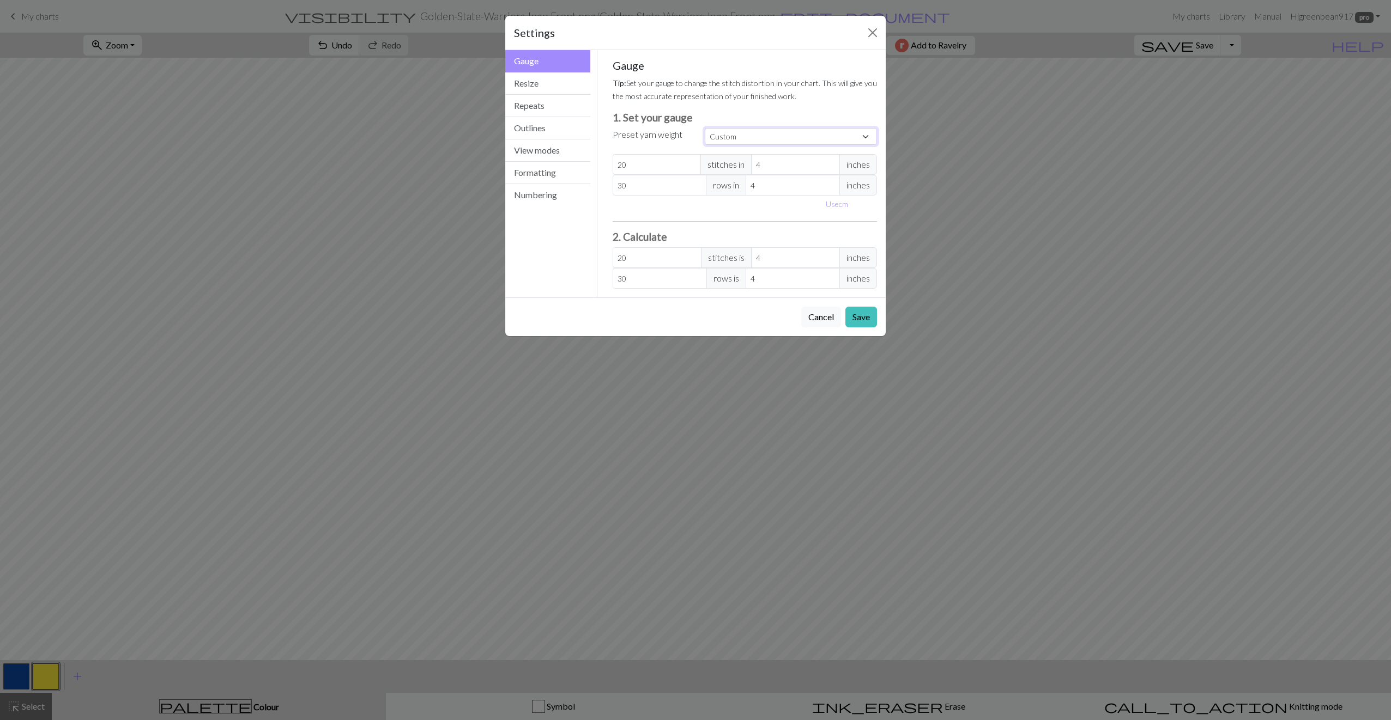
click at [725, 136] on select "Custom Square Lace Light Fingering Fingering Sport Double knit Worsted Aran Bul…" at bounding box center [791, 136] width 172 height 17
click at [735, 112] on h3 "1. Set your gauge" at bounding box center [745, 117] width 265 height 13
click at [757, 134] on select "Custom Square Lace Light Fingering Fingering Sport Double knit Worsted Aran Bul…" at bounding box center [791, 136] width 172 height 17
select select "worsted"
click at [705, 128] on select "Custom Square Lace Light Fingering Fingering Sport Double knit Worsted Aran Bul…" at bounding box center [791, 136] width 172 height 17
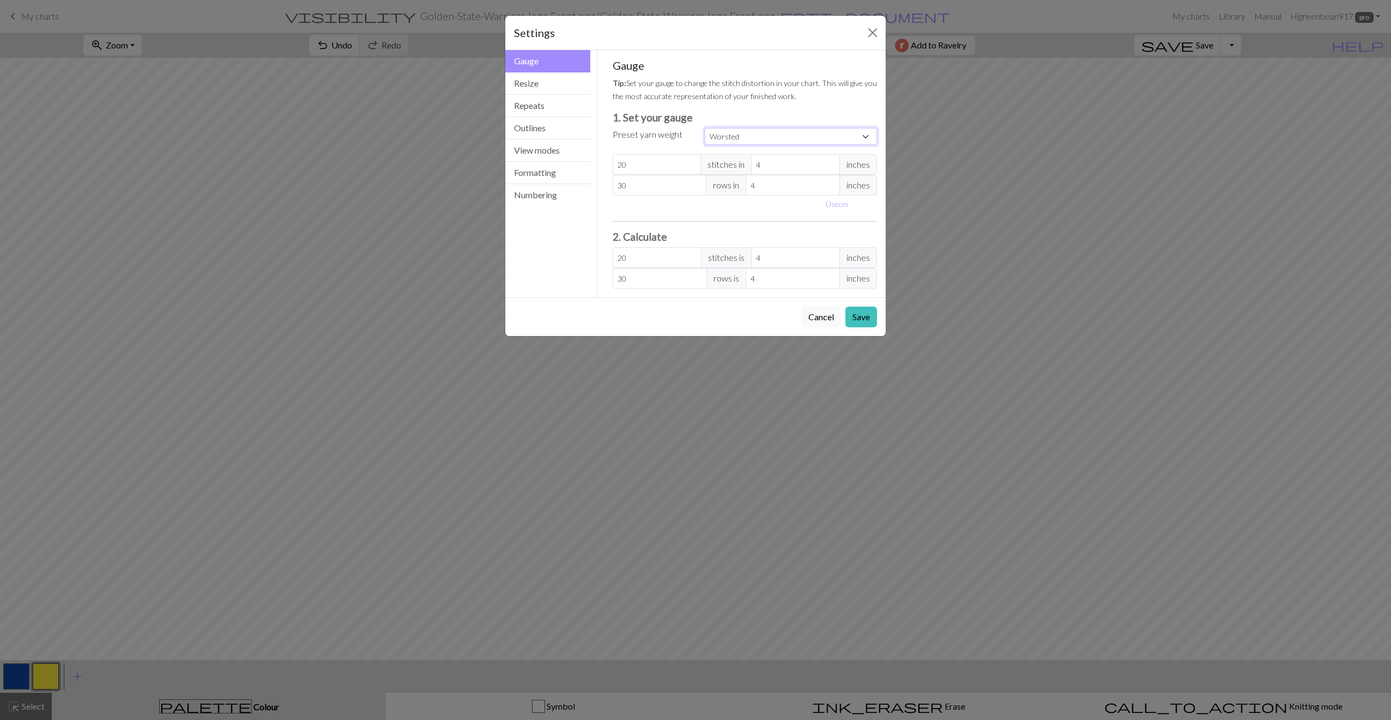
type input "26"
click at [742, 136] on select "Custom Square Lace Light Fingering Fingering Sport Double knit Worsted Aran Bul…" at bounding box center [791, 136] width 172 height 17
click at [785, 139] on select "Custom Square Lace Light Fingering Fingering Sport Double knit Worsted Aran Bul…" at bounding box center [791, 136] width 172 height 17
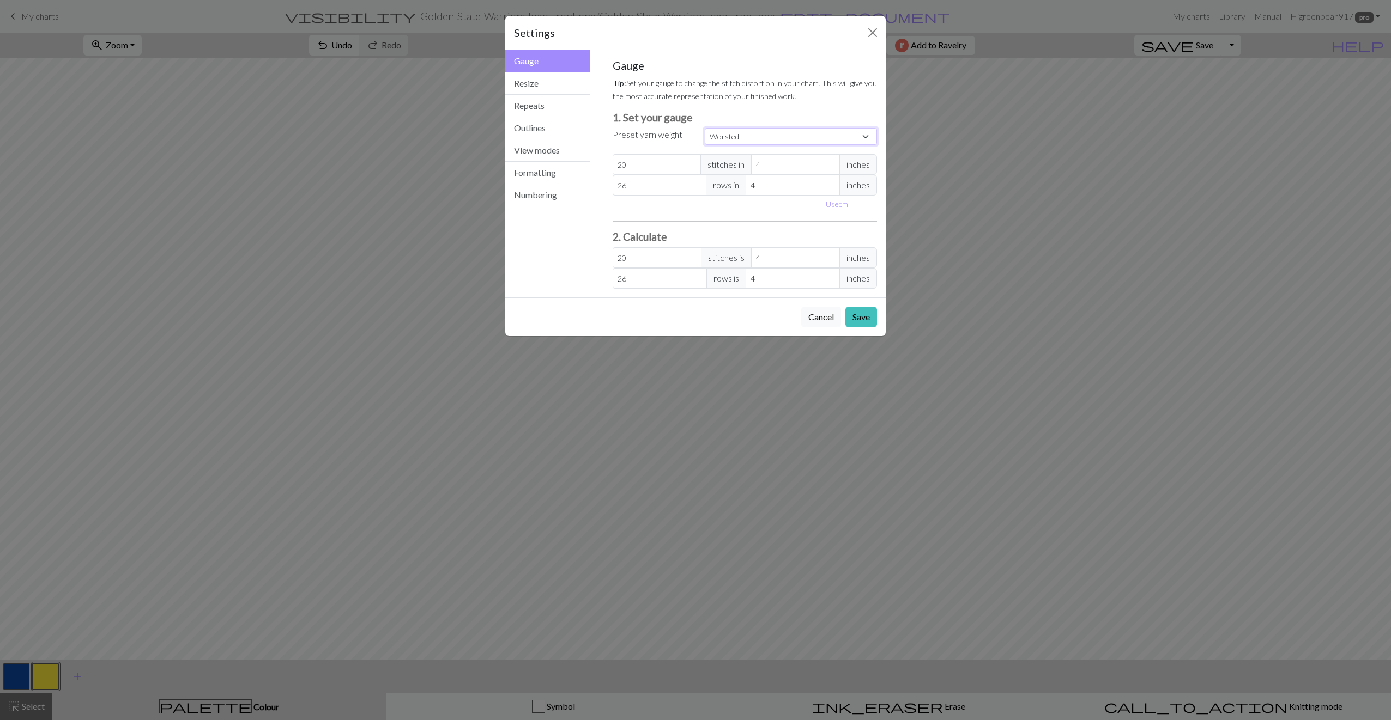
select select "dk"
click at [705, 128] on select "Custom Square Lace Light Fingering Fingering Sport Double knit Worsted Aran Bul…" at bounding box center [791, 136] width 172 height 17
type input "22"
type input "30"
type input "22"
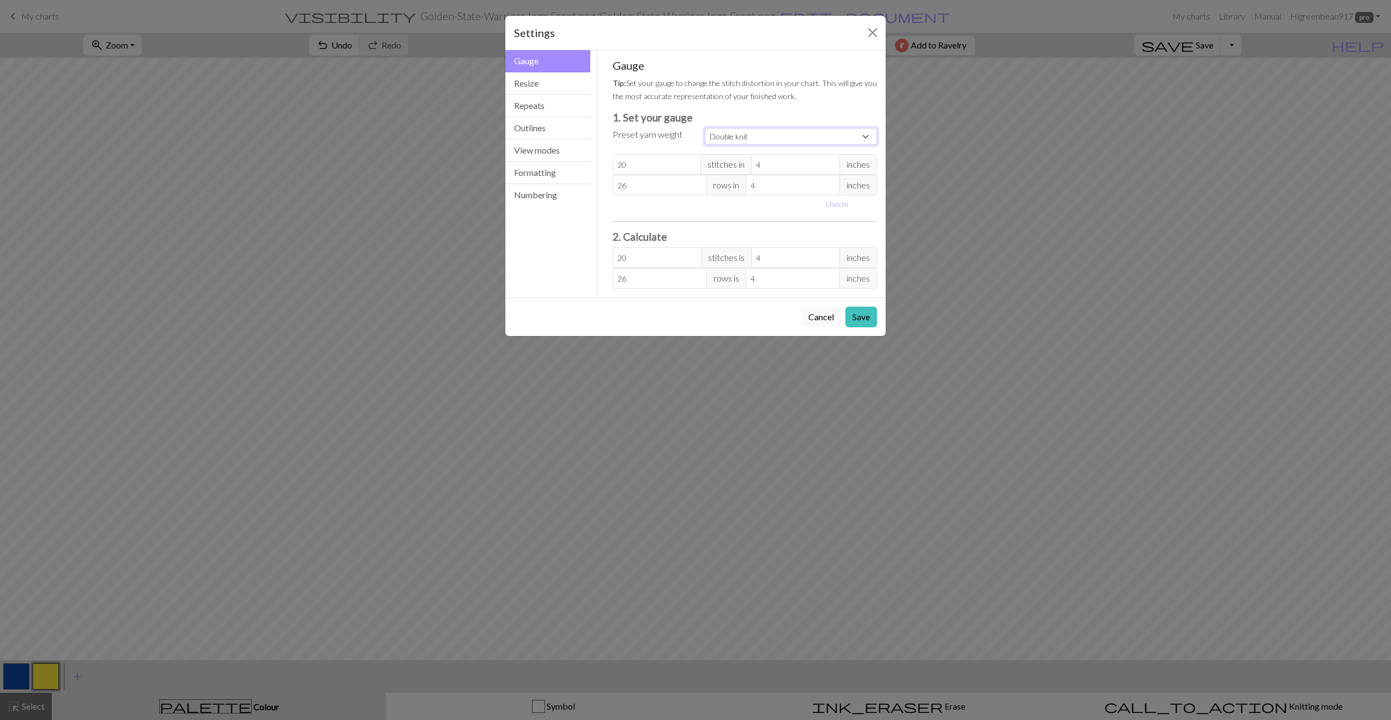
type input "30"
click at [812, 130] on select "Custom Square Lace Light Fingering Fingering Sport Double knit Worsted Aran Bul…" at bounding box center [791, 136] width 172 height 17
click at [705, 128] on select "Custom Square Lace Light Fingering Fingering Sport Double knit Worsted Aran Bul…" at bounding box center [791, 136] width 172 height 17
click at [747, 136] on select "Custom Square Lace Light Fingering Fingering Sport Double knit Worsted Aran Bul…" at bounding box center [791, 136] width 172 height 17
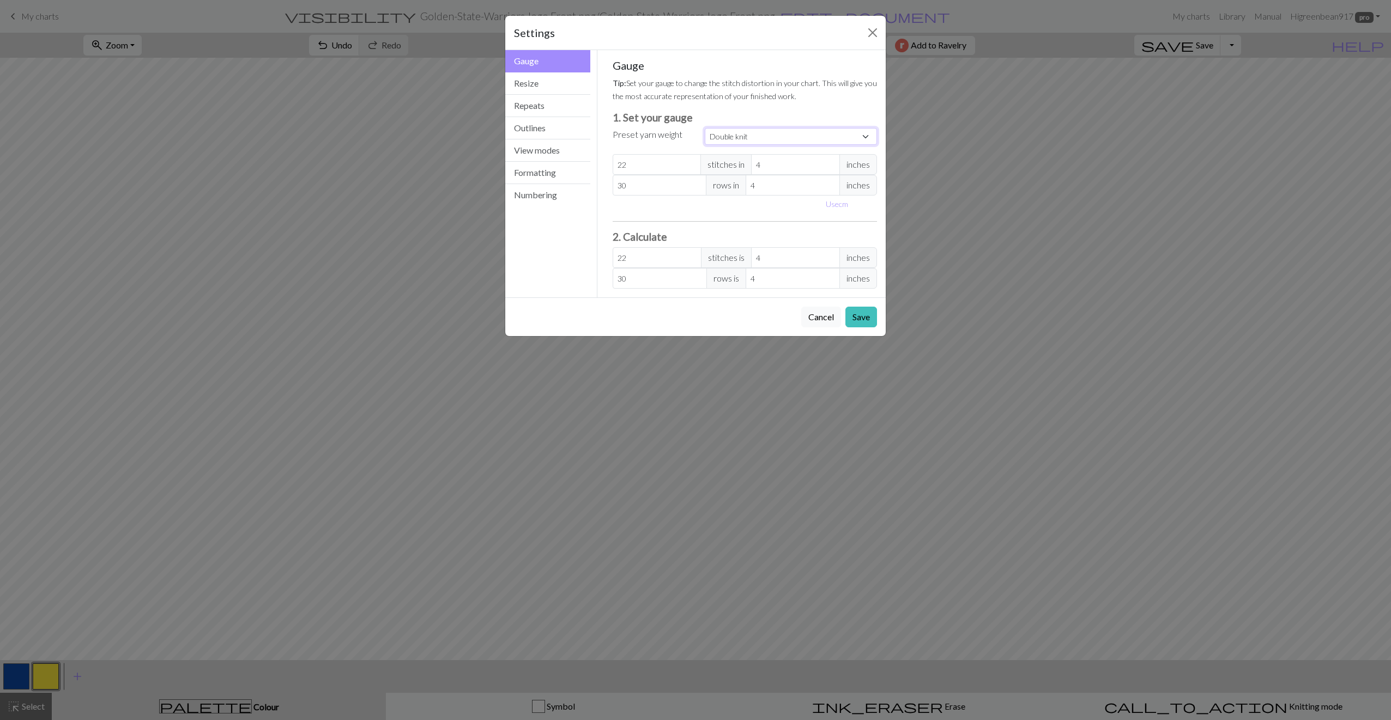
click at [815, 129] on select "Custom Square Lace Light Fingering Fingering Sport Double knit Worsted Aran Bul…" at bounding box center [791, 136] width 172 height 17
select select "worsted"
click at [705, 128] on select "Custom Square Lace Light Fingering Fingering Sport Double knit Worsted Aran Bul…" at bounding box center [791, 136] width 172 height 17
type input "20"
type input "26"
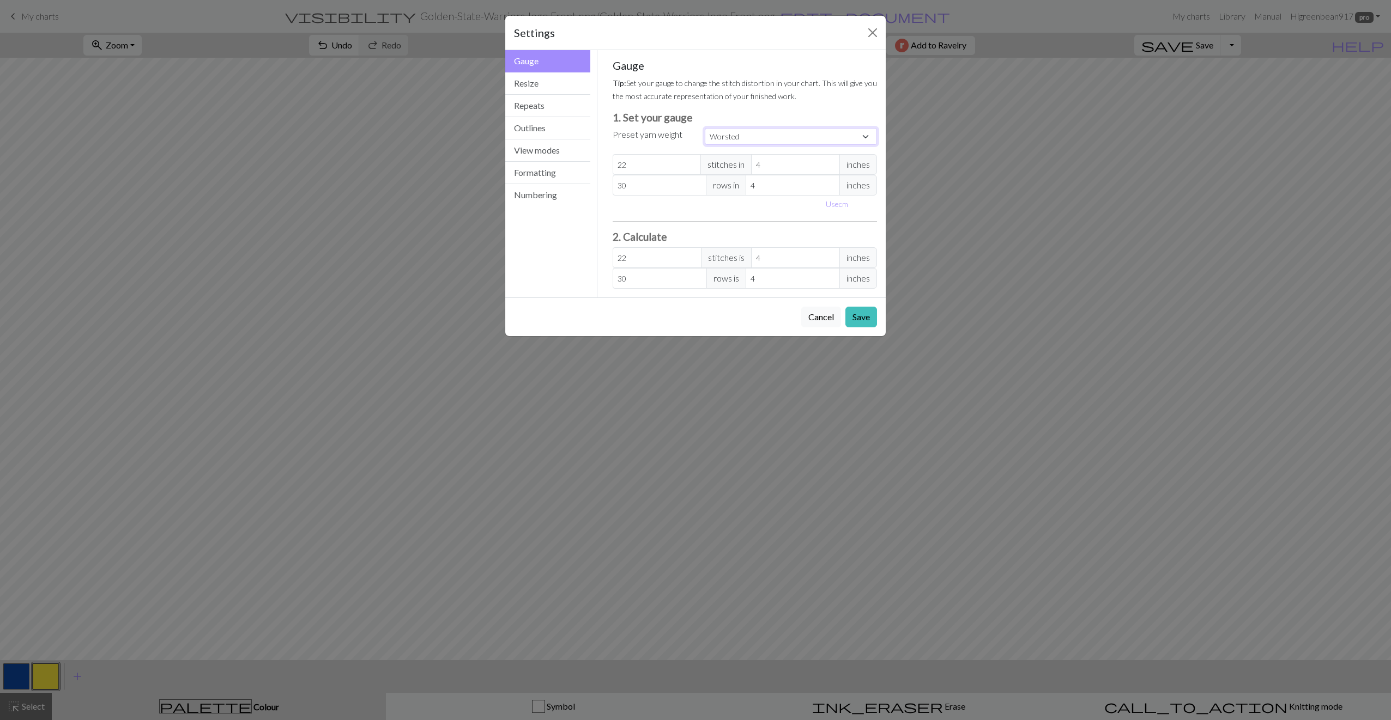
type input "20"
type input "26"
click at [640, 186] on input "26" at bounding box center [660, 185] width 94 height 21
select select "custom"
type input "2"
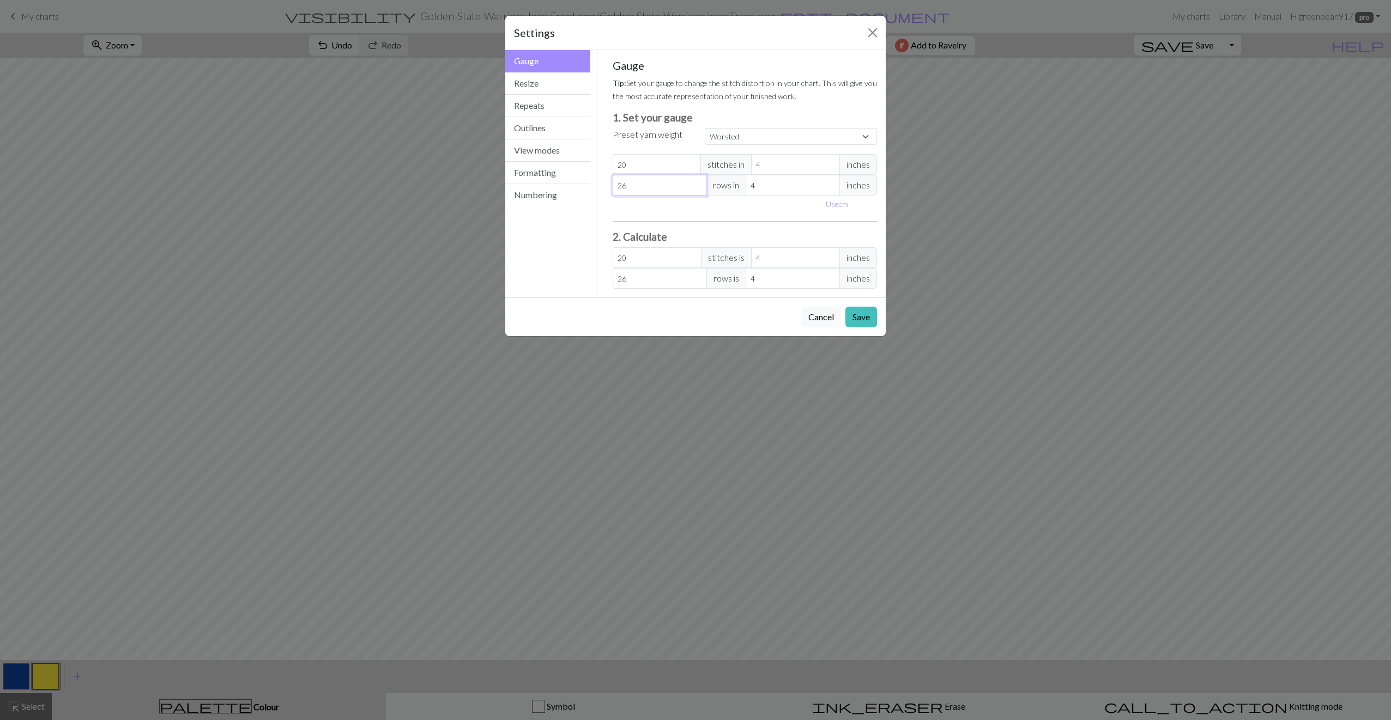
type input "2"
type input "0"
type input "3"
type input "30"
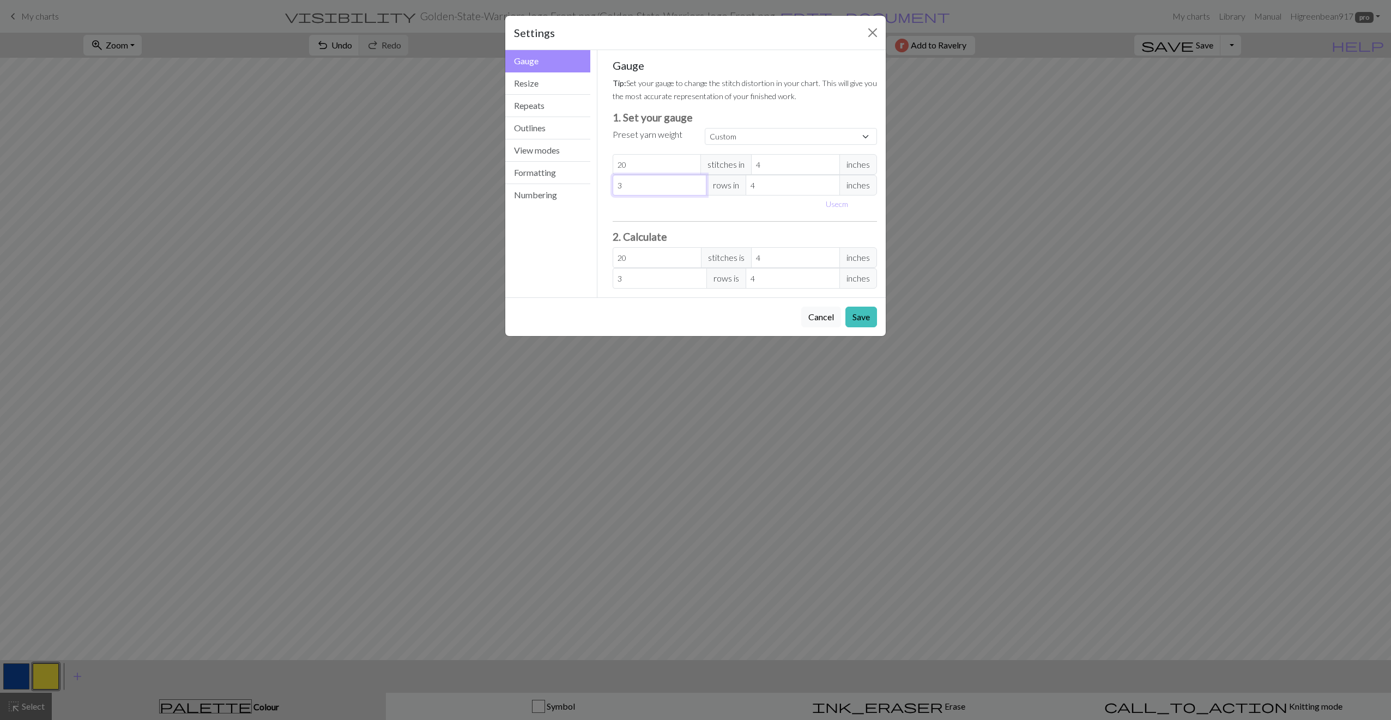
type input "30"
click at [863, 314] on button "Save" at bounding box center [861, 317] width 32 height 21
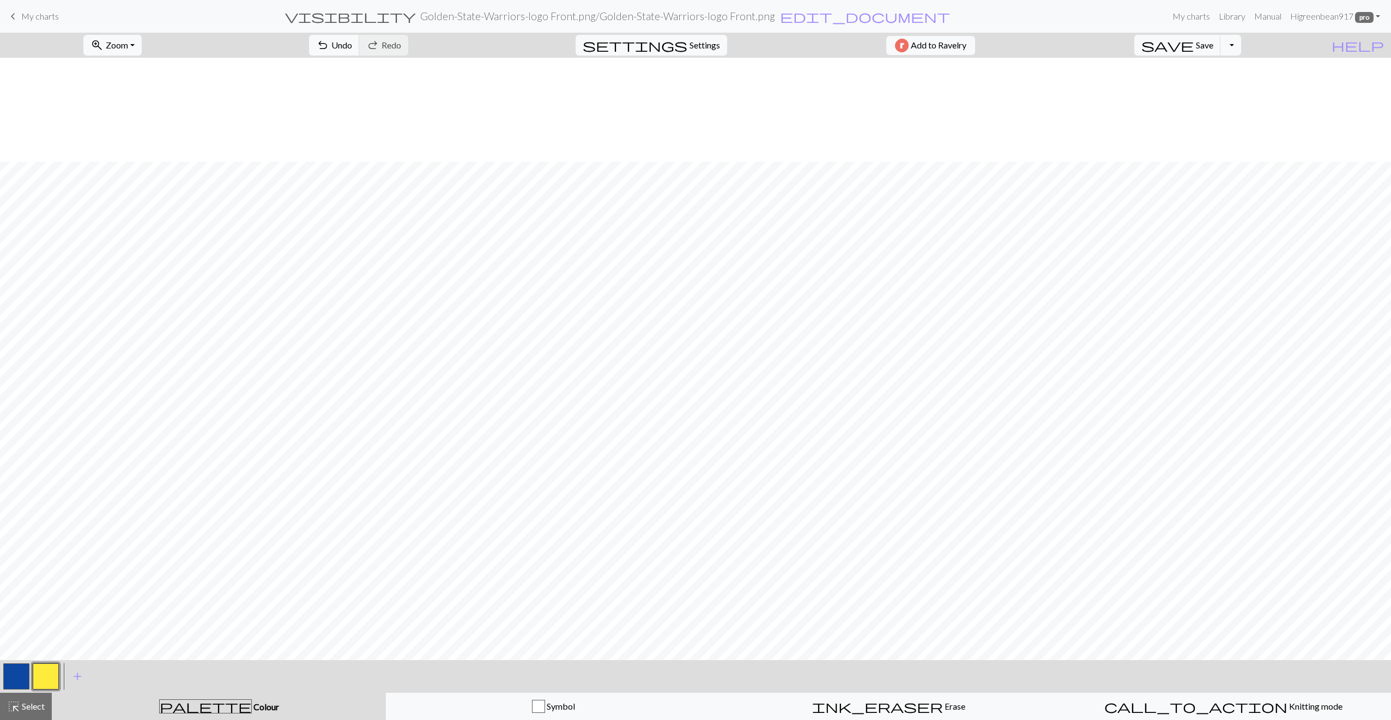
scroll to position [125, 0]
click at [14, 674] on button "button" at bounding box center [16, 677] width 26 height 26
click at [1213, 47] on span "Save" at bounding box center [1204, 45] width 17 height 10
click at [50, 671] on button "button" at bounding box center [46, 677] width 26 height 26
click at [19, 673] on button "button" at bounding box center [16, 677] width 26 height 26
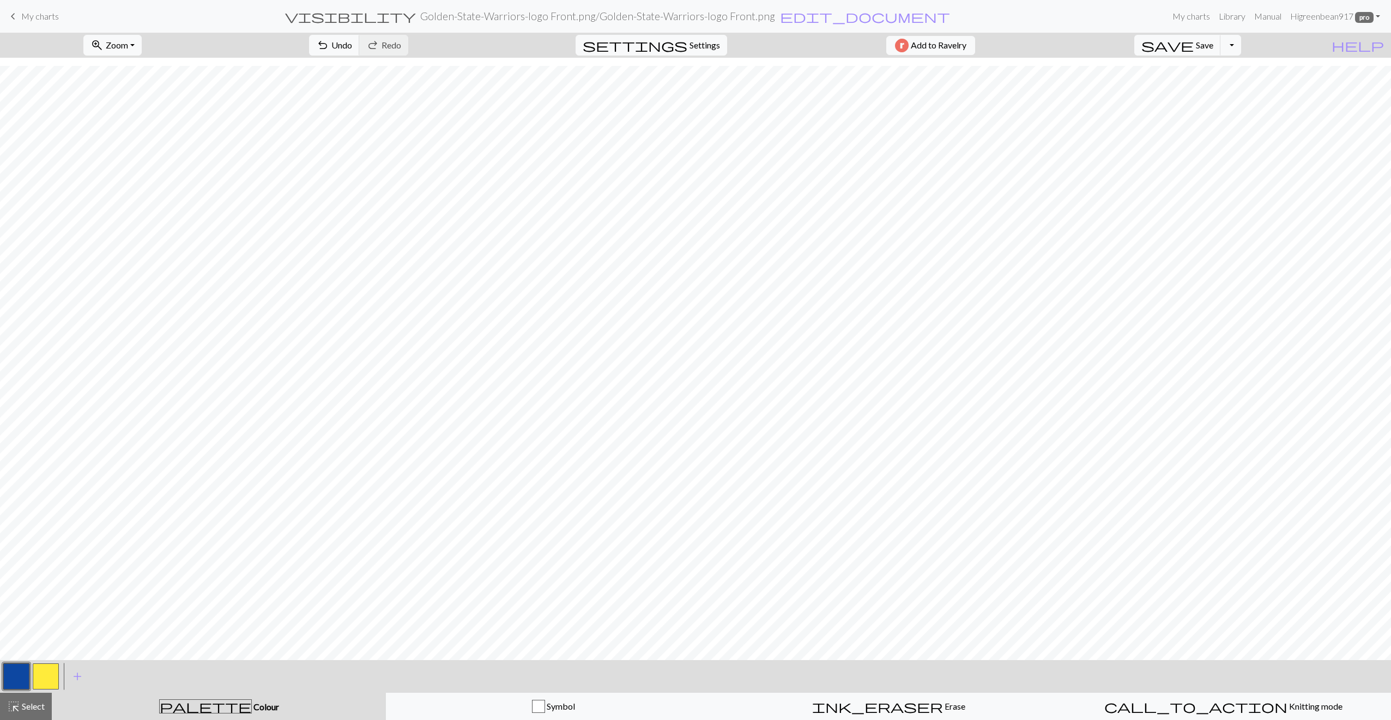
click at [43, 675] on button "button" at bounding box center [46, 677] width 26 height 26
click at [7, 670] on button "button" at bounding box center [16, 677] width 26 height 26
click at [1213, 47] on span "Save" at bounding box center [1204, 45] width 17 height 10
click at [49, 679] on button "button" at bounding box center [46, 677] width 26 height 26
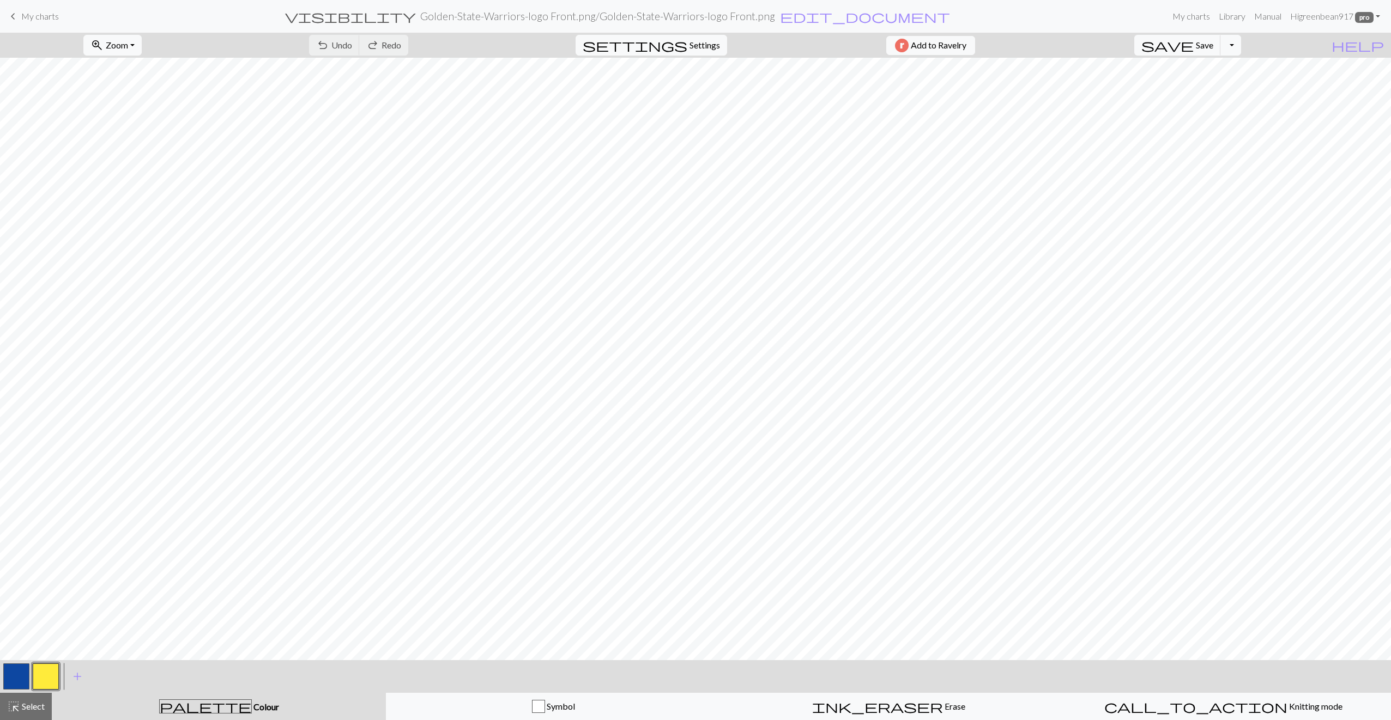
click at [41, 676] on button "button" at bounding box center [46, 677] width 26 height 26
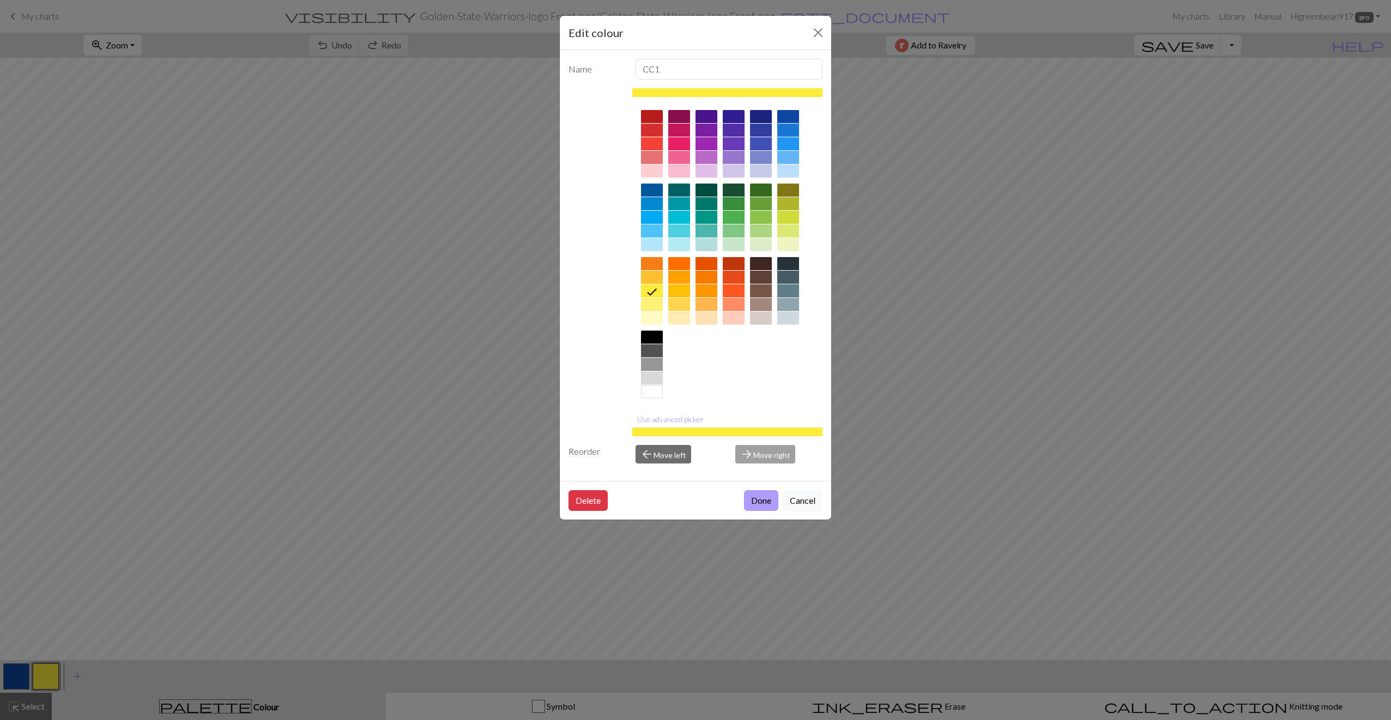
click at [769, 493] on button "Done" at bounding box center [761, 500] width 34 height 21
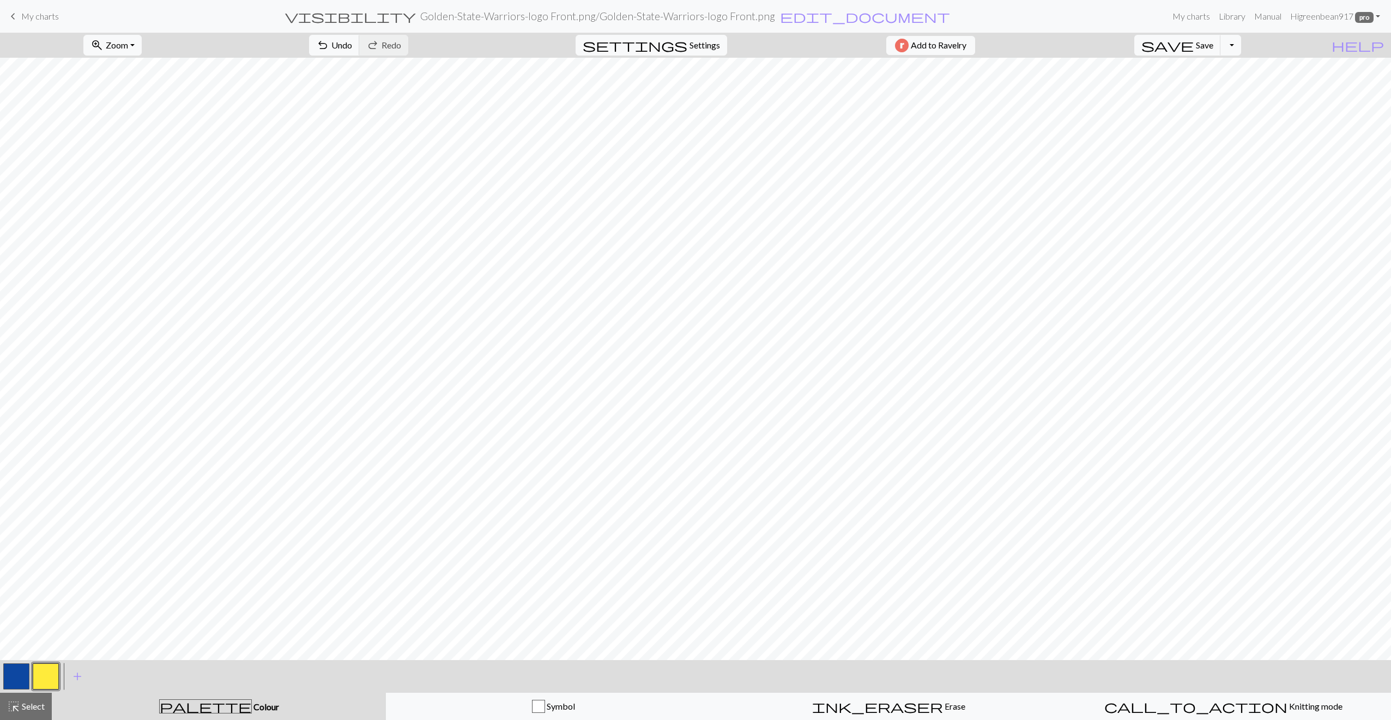
click at [10, 682] on button "button" at bounding box center [16, 677] width 26 height 26
click at [53, 672] on button "button" at bounding box center [46, 677] width 26 height 26
click at [9, 670] on button "button" at bounding box center [16, 677] width 26 height 26
click at [48, 668] on button "button" at bounding box center [46, 677] width 26 height 26
click at [11, 675] on button "button" at bounding box center [16, 677] width 26 height 26
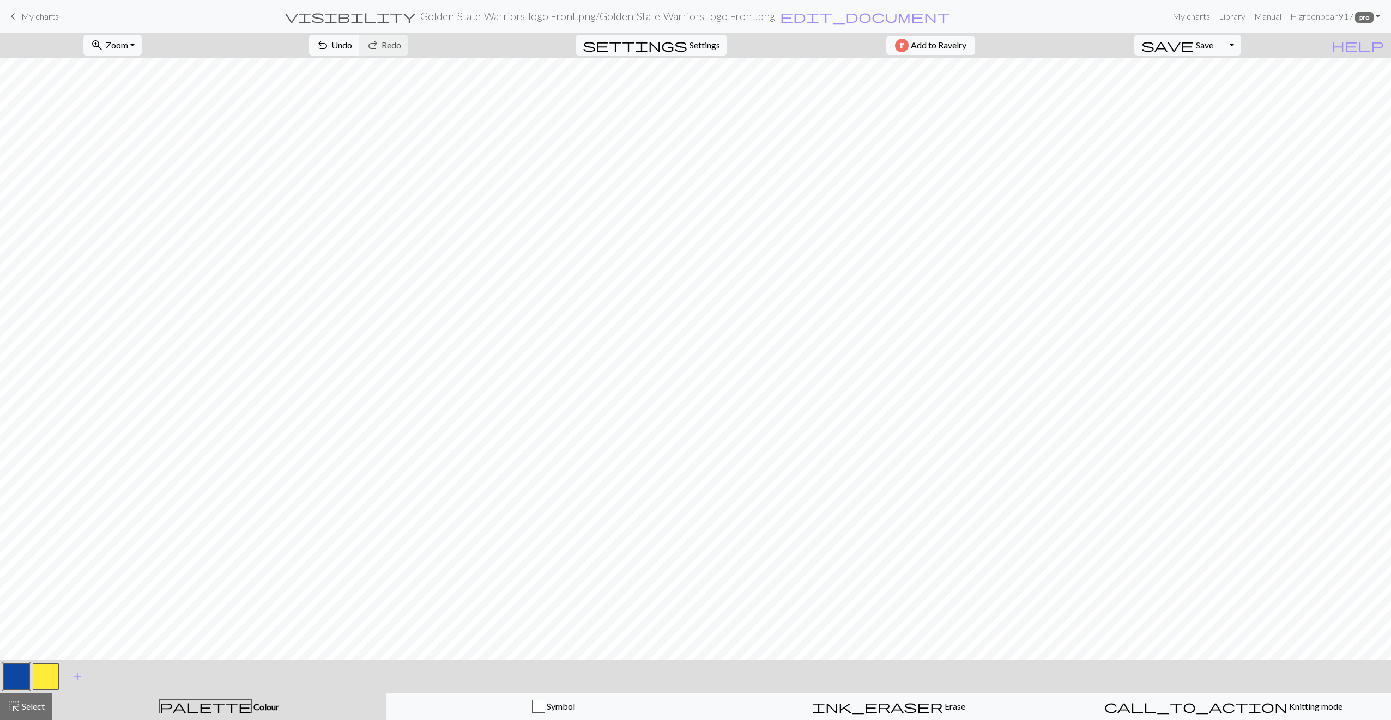
click at [48, 674] on button "button" at bounding box center [46, 677] width 26 height 26
click at [10, 676] on button "button" at bounding box center [16, 677] width 26 height 26
click at [47, 672] on button "button" at bounding box center [46, 677] width 26 height 26
click at [14, 675] on button "button" at bounding box center [16, 677] width 26 height 26
click at [35, 677] on button "button" at bounding box center [46, 677] width 26 height 26
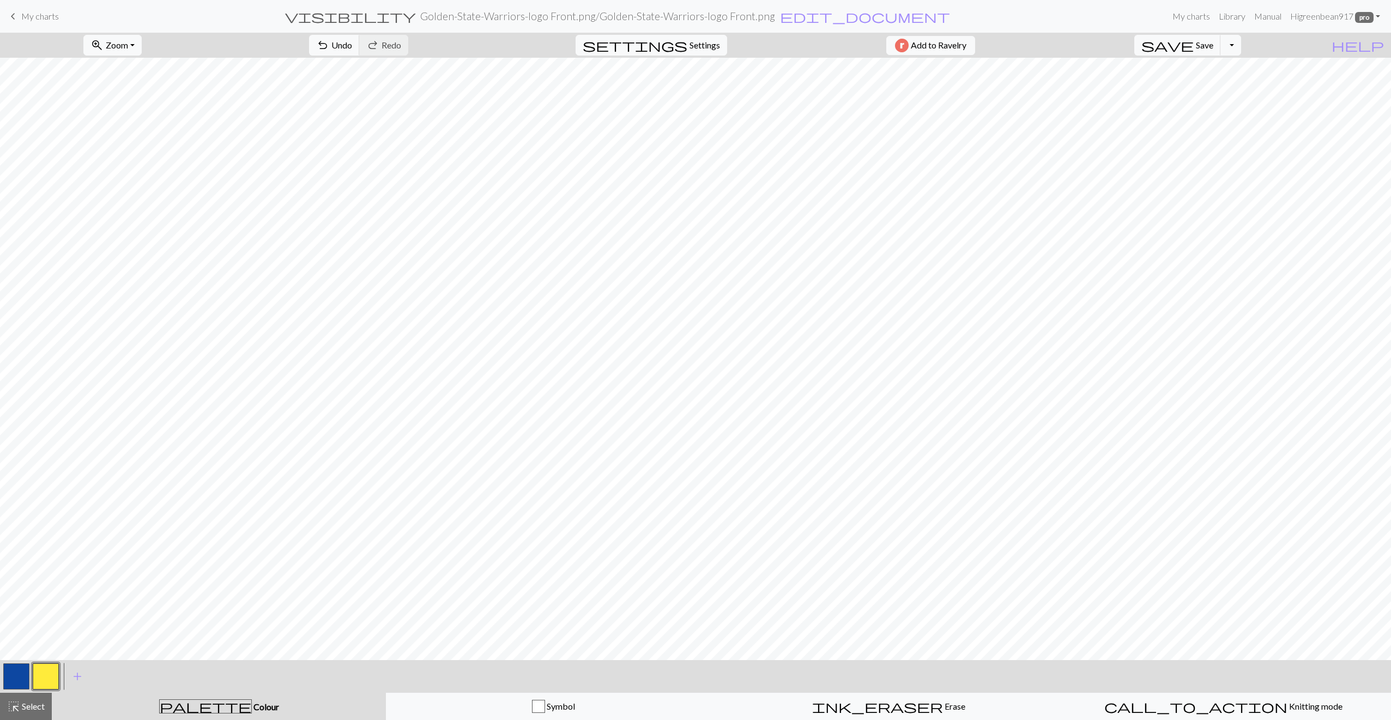
click at [14, 673] on button "button" at bounding box center [16, 677] width 26 height 26
click at [43, 678] on button "button" at bounding box center [46, 677] width 26 height 26
click at [1194, 45] on span "save" at bounding box center [1167, 45] width 52 height 15
click at [27, 672] on button "button" at bounding box center [16, 677] width 26 height 26
click at [44, 670] on button "button" at bounding box center [46, 677] width 26 height 26
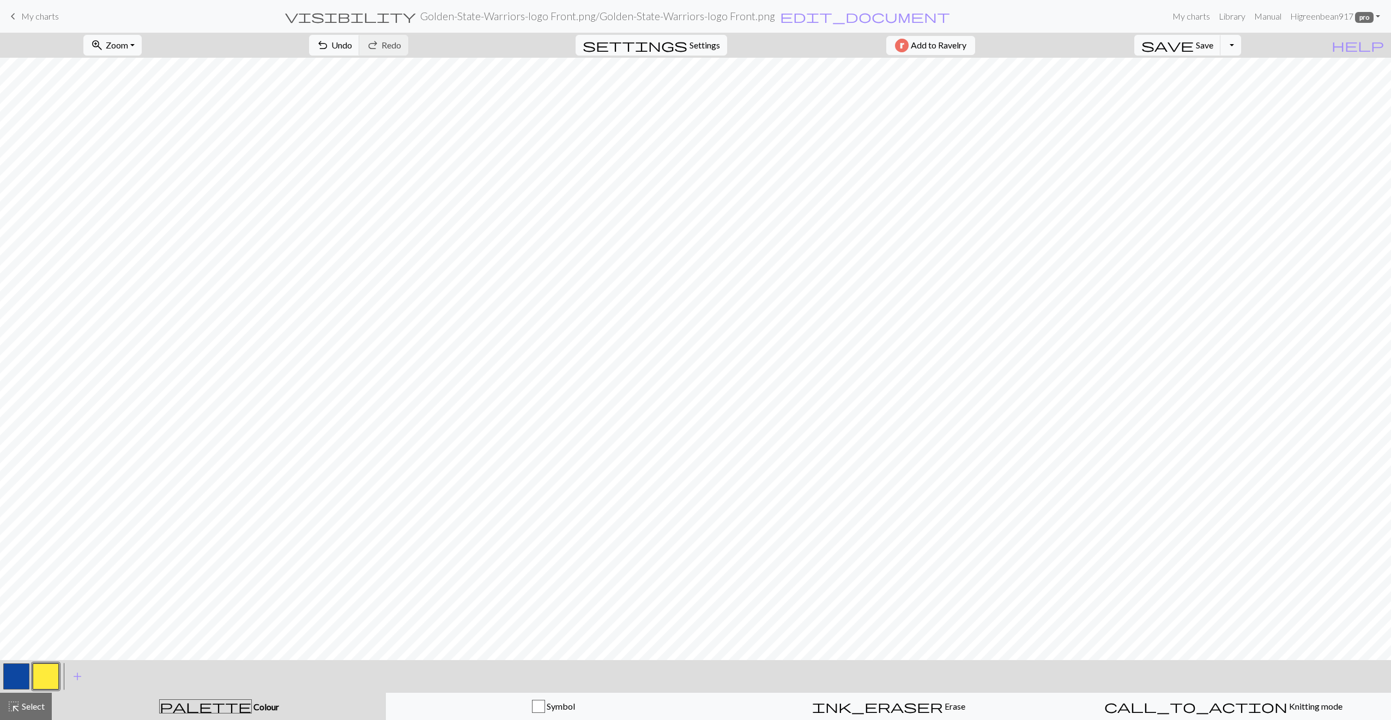
click at [20, 682] on button "button" at bounding box center [16, 677] width 26 height 26
click at [41, 671] on button "button" at bounding box center [46, 677] width 26 height 26
click at [10, 677] on button "button" at bounding box center [16, 677] width 26 height 26
click at [44, 681] on button "button" at bounding box center [46, 677] width 26 height 26
click at [1194, 47] on span "save" at bounding box center [1167, 45] width 52 height 15
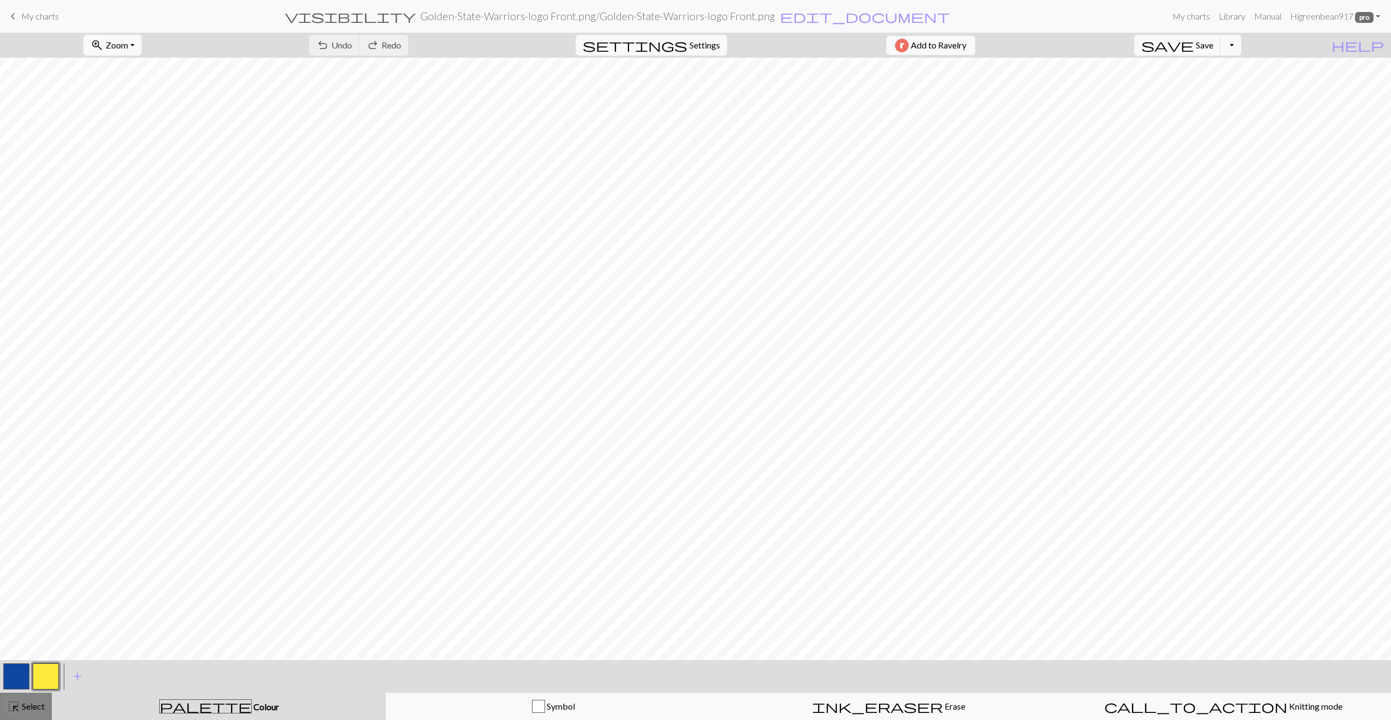
click at [39, 707] on span "Select" at bounding box center [32, 706] width 25 height 10
click at [397, 41] on span "Copy" at bounding box center [407, 45] width 20 height 10
click at [444, 46] on span "Paste" at bounding box center [454, 45] width 21 height 10
click at [28, 708] on span "Select" at bounding box center [32, 706] width 25 height 10
click at [19, 675] on button "button" at bounding box center [16, 677] width 26 height 26
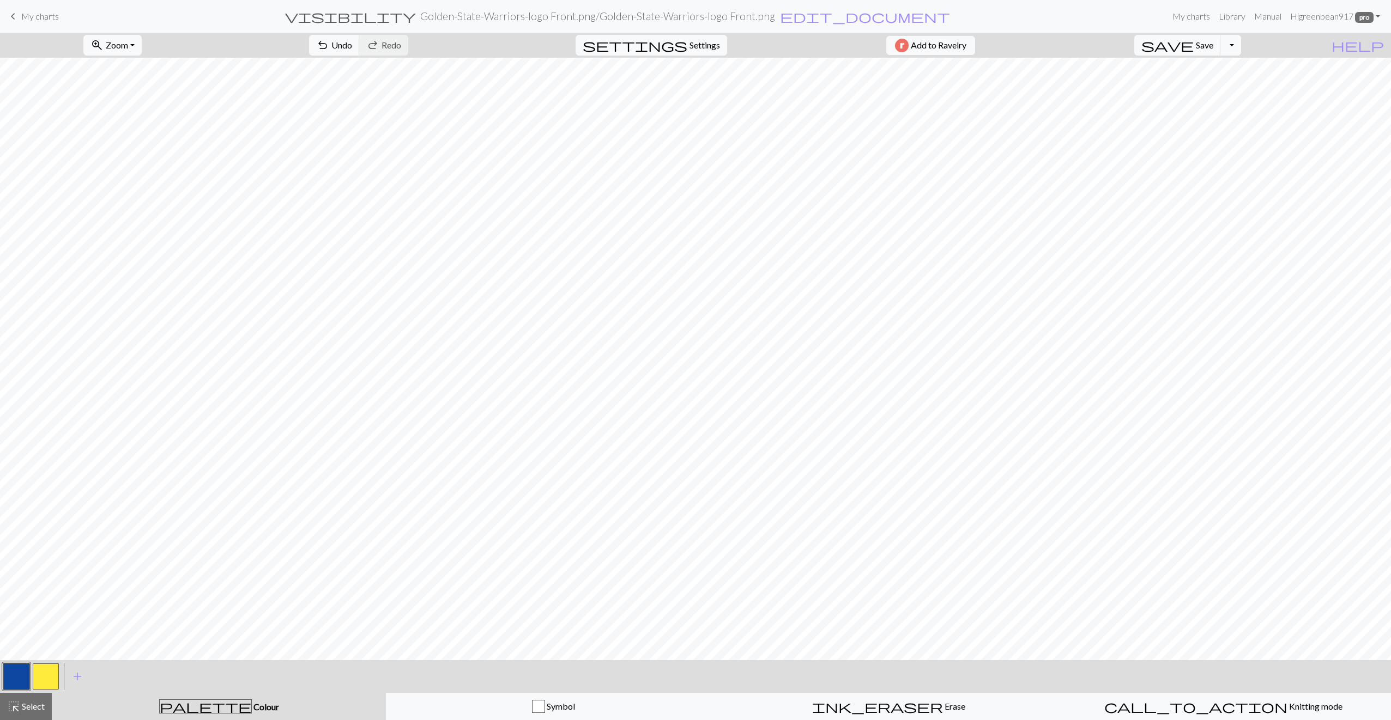
click at [54, 676] on button "button" at bounding box center [46, 677] width 26 height 26
click at [23, 677] on button "button" at bounding box center [16, 677] width 26 height 26
click at [45, 675] on button "button" at bounding box center [46, 677] width 26 height 26
click at [14, 676] on button "button" at bounding box center [16, 677] width 26 height 26
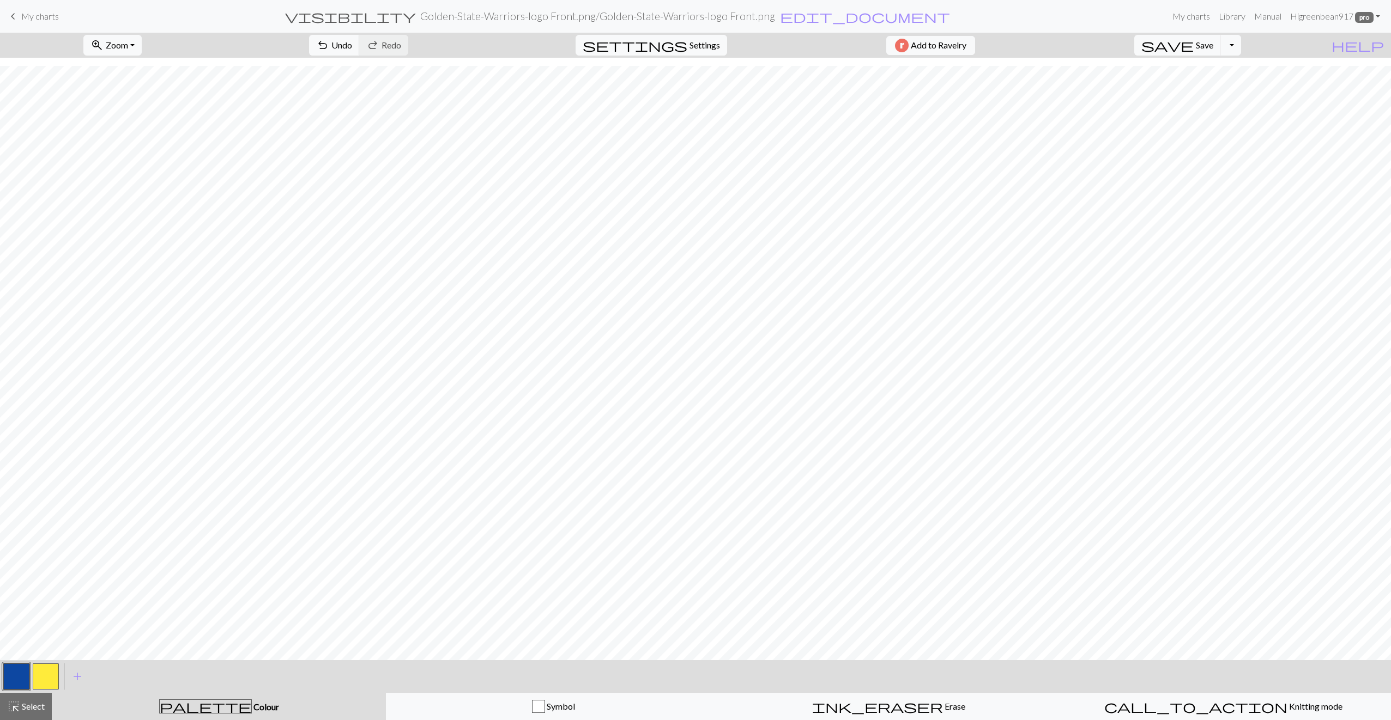
click at [48, 680] on button "button" at bounding box center [46, 677] width 26 height 26
click at [10, 677] on button "button" at bounding box center [16, 677] width 26 height 26
click at [45, 676] on button "button" at bounding box center [46, 677] width 26 height 26
click at [20, 673] on button "button" at bounding box center [16, 677] width 26 height 26
click at [43, 679] on button "button" at bounding box center [46, 677] width 26 height 26
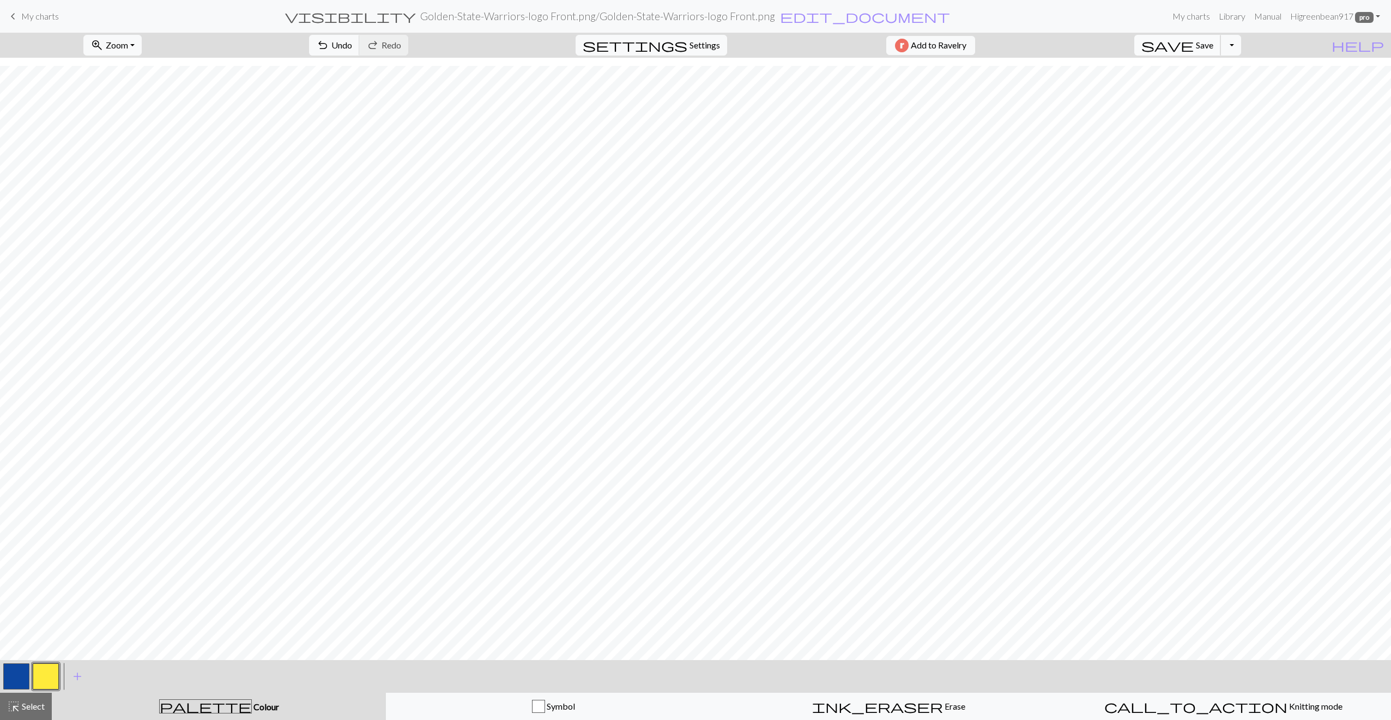
click at [1213, 47] on span "Save" at bounding box center [1204, 45] width 17 height 10
click at [8, 674] on button "button" at bounding box center [16, 677] width 26 height 26
click at [37, 676] on button "button" at bounding box center [46, 677] width 26 height 26
click at [31, 705] on span "Select" at bounding box center [32, 706] width 25 height 10
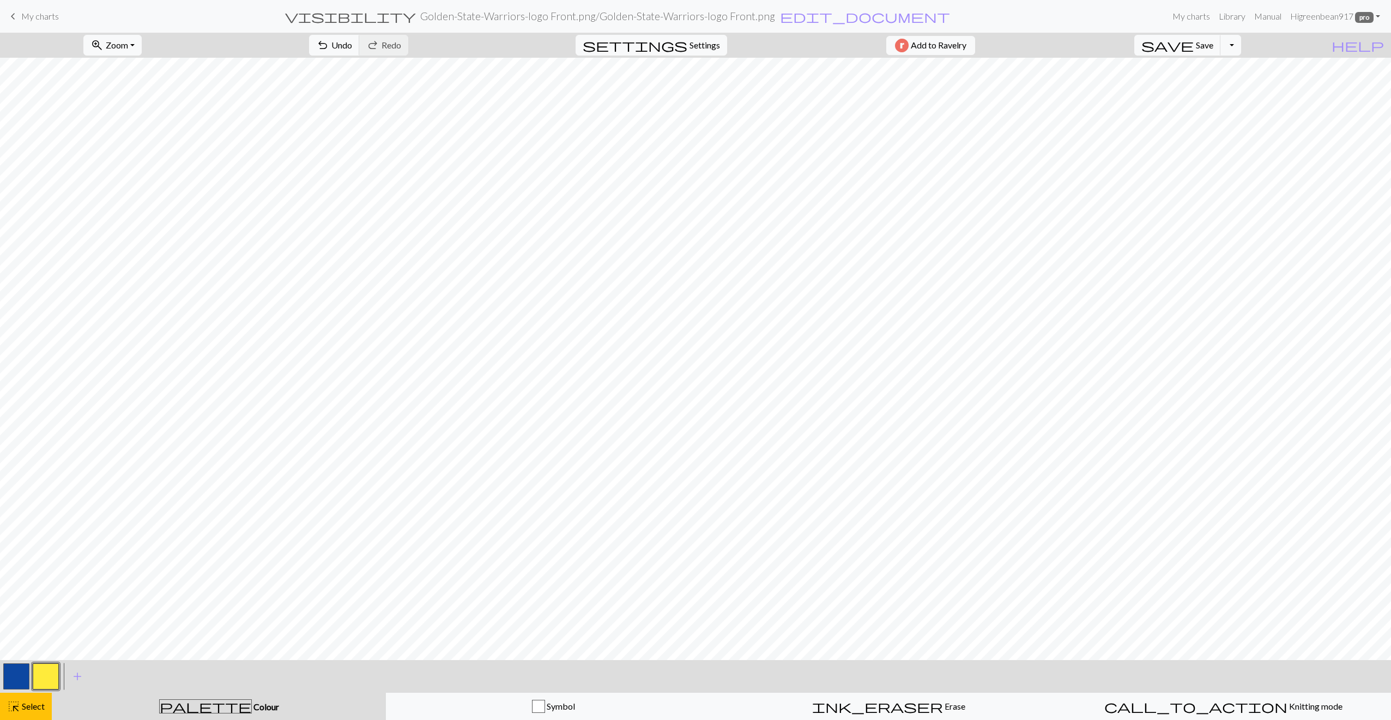
click at [1227, 56] on div "save Save Save Toggle Dropdown file_copy Save a copy save_alt Download" at bounding box center [1187, 45] width 123 height 25
click at [1221, 50] on button "save Save Save" at bounding box center [1177, 45] width 87 height 21
click at [307, 51] on button "content_copy Copy" at bounding box center [329, 45] width 192 height 21
click at [444, 44] on span "Paste" at bounding box center [454, 45] width 21 height 10
click at [444, 47] on span "Paste" at bounding box center [454, 45] width 21 height 10
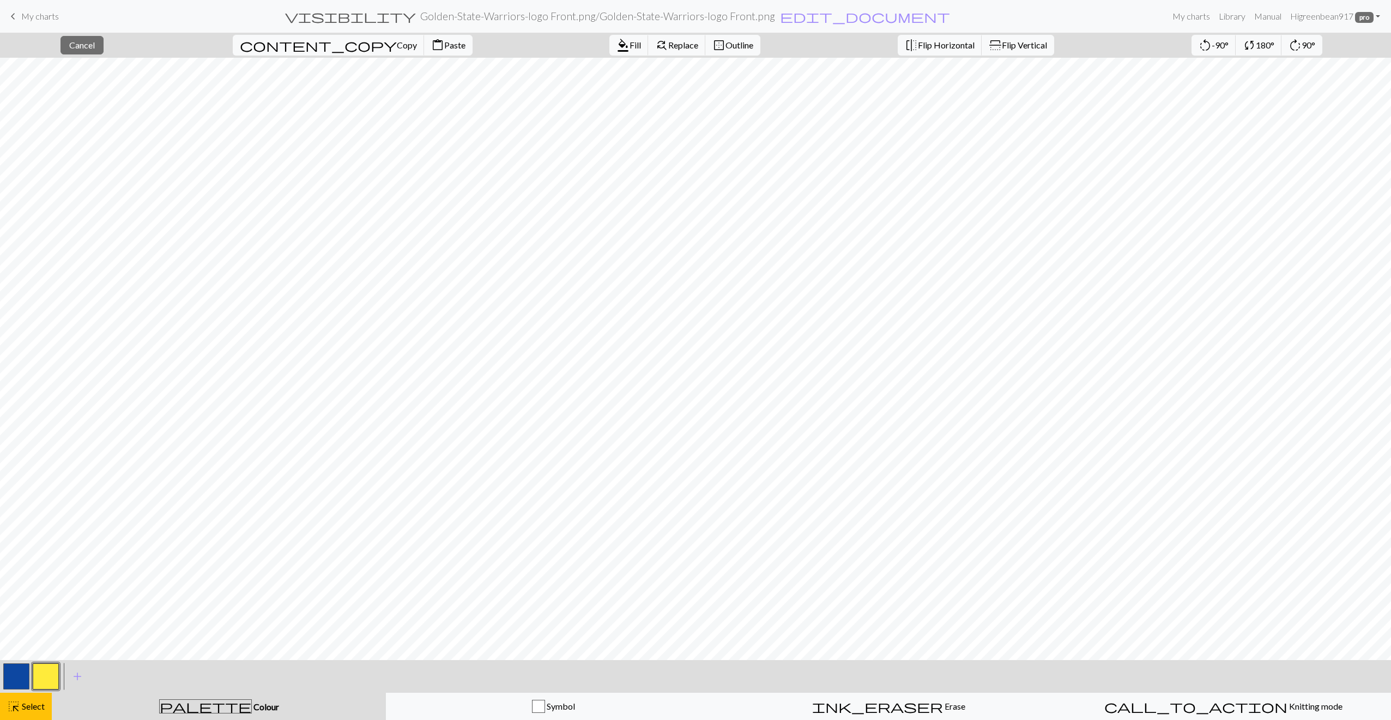
drag, startPoint x: 31, startPoint y: 701, endPoint x: 26, endPoint y: 688, distance: 13.8
click at [31, 701] on span "Select" at bounding box center [32, 706] width 25 height 10
click at [17, 677] on button "button" at bounding box center [16, 677] width 26 height 26
click at [38, 668] on button "button" at bounding box center [46, 677] width 26 height 26
click at [10, 684] on button "button" at bounding box center [16, 677] width 26 height 26
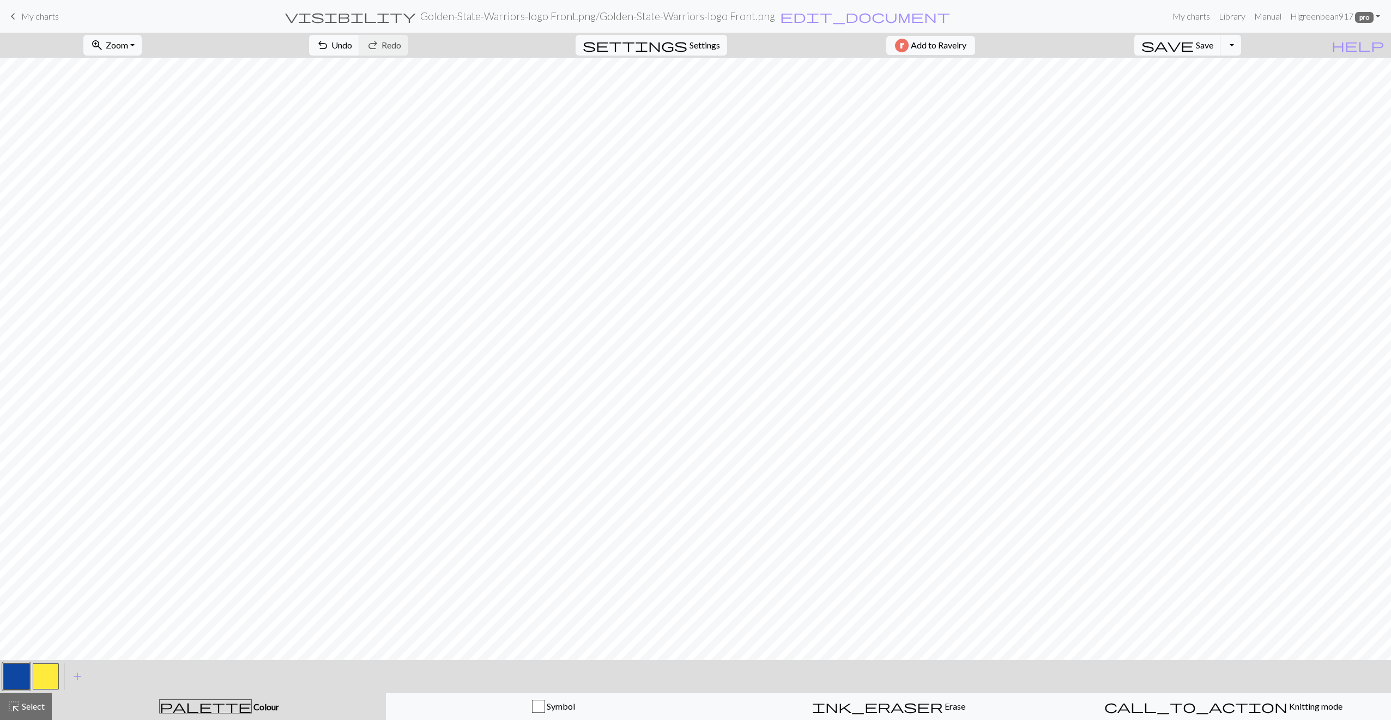
click at [44, 674] on button "button" at bounding box center [46, 677] width 26 height 26
click at [1213, 45] on span "Save" at bounding box center [1204, 45] width 17 height 10
click at [11, 675] on button "button" at bounding box center [16, 677] width 26 height 26
click at [4, 679] on button "button" at bounding box center [16, 677] width 26 height 26
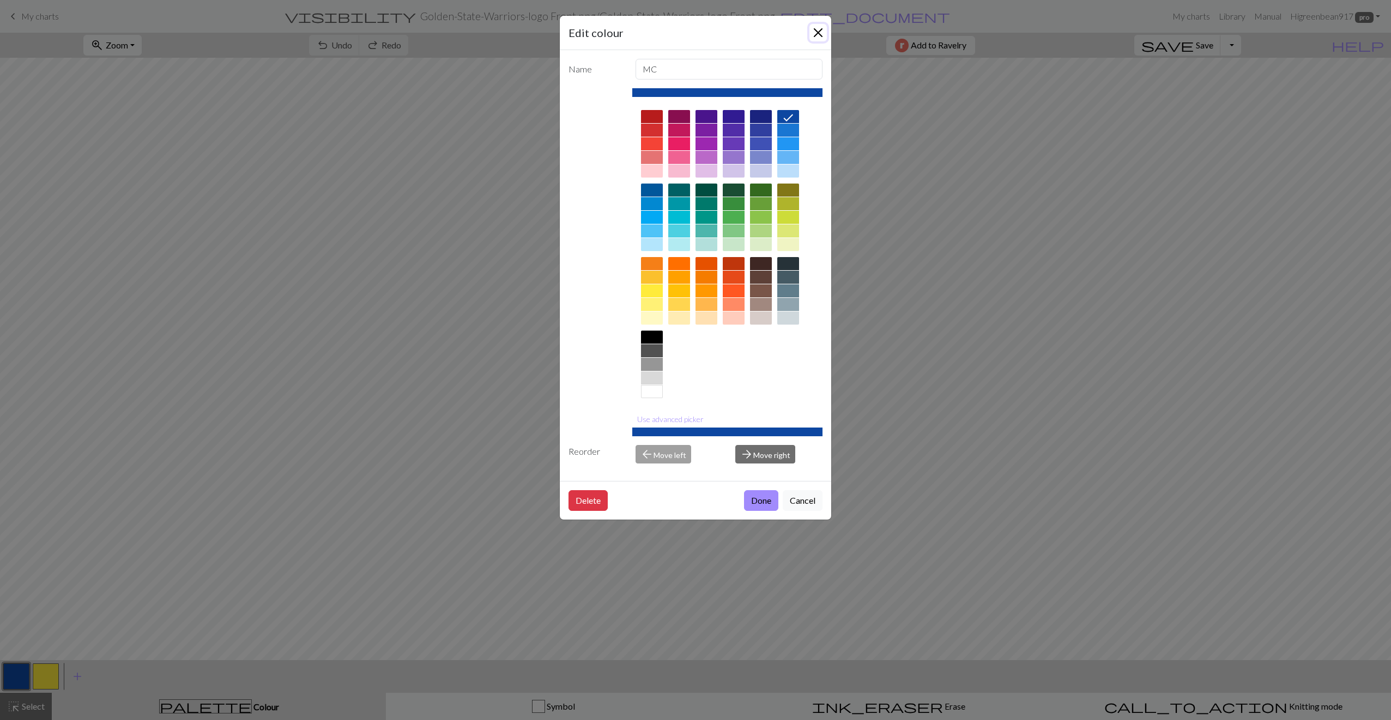
click at [816, 34] on button "Close" at bounding box center [817, 32] width 17 height 17
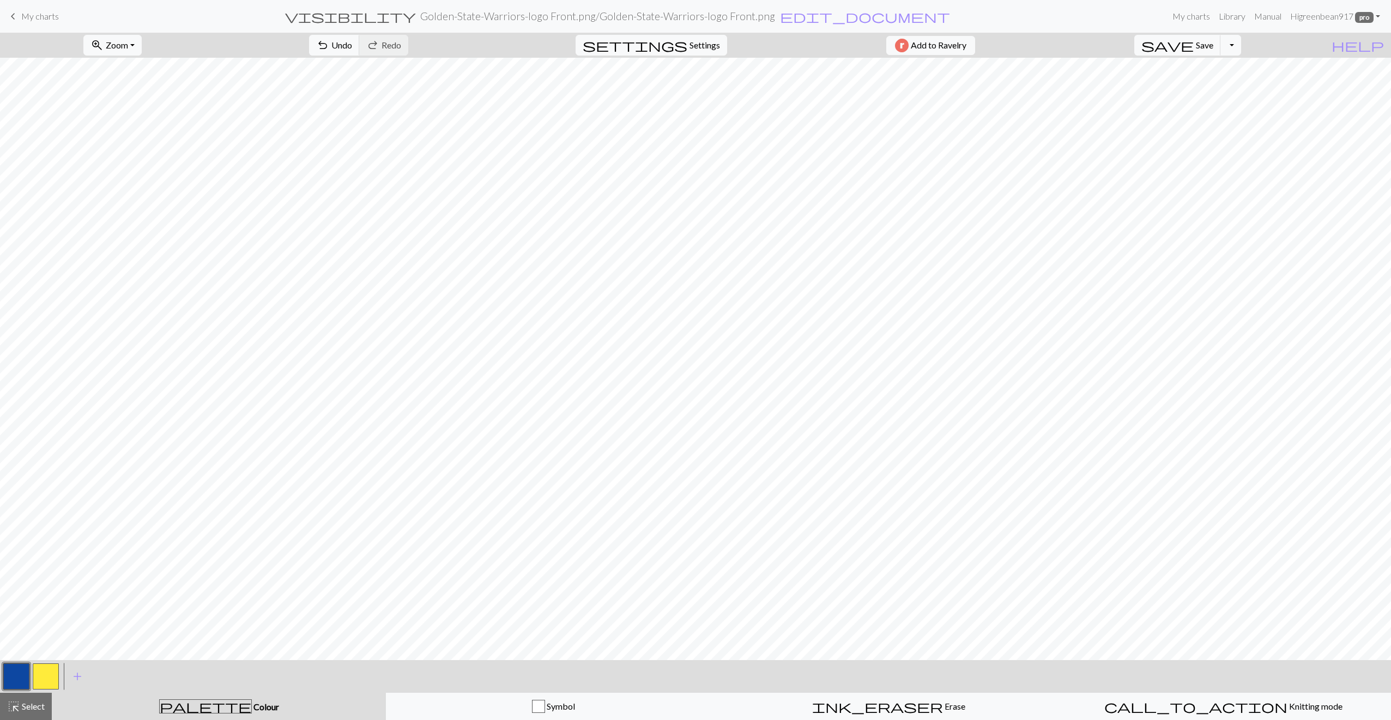
click at [47, 671] on button "button" at bounding box center [46, 677] width 26 height 26
click at [16, 672] on button "button" at bounding box center [16, 677] width 26 height 26
click at [1213, 49] on span "Save" at bounding box center [1204, 45] width 17 height 10
click at [36, 711] on span "Select" at bounding box center [32, 706] width 25 height 10
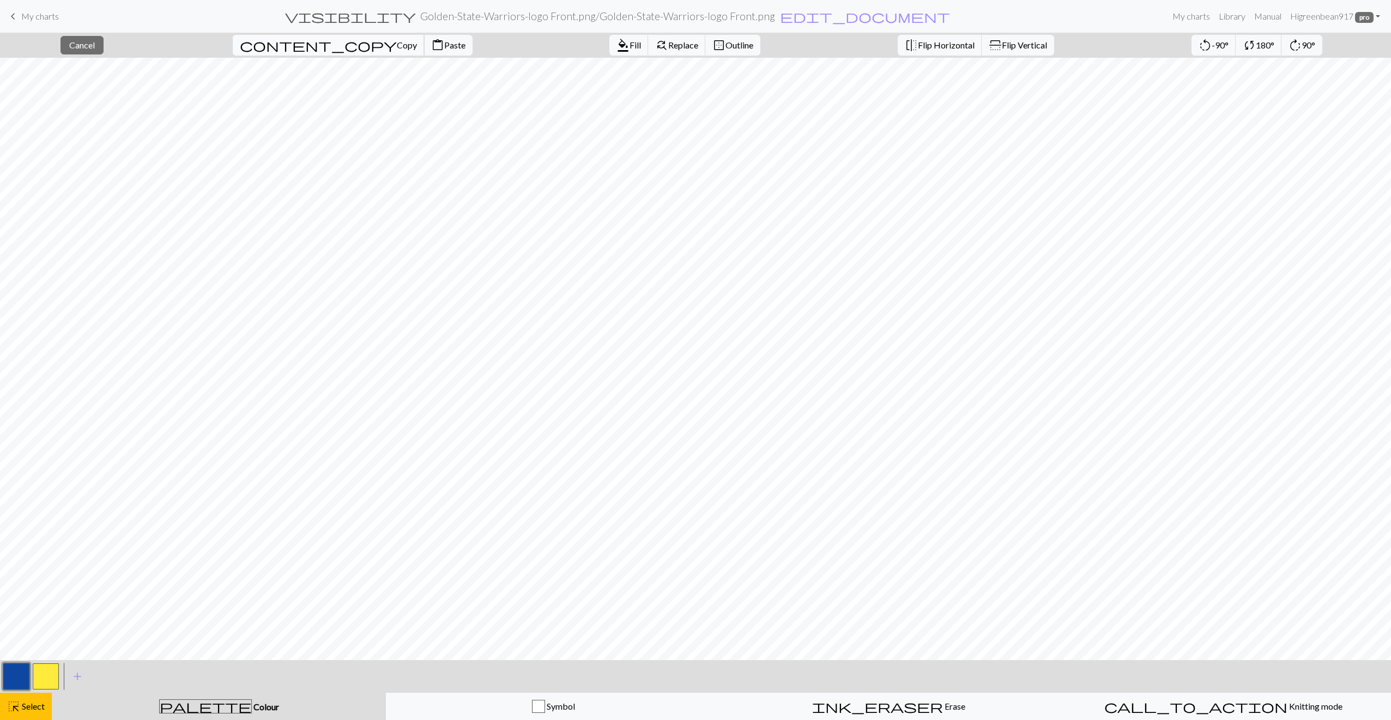
click at [397, 43] on span "Copy" at bounding box center [407, 45] width 20 height 10
click at [444, 47] on span "Paste" at bounding box center [454, 45] width 21 height 10
click at [21, 677] on button "button" at bounding box center [16, 677] width 26 height 26
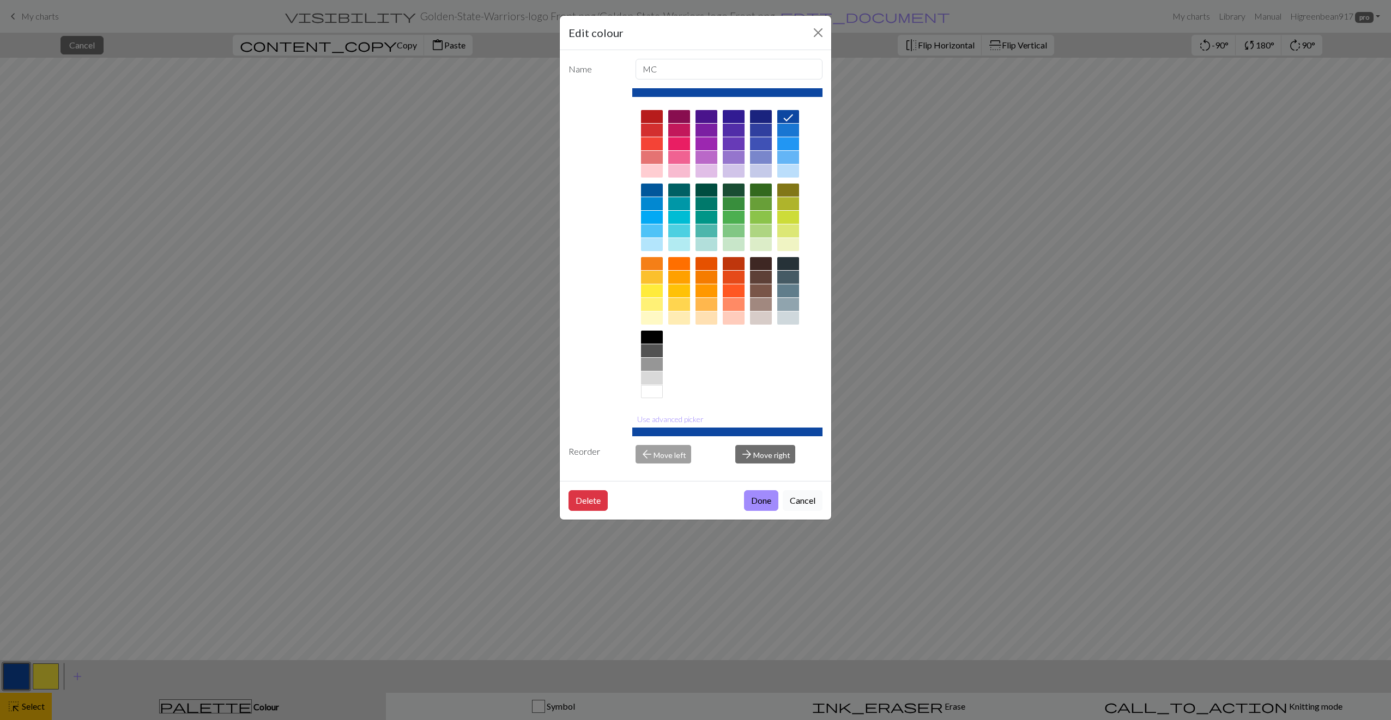
click at [802, 500] on button "Cancel" at bounding box center [803, 500] width 40 height 21
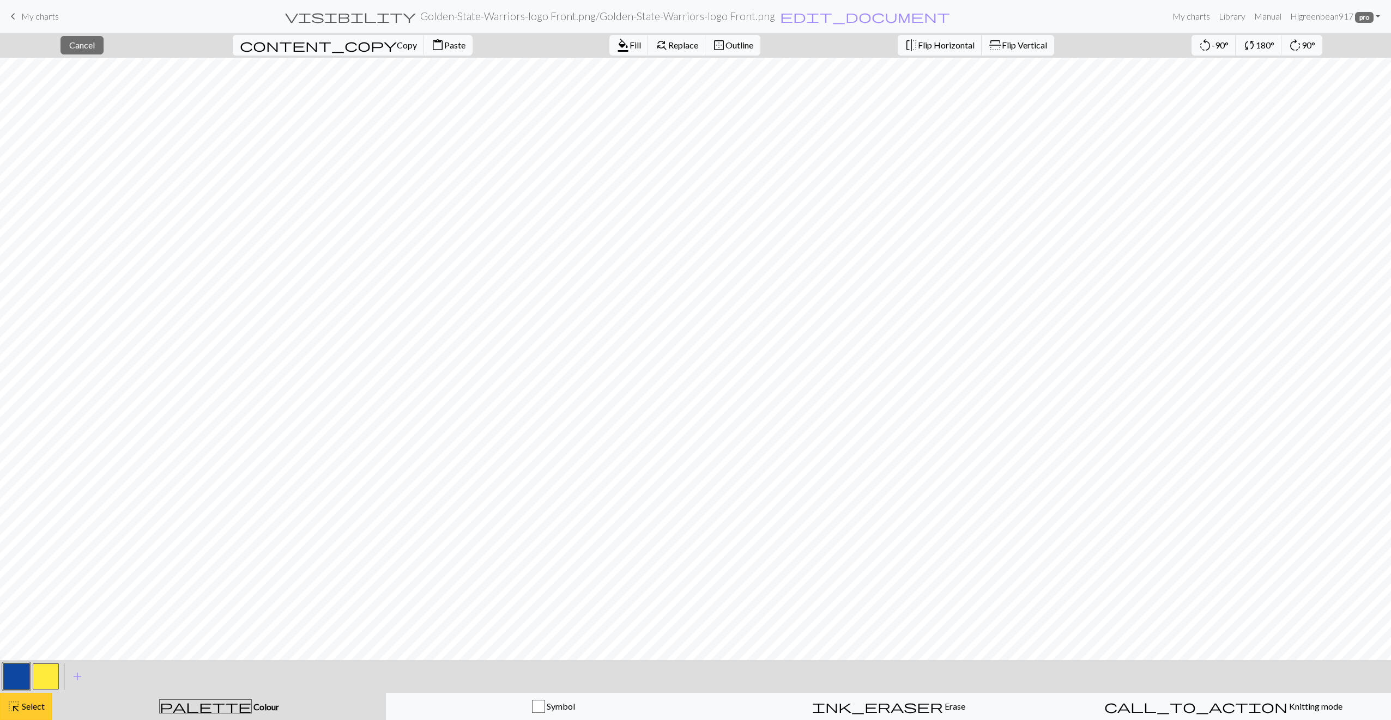
click at [25, 710] on span "Select" at bounding box center [32, 706] width 25 height 10
click at [55, 676] on button "button" at bounding box center [46, 677] width 26 height 26
click at [20, 676] on button "button" at bounding box center [16, 677] width 26 height 26
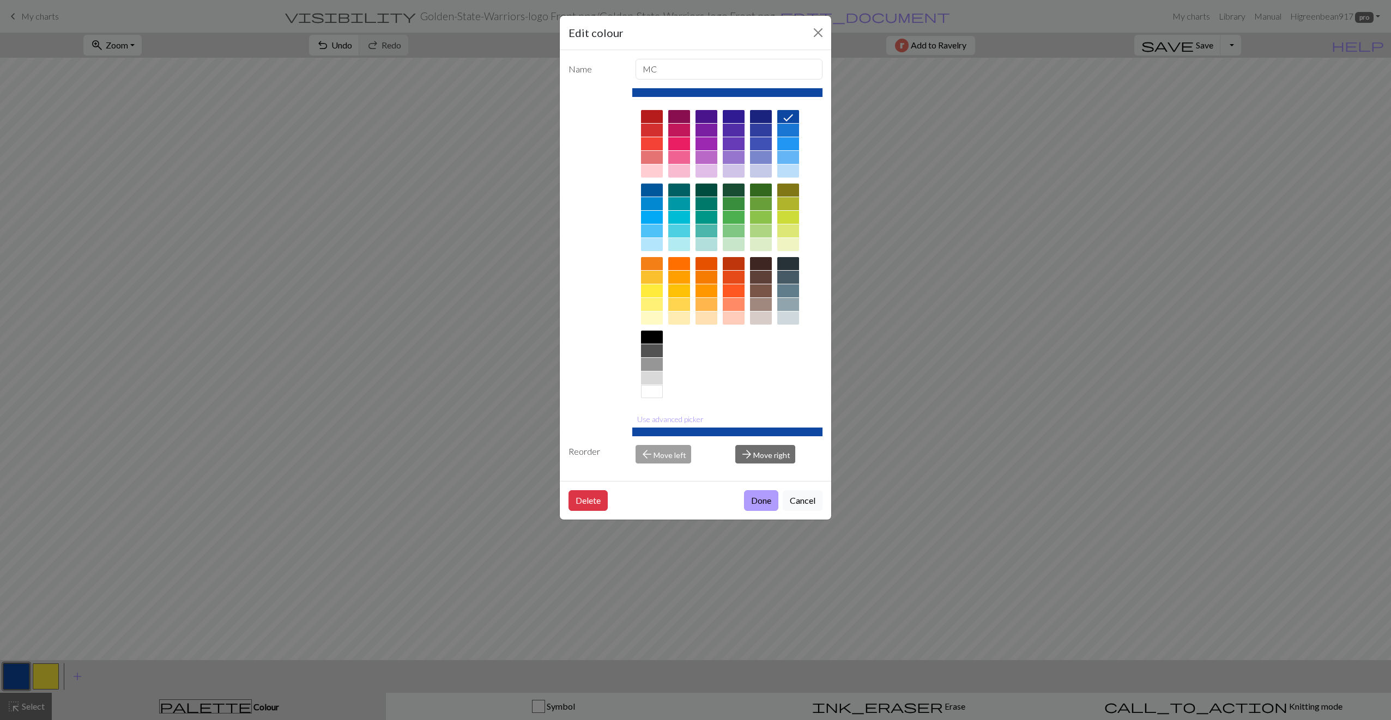
click at [764, 498] on button "Done" at bounding box center [761, 500] width 34 height 21
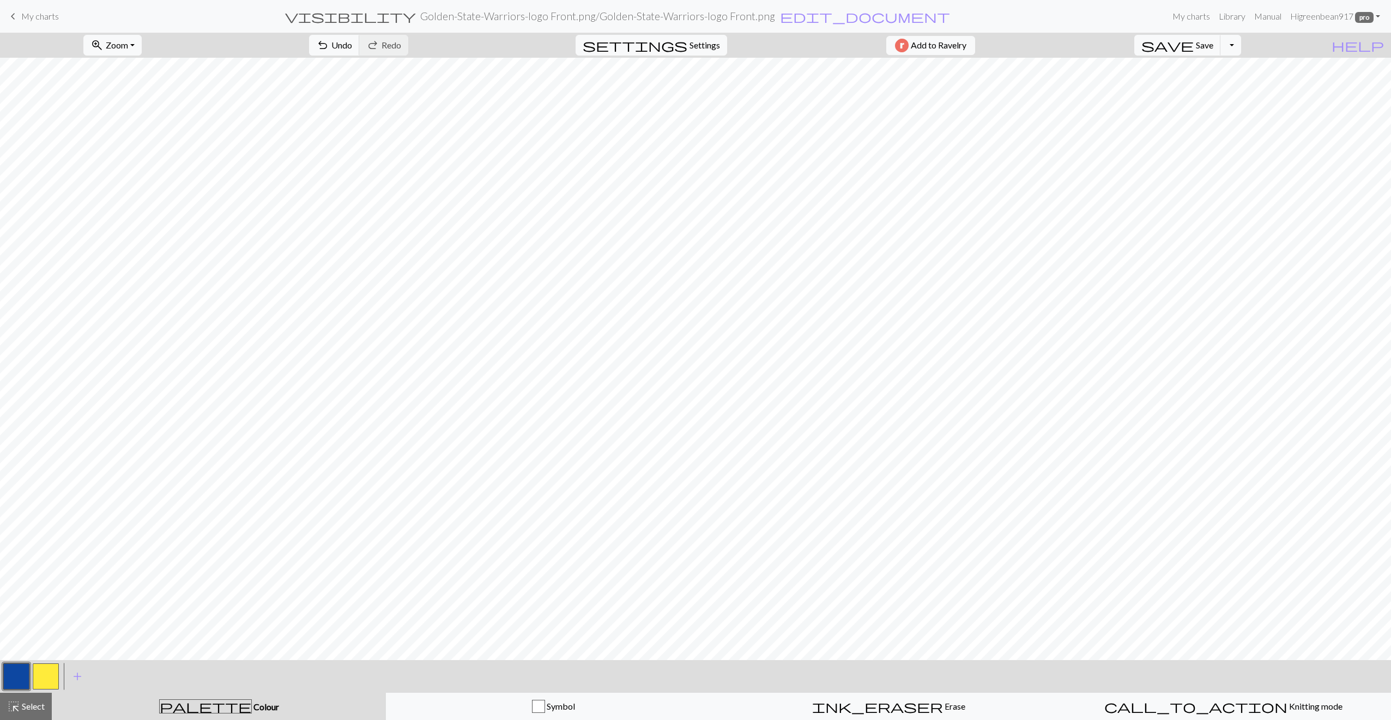
click at [49, 669] on button "button" at bounding box center [46, 677] width 26 height 26
click at [13, 671] on button "button" at bounding box center [16, 677] width 26 height 26
click at [44, 668] on button "button" at bounding box center [46, 677] width 26 height 26
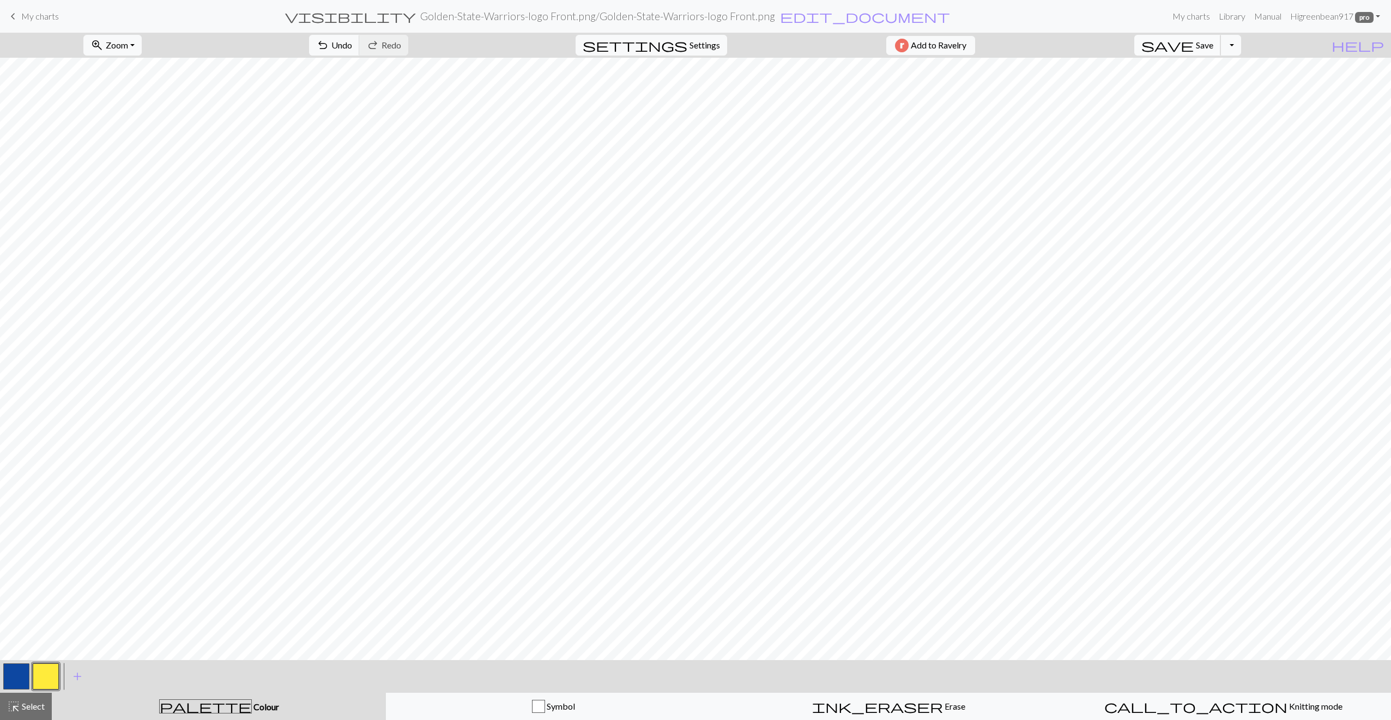
click at [1213, 44] on span "Save" at bounding box center [1204, 45] width 17 height 10
click at [128, 49] on span "Zoom" at bounding box center [117, 45] width 22 height 10
click at [148, 68] on button "Fit all" at bounding box center [127, 68] width 86 height 17
click at [10, 682] on button "button" at bounding box center [16, 677] width 26 height 26
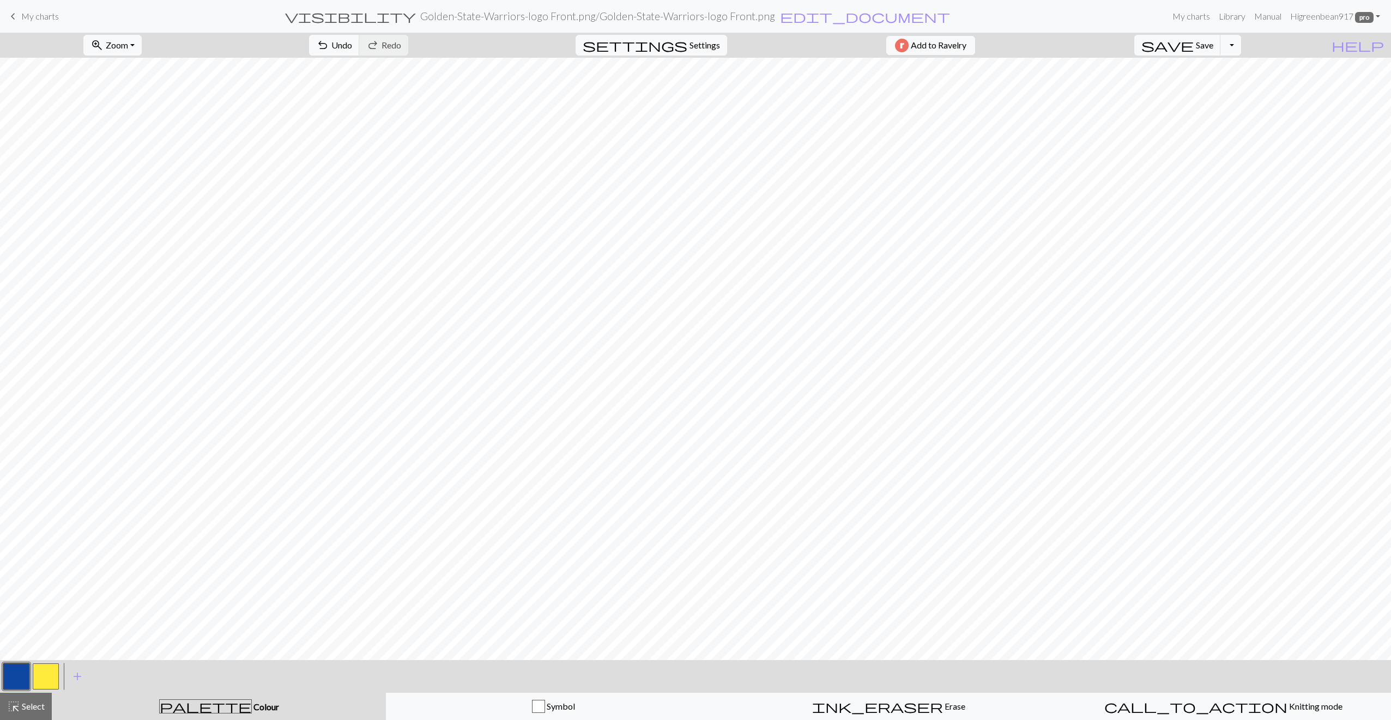
click at [48, 680] on button "button" at bounding box center [46, 677] width 26 height 26
click at [7, 675] on button "button" at bounding box center [16, 677] width 26 height 26
click at [41, 676] on button "button" at bounding box center [46, 677] width 26 height 26
click at [15, 670] on button "button" at bounding box center [16, 677] width 26 height 26
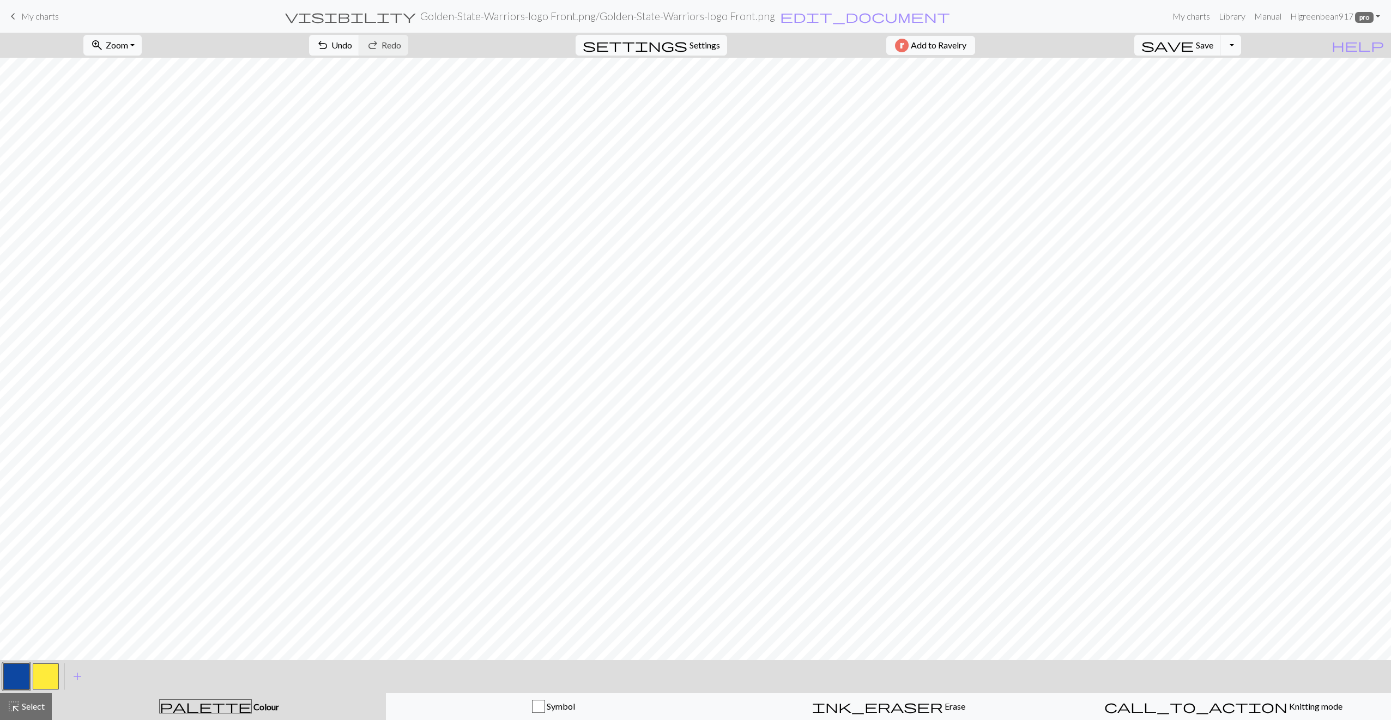
click at [1241, 53] on button "Toggle Dropdown" at bounding box center [1230, 45] width 21 height 21
click at [1231, 70] on button "file_copy Save a copy" at bounding box center [1151, 68] width 180 height 17
click at [1213, 49] on span "Save" at bounding box center [1204, 45] width 17 height 10
click at [1241, 47] on button "Toggle Dropdown" at bounding box center [1230, 45] width 21 height 21
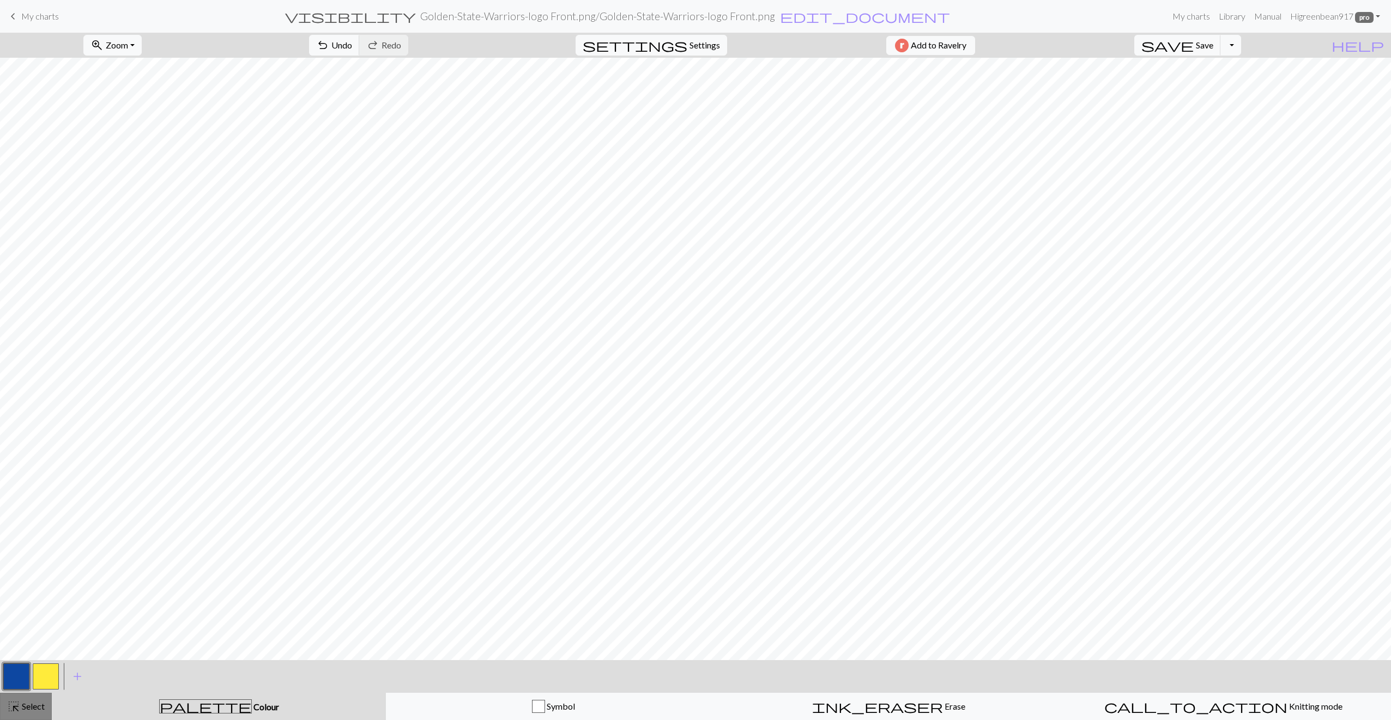
click at [27, 711] on span "Select" at bounding box center [32, 706] width 25 height 10
click at [397, 44] on span "Copy" at bounding box center [407, 45] width 20 height 10
click at [444, 46] on span "Paste" at bounding box center [454, 45] width 21 height 10
click at [424, 51] on button "content_paste Paste" at bounding box center [448, 45] width 49 height 21
click at [444, 44] on span "Paste" at bounding box center [454, 45] width 21 height 10
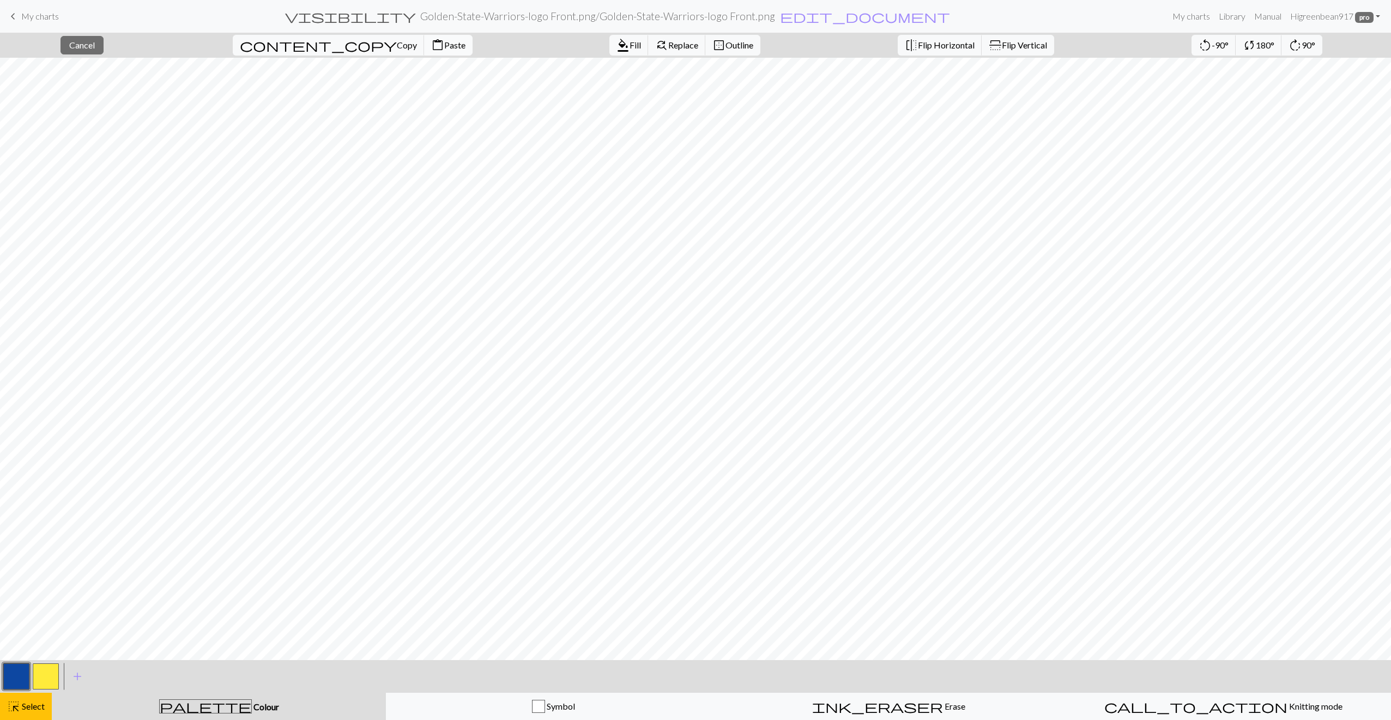
click at [444, 41] on span "Paste" at bounding box center [454, 45] width 21 height 10
click at [345, 56] on div "content_copy Copy content_paste Paste" at bounding box center [353, 45] width 256 height 25
click at [444, 47] on span "Paste" at bounding box center [454, 45] width 21 height 10
click at [444, 40] on span "Paste" at bounding box center [454, 45] width 21 height 10
click at [444, 49] on span "Paste" at bounding box center [454, 45] width 21 height 10
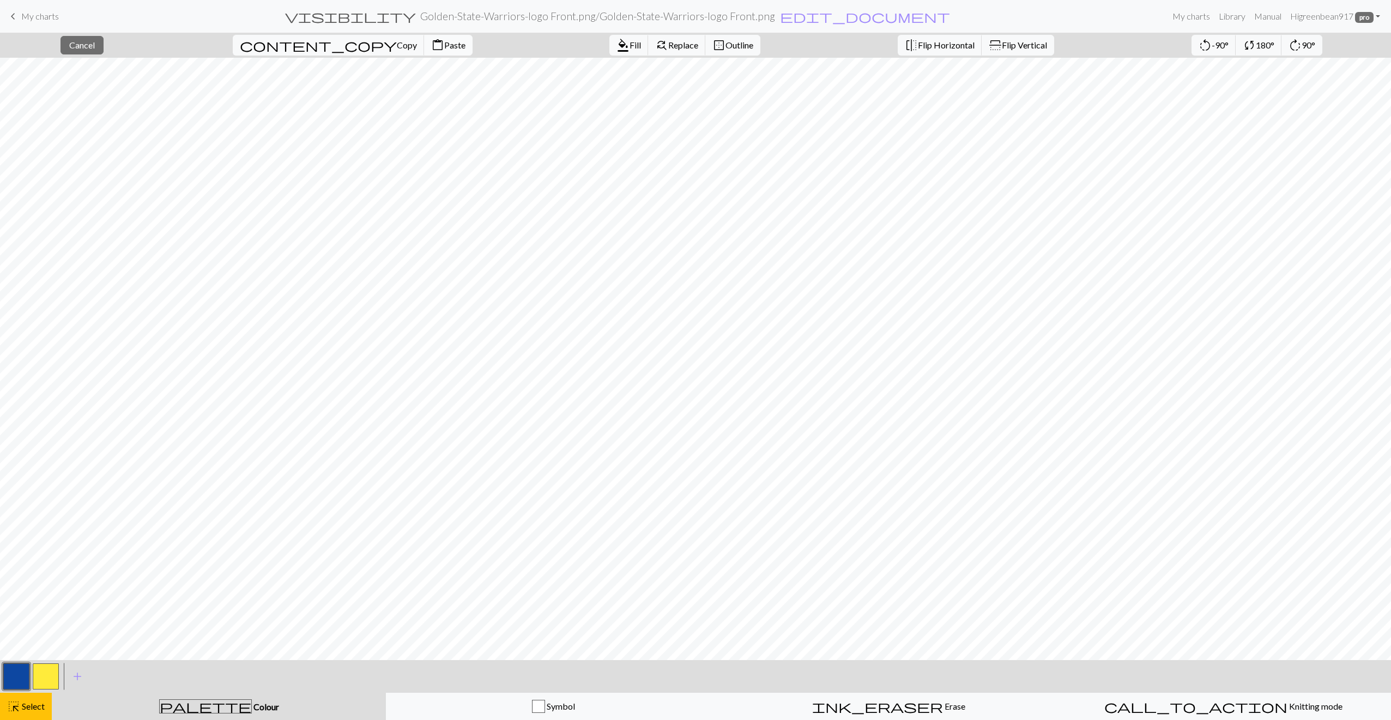
click at [444, 43] on span "Paste" at bounding box center [454, 45] width 21 height 10
click at [424, 45] on button "content_paste Paste" at bounding box center [448, 45] width 49 height 21
click at [444, 47] on span "Paste" at bounding box center [454, 45] width 21 height 10
click at [444, 48] on span "Paste" at bounding box center [454, 45] width 21 height 10
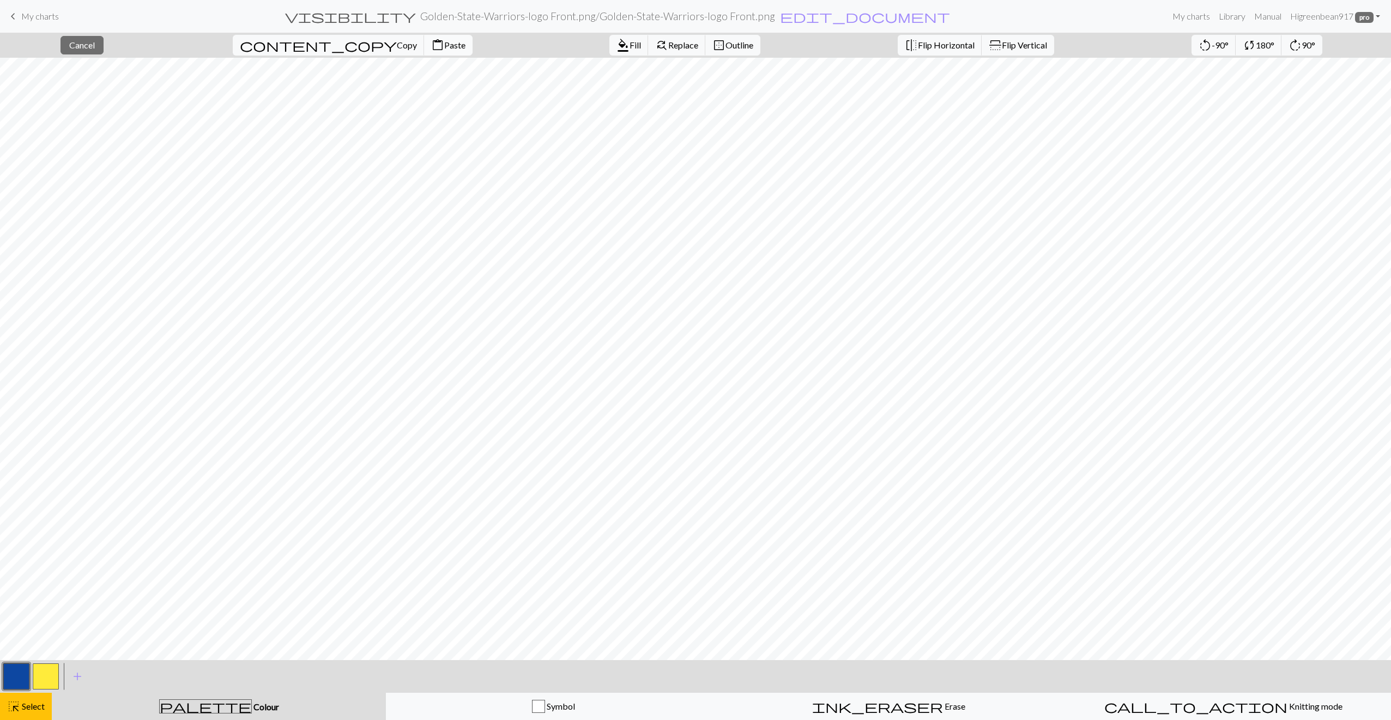
click at [444, 49] on span "Paste" at bounding box center [454, 45] width 21 height 10
click at [424, 51] on button "content_paste Paste" at bounding box center [448, 45] width 49 height 21
click at [444, 46] on span "Paste" at bounding box center [454, 45] width 21 height 10
click at [444, 47] on span "Paste" at bounding box center [454, 45] width 21 height 10
click at [444, 42] on span "Paste" at bounding box center [454, 45] width 21 height 10
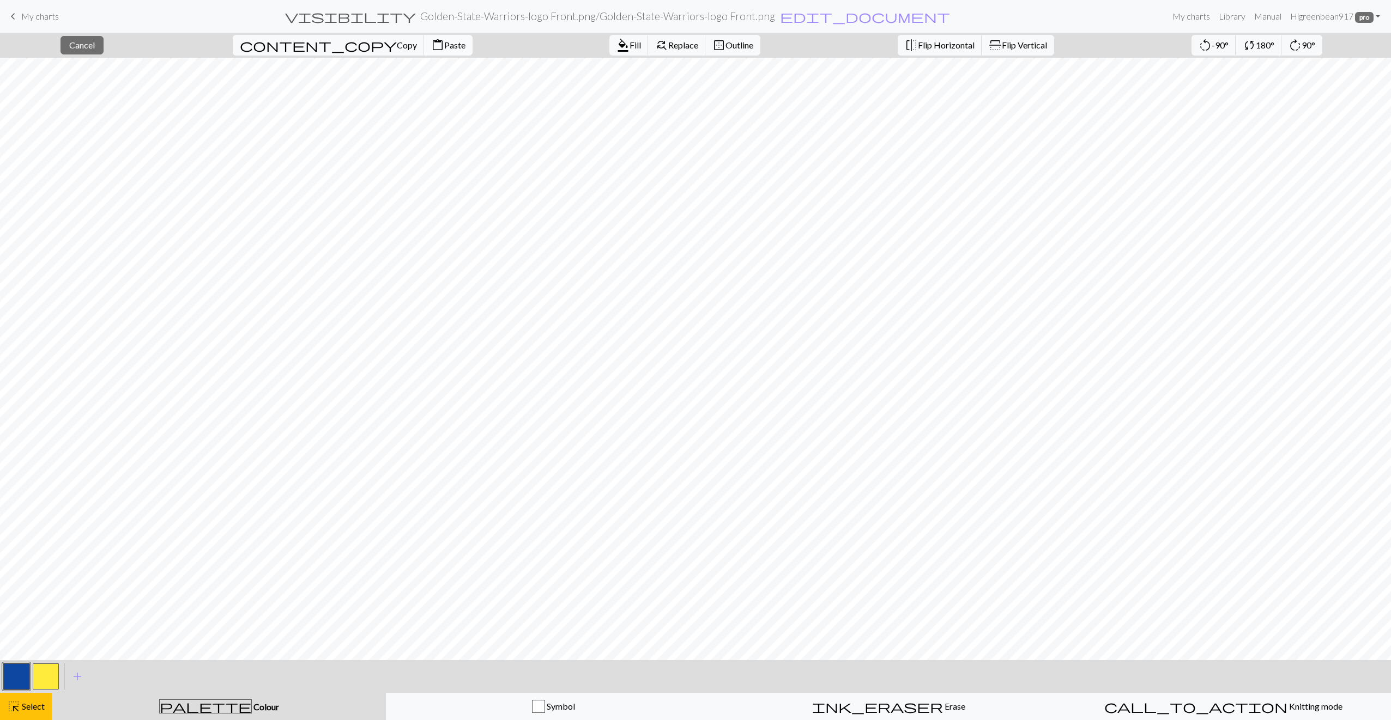
click at [444, 45] on span "Paste" at bounding box center [454, 45] width 21 height 10
click at [27, 713] on div "highlight_alt Select Select" at bounding box center [26, 706] width 38 height 13
click at [1194, 46] on span "save" at bounding box center [1167, 45] width 52 height 15
click at [26, 706] on span "Select" at bounding box center [32, 706] width 25 height 10
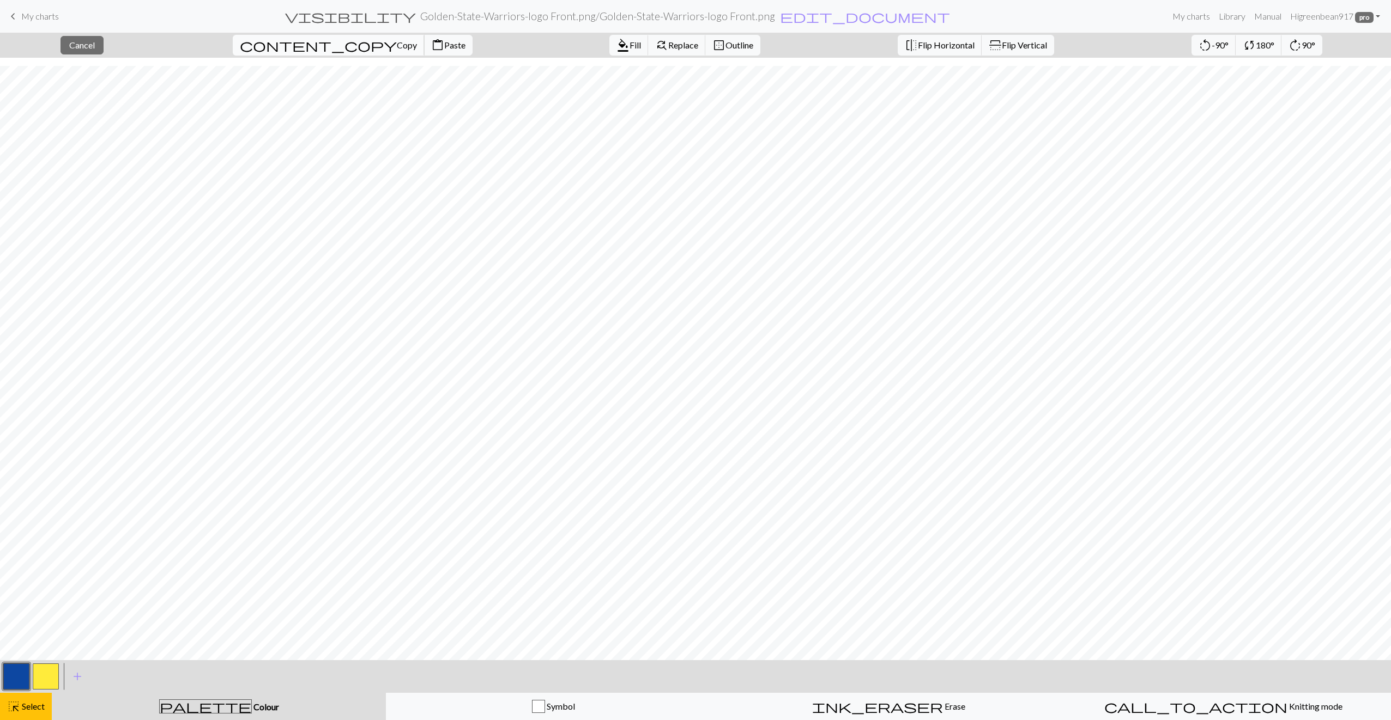
click at [397, 47] on span "Copy" at bounding box center [407, 45] width 20 height 10
click at [424, 51] on button "content_paste Paste" at bounding box center [448, 45] width 49 height 21
click at [444, 41] on span "Paste" at bounding box center [454, 45] width 21 height 10
click at [431, 52] on span "content_paste" at bounding box center [437, 45] width 13 height 15
click at [444, 48] on span "Paste" at bounding box center [454, 45] width 21 height 10
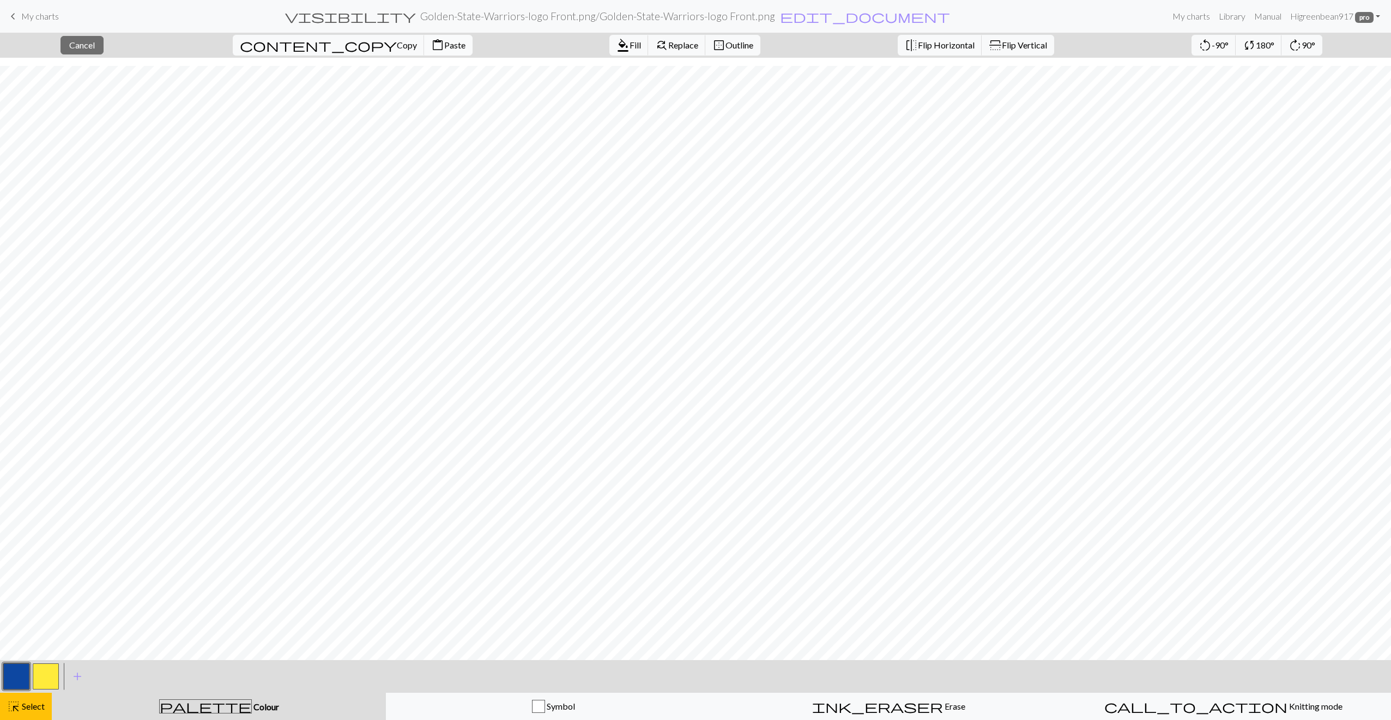
click at [431, 44] on span "content_paste" at bounding box center [437, 45] width 13 height 15
click at [444, 49] on span "Paste" at bounding box center [454, 45] width 21 height 10
click at [424, 50] on button "content_paste Paste" at bounding box center [448, 45] width 49 height 21
click at [431, 42] on span "content_paste" at bounding box center [437, 45] width 13 height 15
click at [444, 50] on span "Paste" at bounding box center [454, 45] width 21 height 10
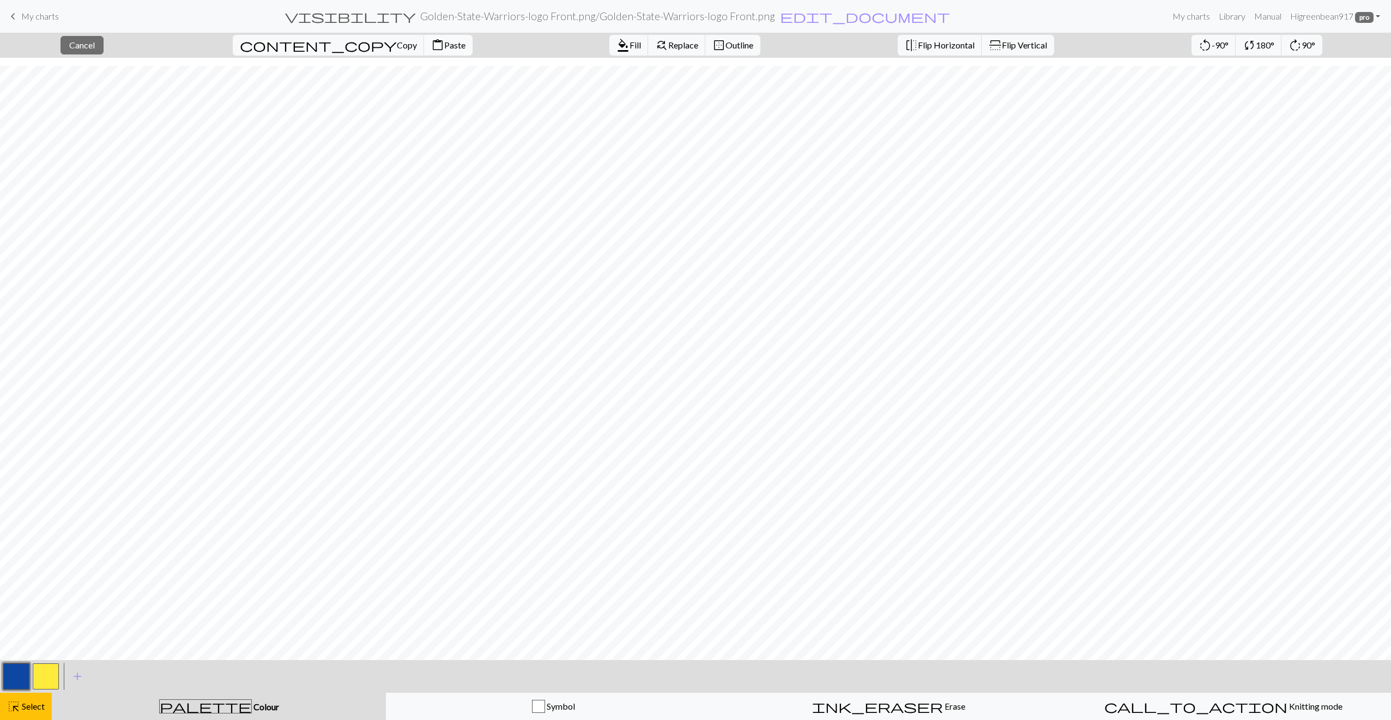
click at [444, 48] on span "Paste" at bounding box center [454, 45] width 21 height 10
click at [444, 41] on span "Paste" at bounding box center [454, 45] width 21 height 10
click at [424, 46] on button "content_paste Paste" at bounding box center [448, 45] width 49 height 21
click at [431, 45] on span "content_paste" at bounding box center [437, 45] width 13 height 15
click at [424, 51] on button "content_paste Paste" at bounding box center [448, 45] width 49 height 21
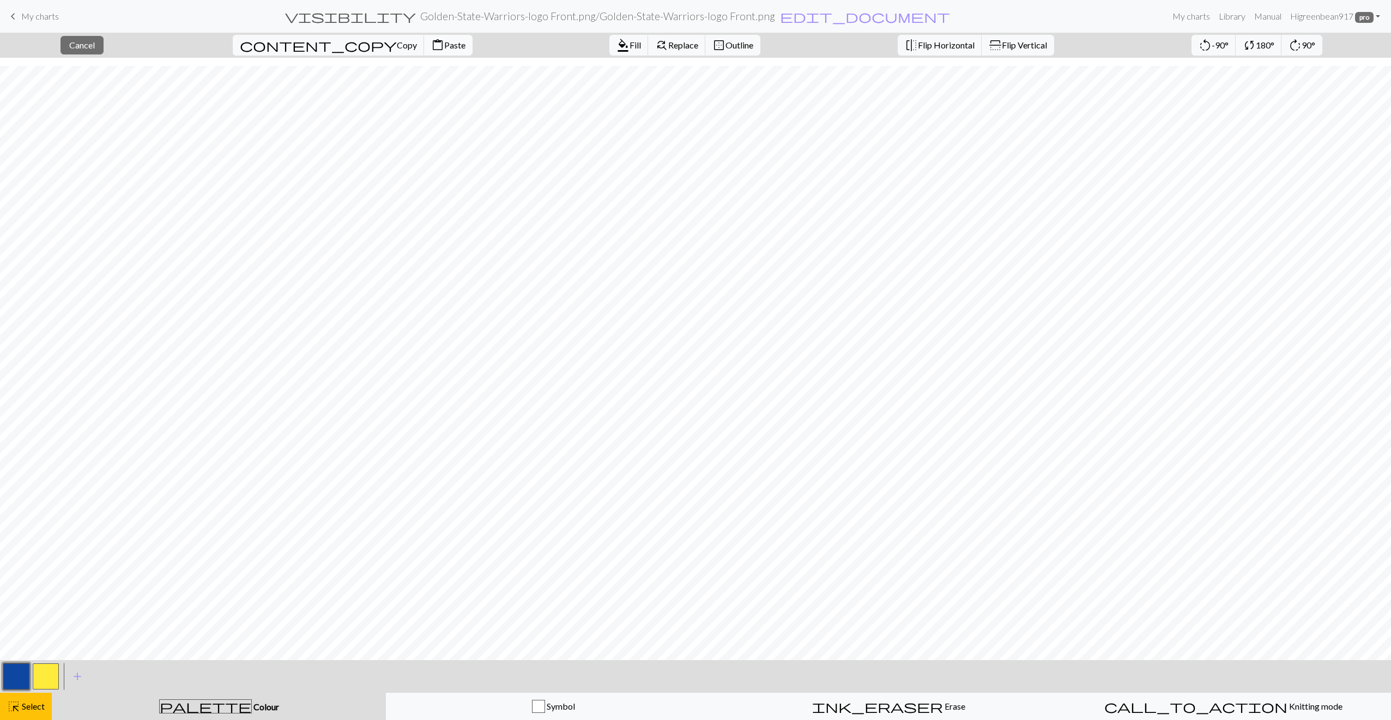
click at [431, 44] on span "content_paste" at bounding box center [437, 45] width 13 height 15
click at [424, 50] on button "content_paste Paste" at bounding box center [448, 45] width 49 height 21
click at [424, 51] on button "content_paste Paste" at bounding box center [448, 45] width 49 height 21
click at [444, 50] on span "Paste" at bounding box center [454, 45] width 21 height 10
click at [16, 698] on button "highlight_alt Select Select" at bounding box center [26, 706] width 52 height 27
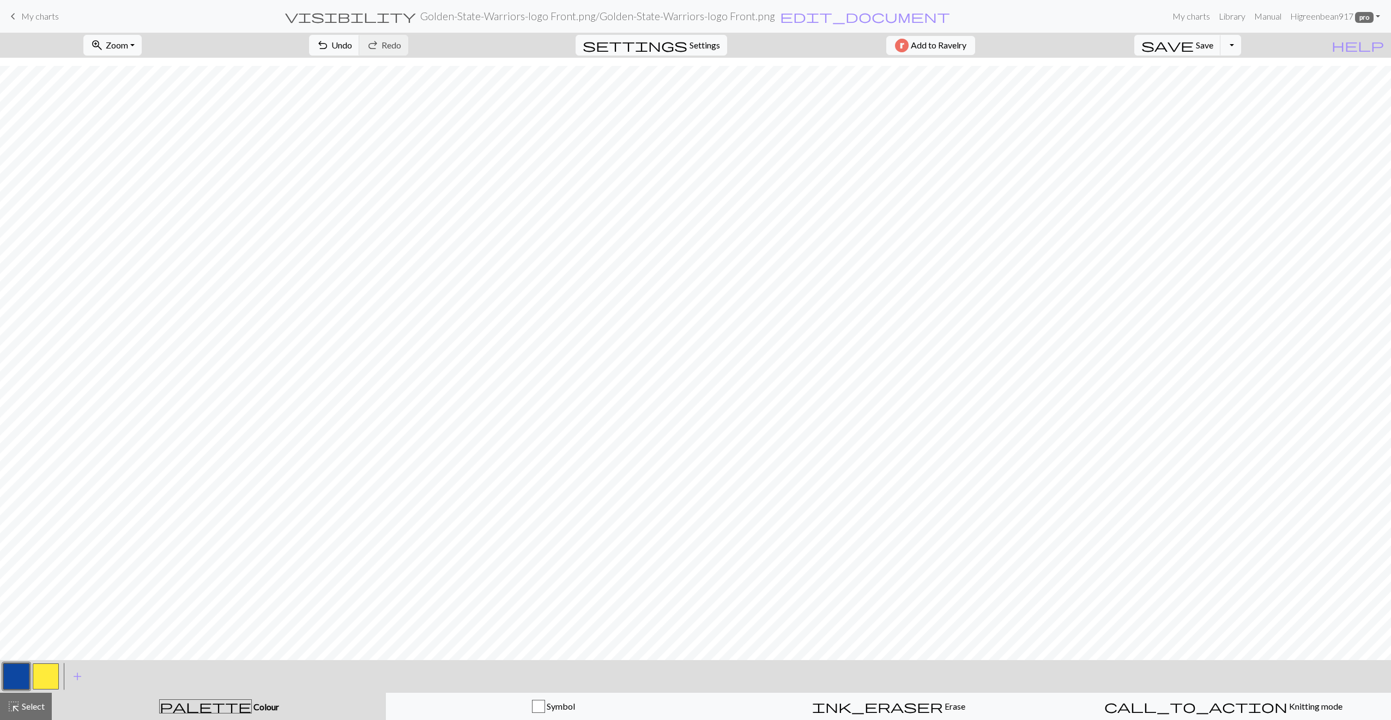
click at [16, 674] on button "button" at bounding box center [16, 677] width 26 height 26
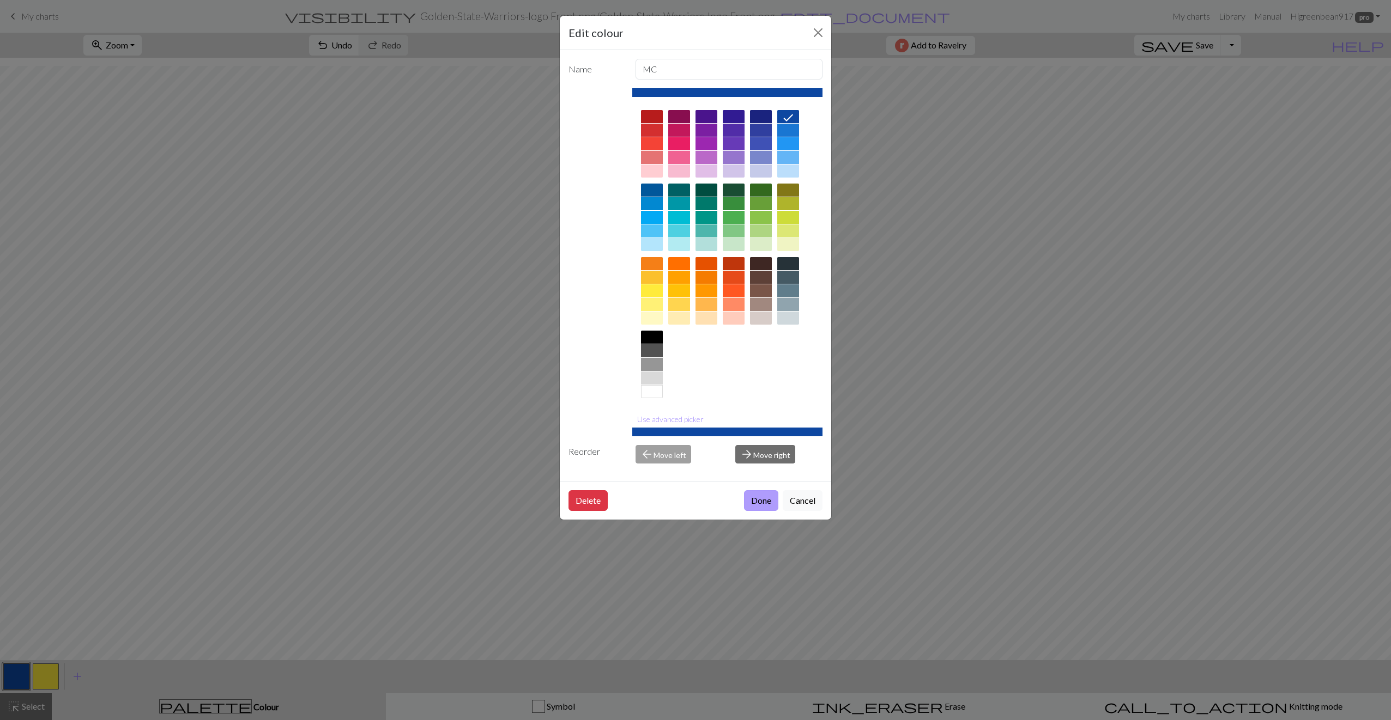
click at [766, 500] on button "Done" at bounding box center [761, 500] width 34 height 21
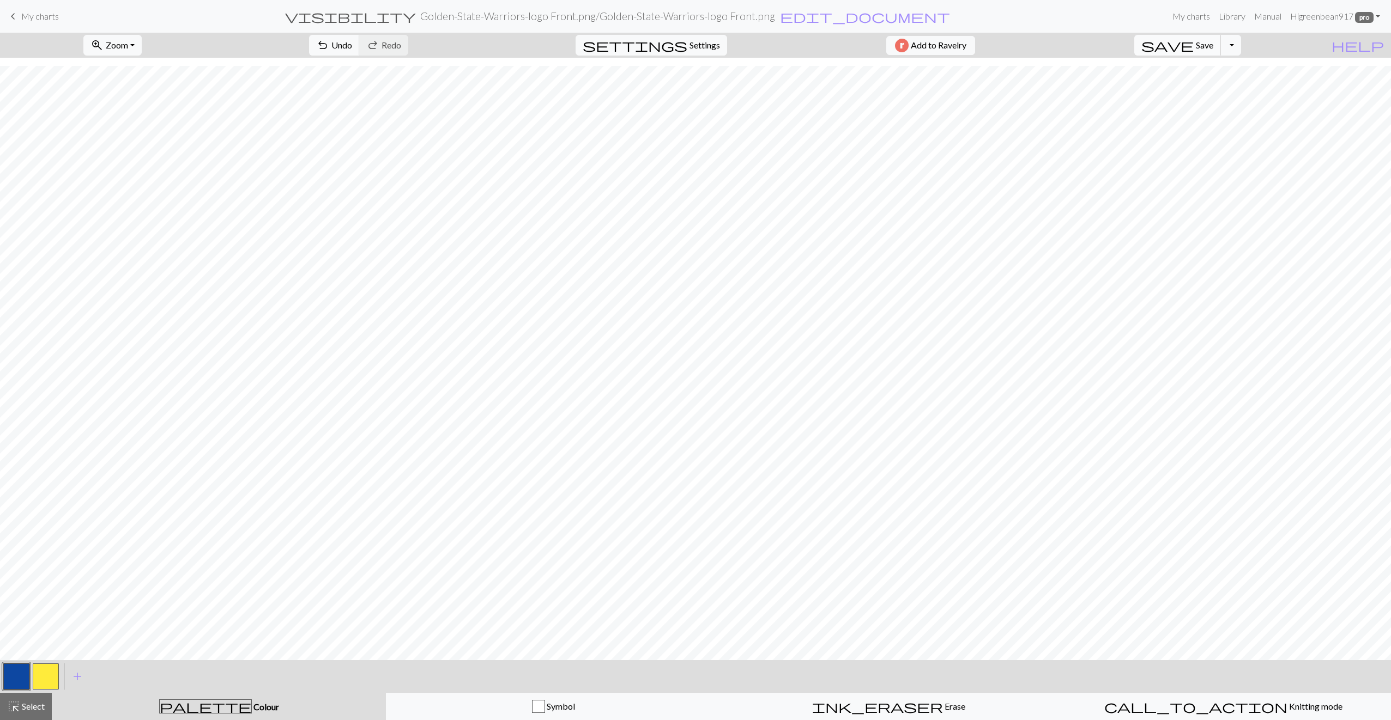
click at [1194, 51] on span "save" at bounding box center [1167, 45] width 52 height 15
click at [38, 681] on button "button" at bounding box center [46, 677] width 26 height 26
click at [22, 675] on button "button" at bounding box center [16, 677] width 26 height 26
click at [1221, 38] on button "save Save Save" at bounding box center [1177, 45] width 87 height 21
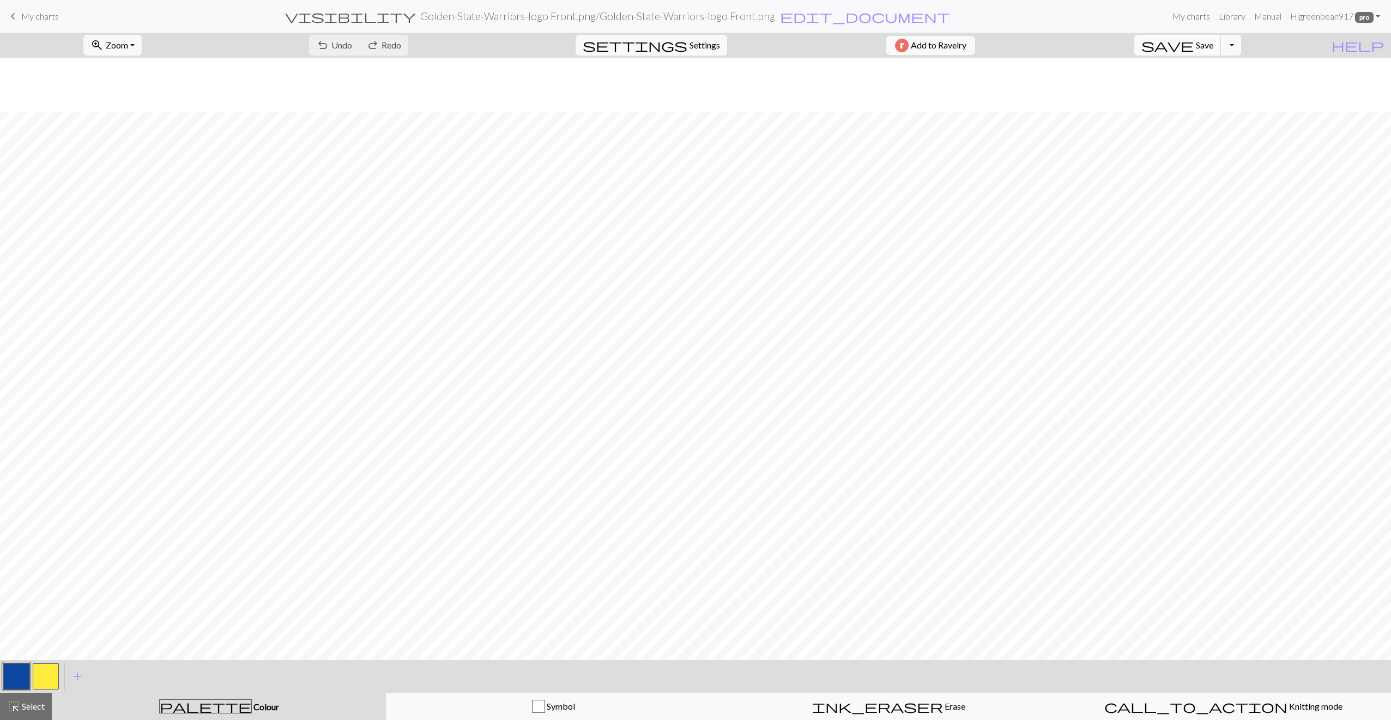
scroll to position [70, 0]
drag, startPoint x: 39, startPoint y: 673, endPoint x: 99, endPoint y: 664, distance: 61.1
click at [39, 674] on button "button" at bounding box center [46, 677] width 26 height 26
click at [1213, 47] on span "Save" at bounding box center [1204, 45] width 17 height 10
click at [1194, 48] on span "save" at bounding box center [1167, 45] width 52 height 15
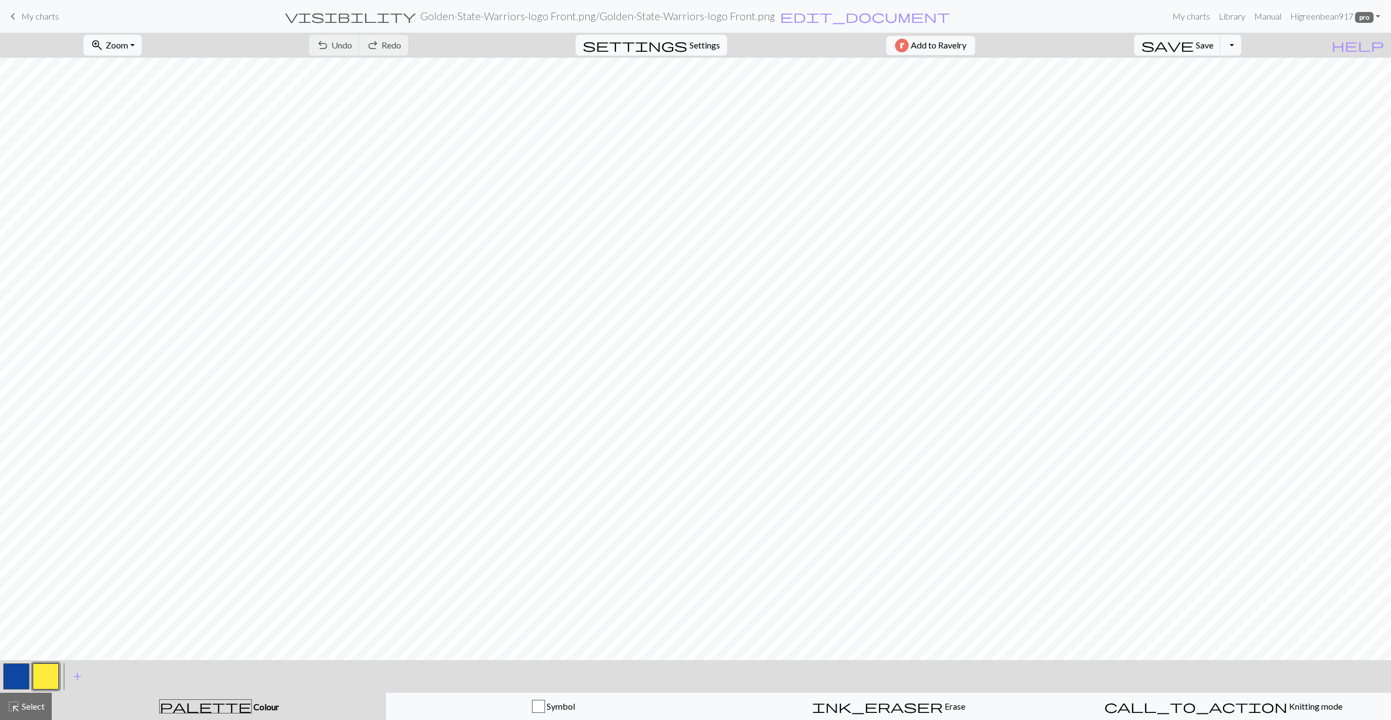
click at [18, 678] on button "button" at bounding box center [16, 677] width 26 height 26
click at [44, 676] on button "button" at bounding box center [46, 677] width 26 height 26
click at [19, 672] on button "button" at bounding box center [16, 677] width 26 height 26
click at [1194, 48] on span "save" at bounding box center [1167, 45] width 52 height 15
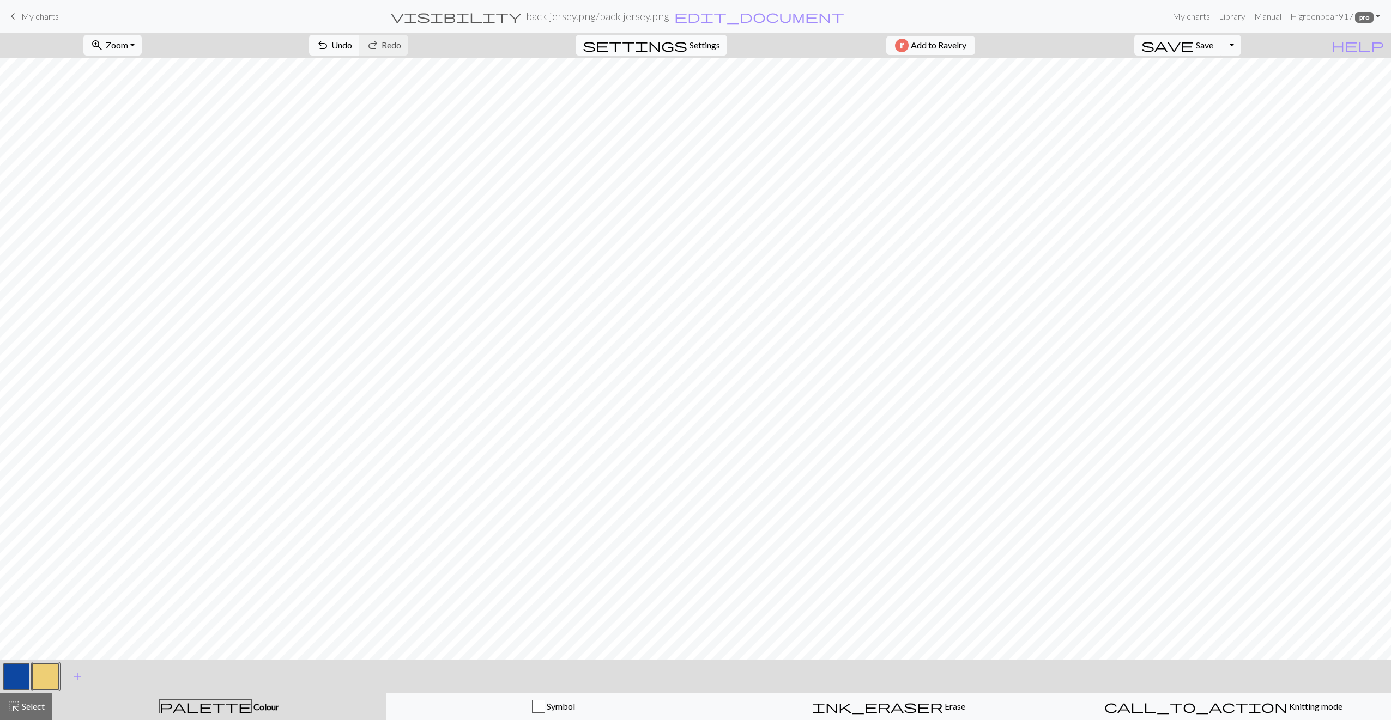
click at [677, 42] on span "settings" at bounding box center [635, 45] width 105 height 15
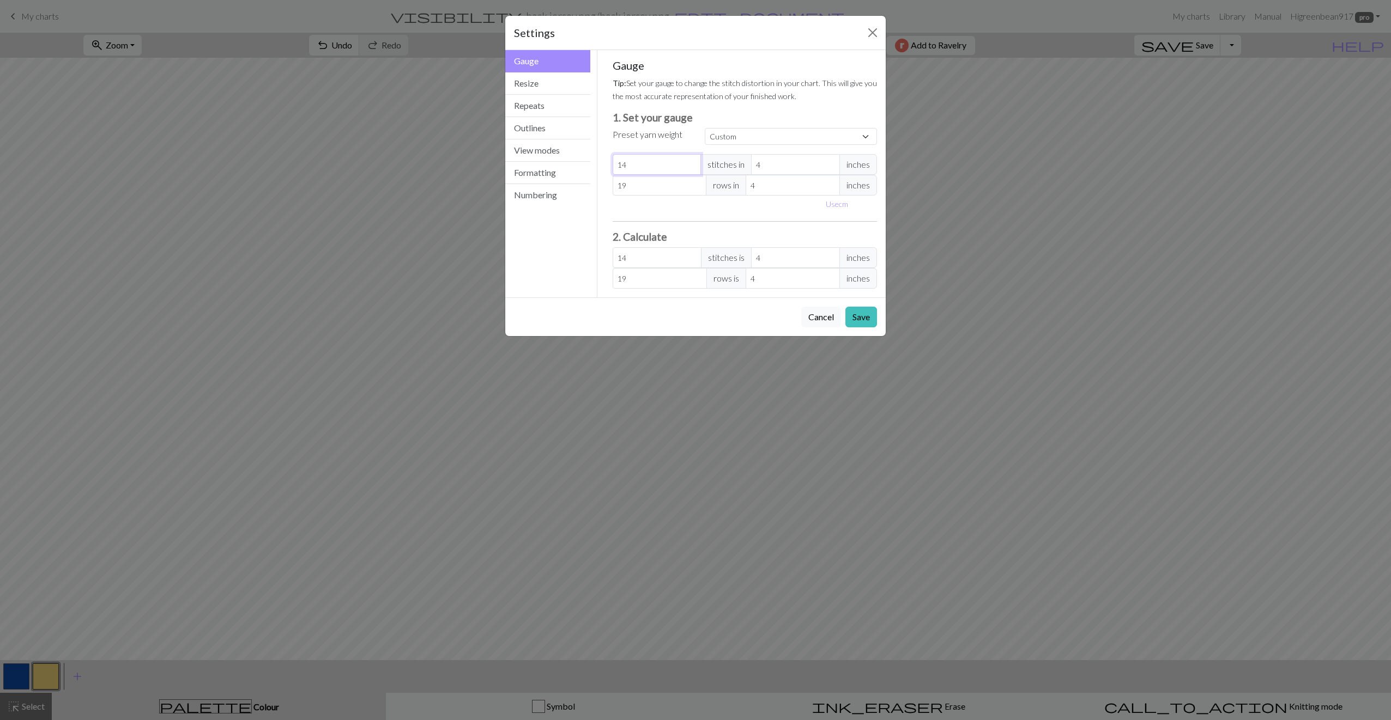
drag, startPoint x: 657, startPoint y: 165, endPoint x: 614, endPoint y: 167, distance: 43.1
click at [614, 167] on input "14" at bounding box center [657, 164] width 89 height 21
click at [571, 85] on button "Resize" at bounding box center [547, 83] width 85 height 22
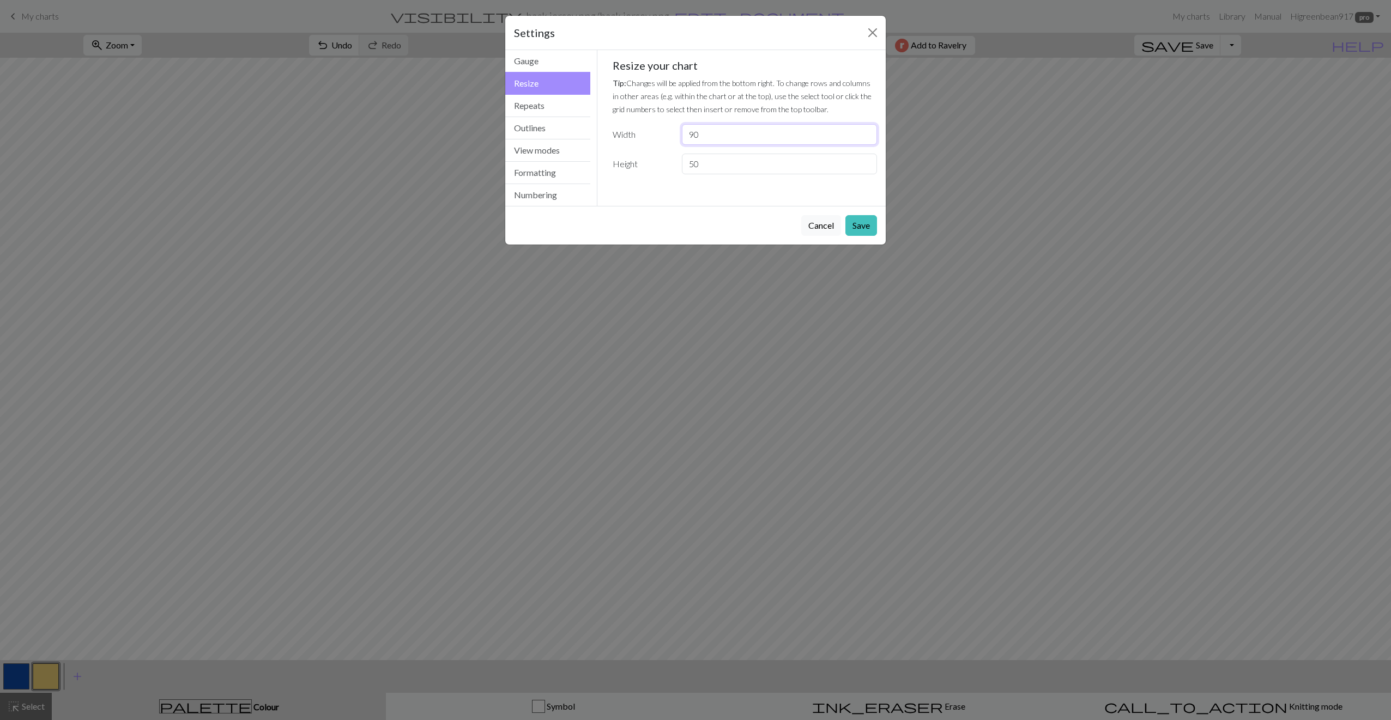
drag, startPoint x: 733, startPoint y: 132, endPoint x: 679, endPoint y: 136, distance: 54.1
click at [679, 136] on div "90" at bounding box center [779, 134] width 208 height 21
type input "106"
drag, startPoint x: 700, startPoint y: 163, endPoint x: 671, endPoint y: 163, distance: 28.9
click at [671, 163] on div "Height 50" at bounding box center [745, 164] width 278 height 21
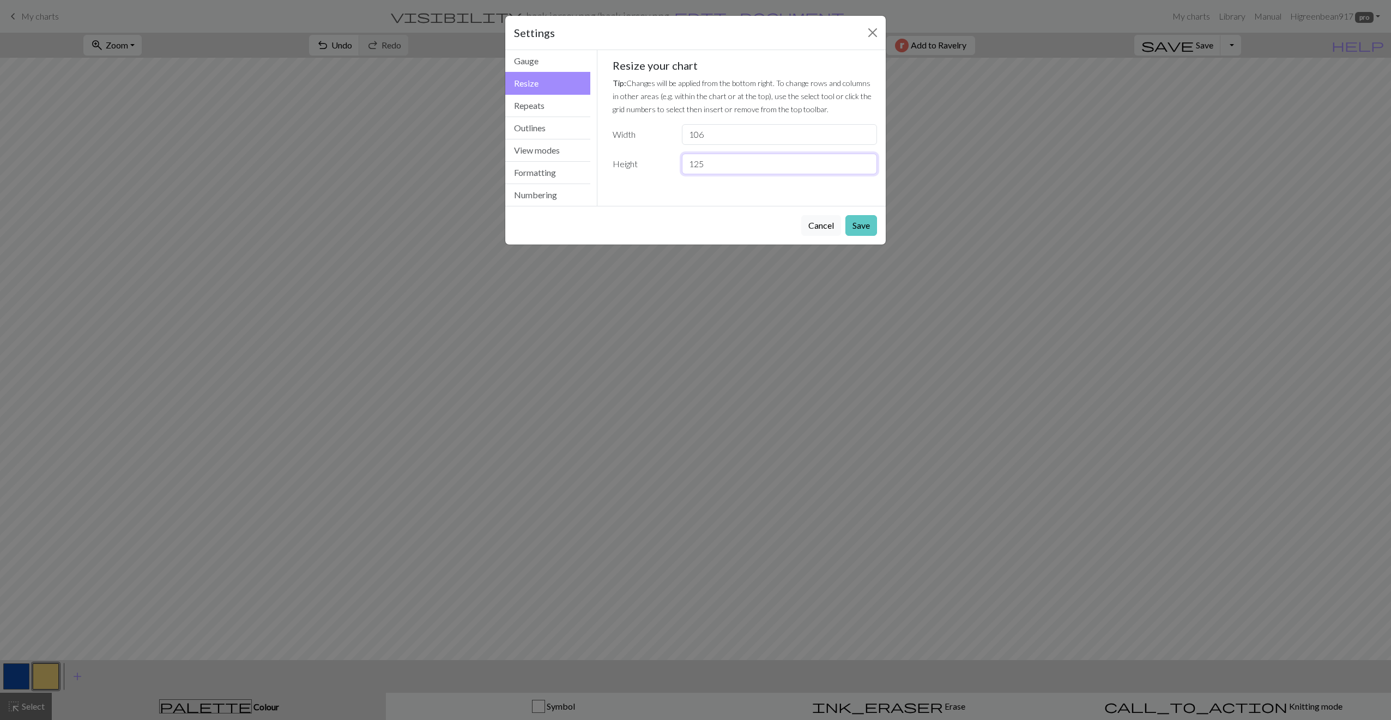
type input "125"
click at [863, 220] on button "Save" at bounding box center [861, 225] width 32 height 21
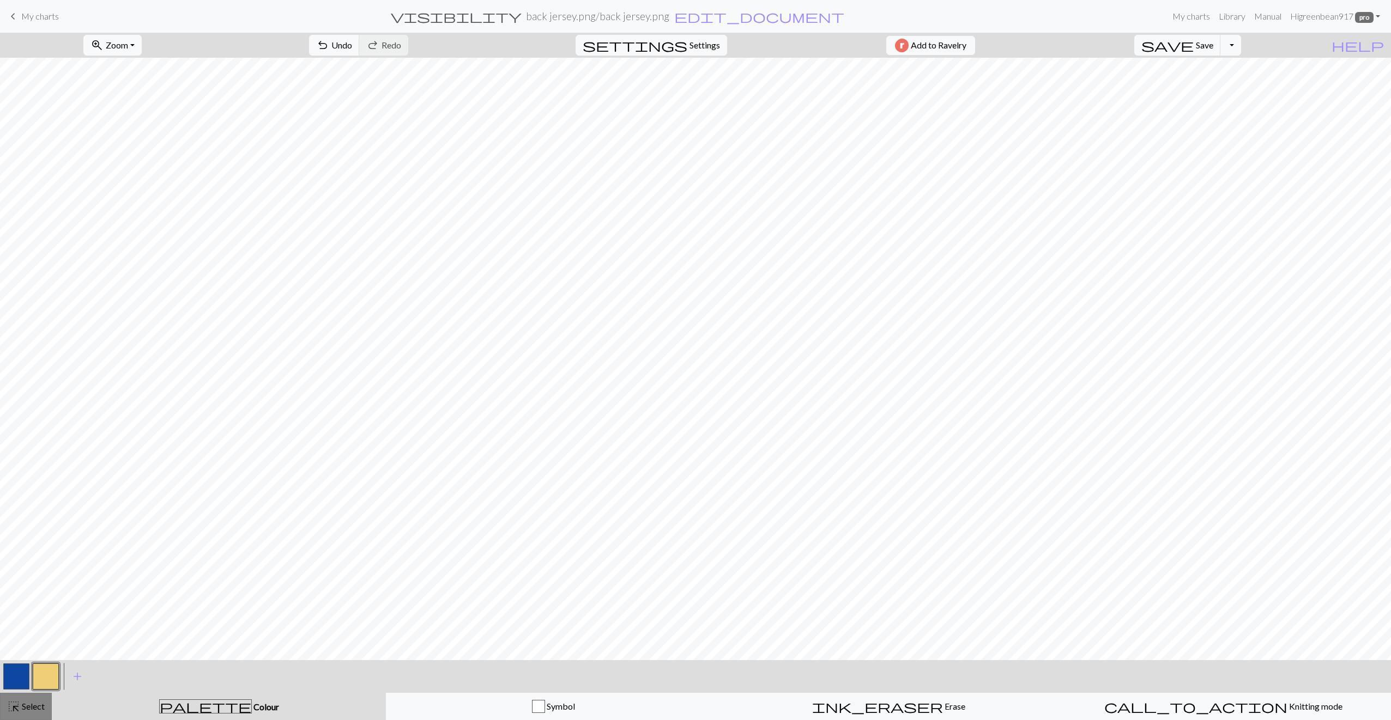
click at [40, 705] on span "Select" at bounding box center [32, 706] width 25 height 10
click at [55, 19] on span "My charts" at bounding box center [40, 16] width 38 height 10
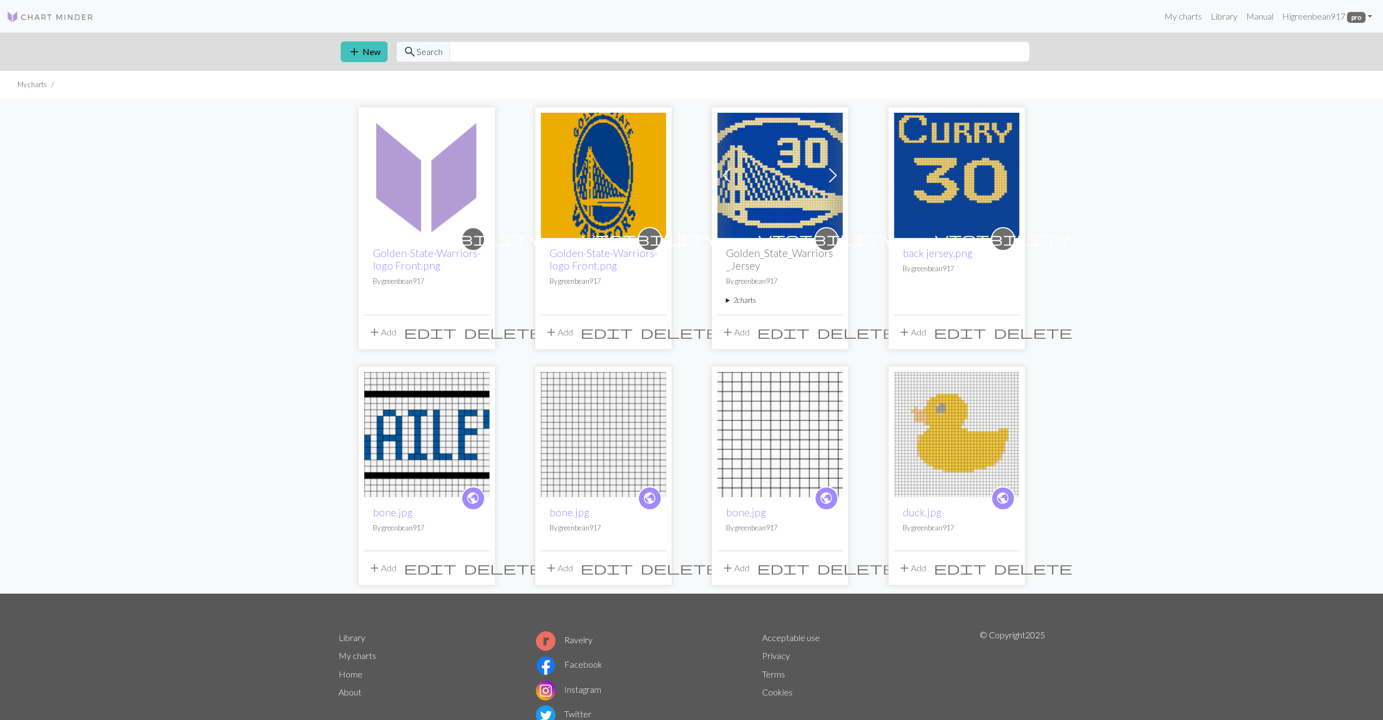
click at [611, 199] on img at bounding box center [603, 175] width 125 height 125
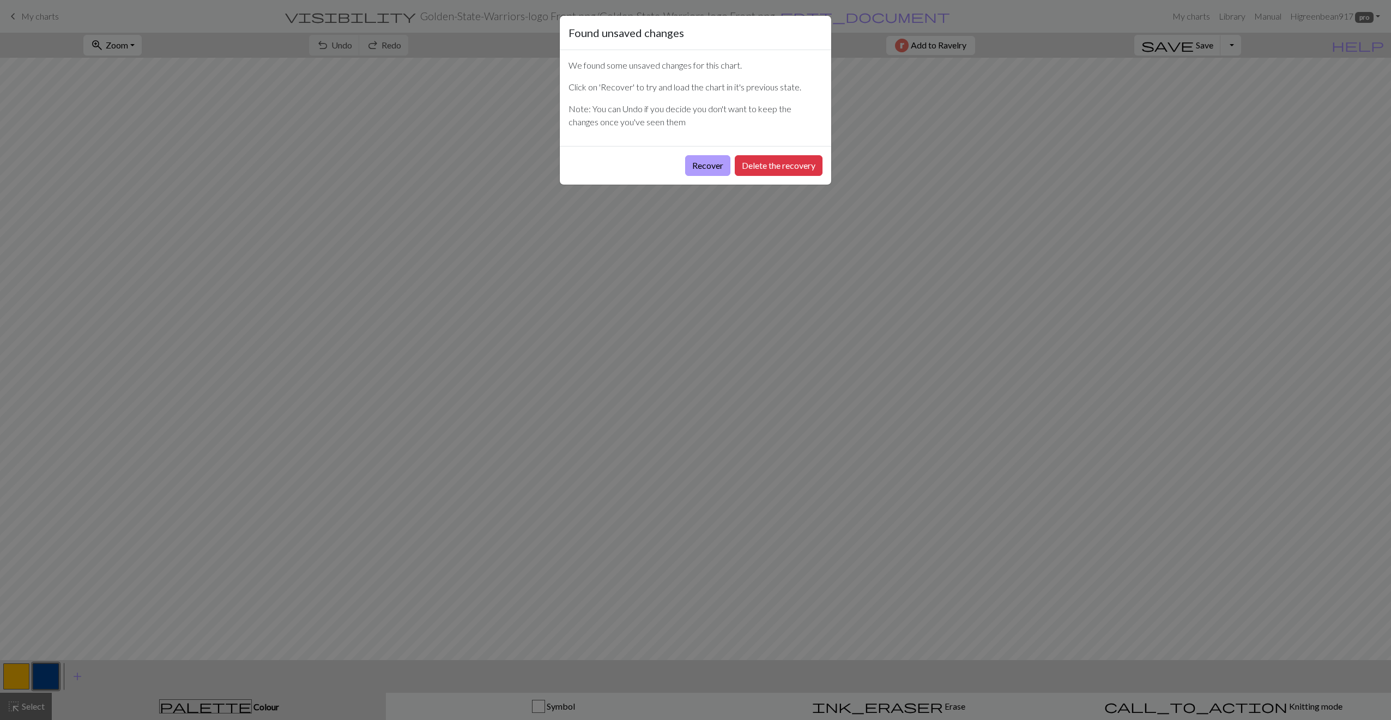
click at [706, 172] on button "Recover" at bounding box center [707, 165] width 45 height 21
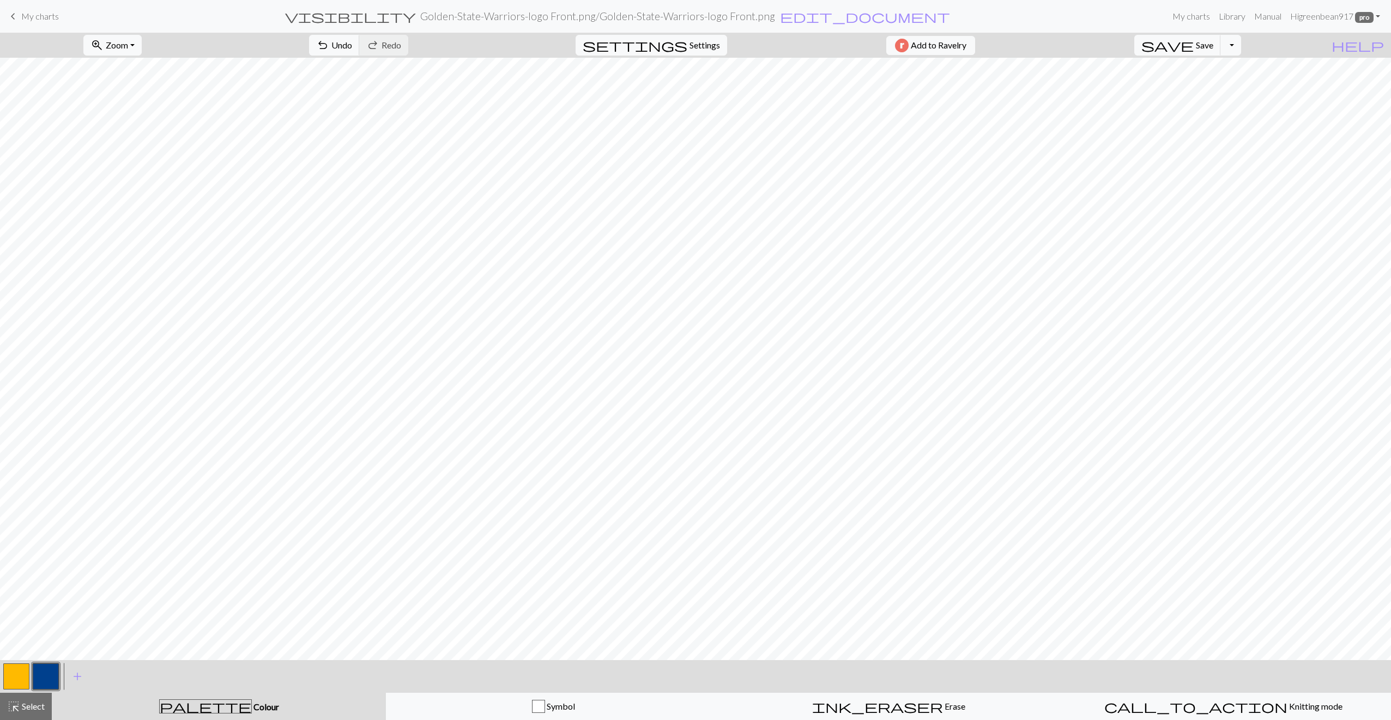
click at [41, 20] on span "My charts" at bounding box center [40, 16] width 38 height 10
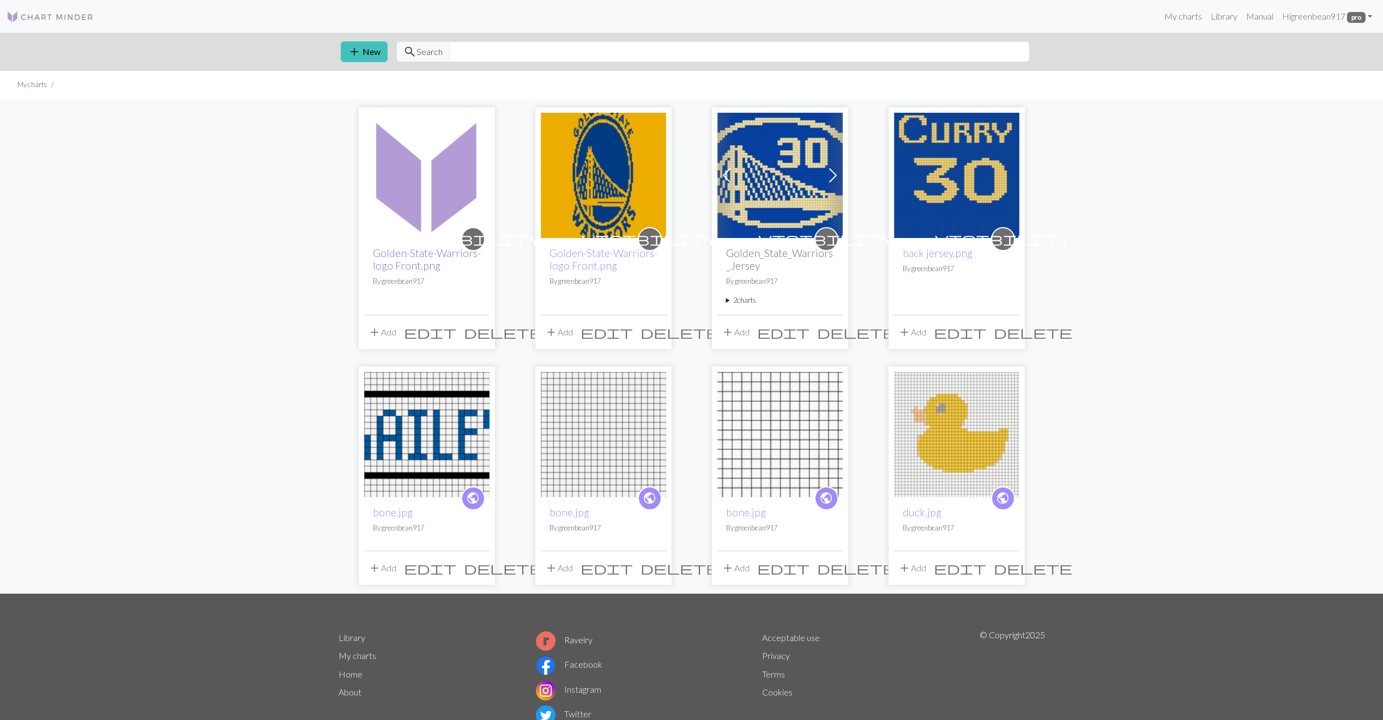
click at [401, 262] on link "Golden-State-Warriors-logo Front.png" at bounding box center [427, 259] width 108 height 25
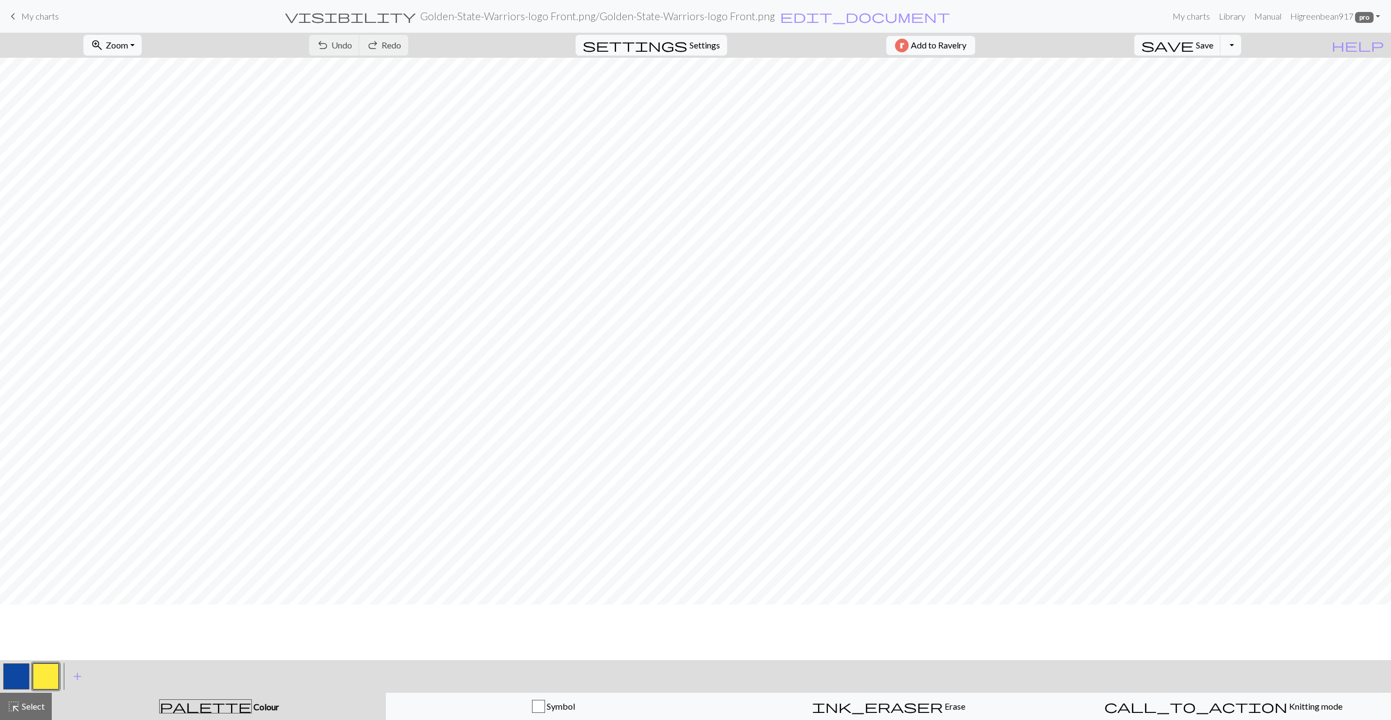
scroll to position [109, 0]
click at [1213, 49] on span "Save" at bounding box center [1204, 45] width 17 height 10
